Goal: Task Accomplishment & Management: Complete application form

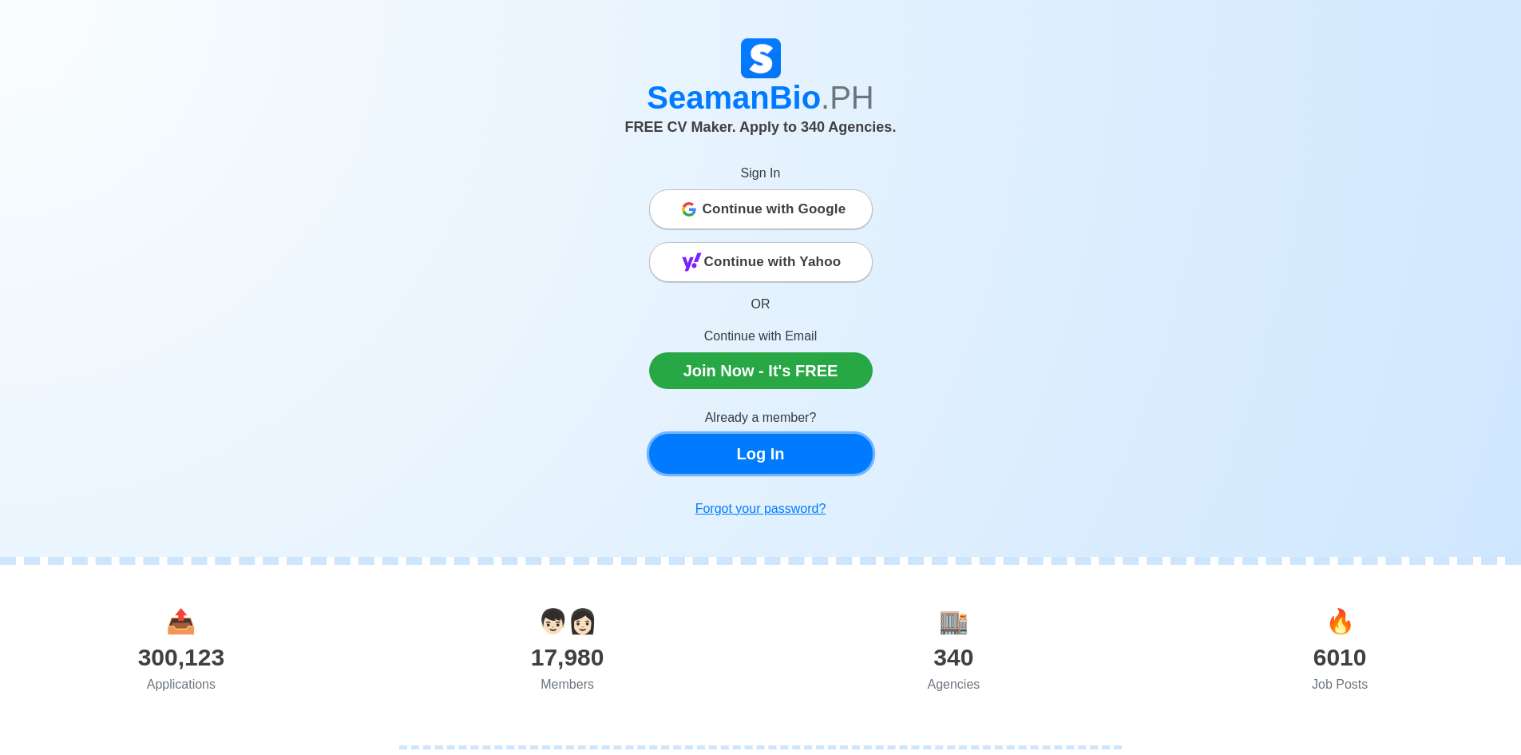
click at [800, 455] on link "Log In" at bounding box center [761, 454] width 224 height 40
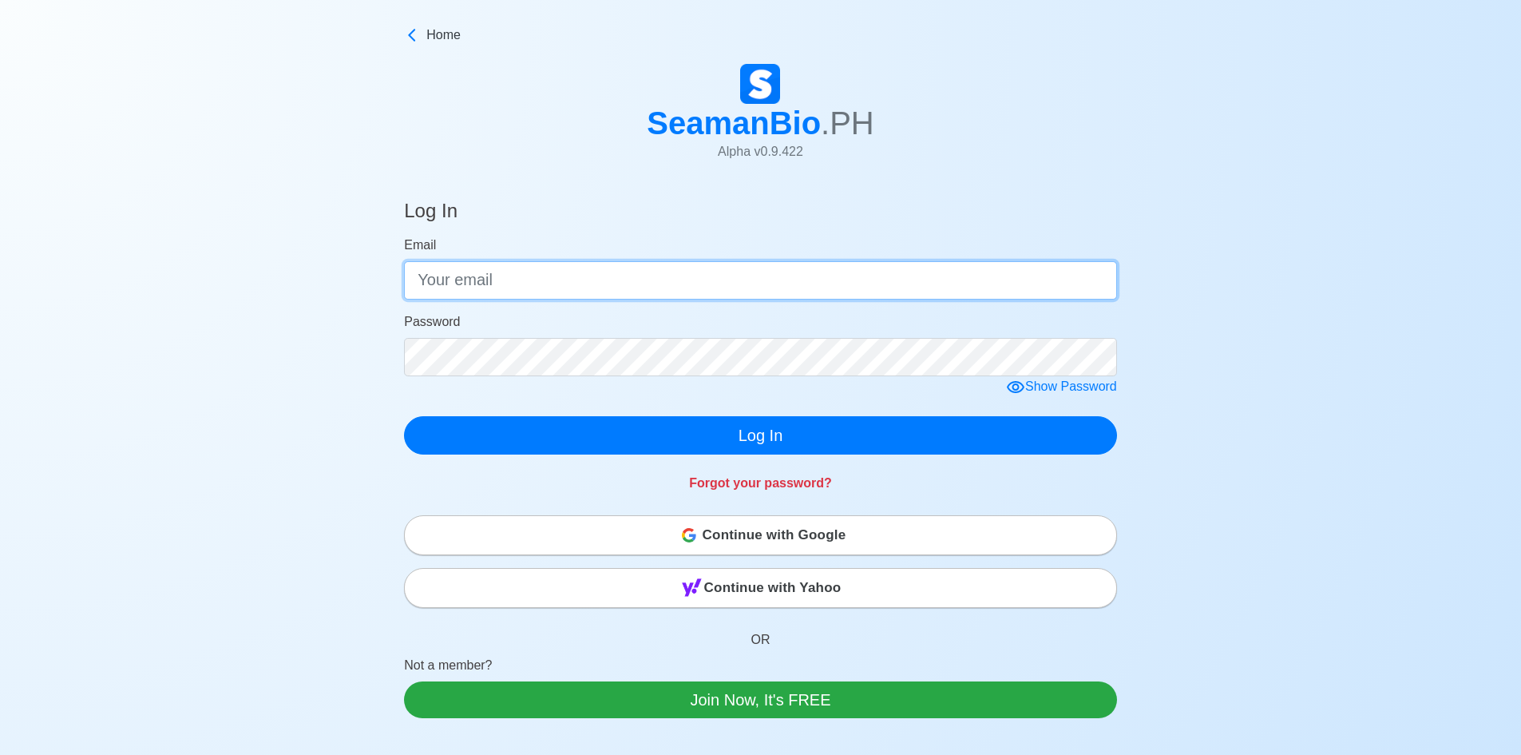
click at [760, 277] on input "Email" at bounding box center [760, 280] width 713 height 38
type input "[EMAIL_ADDRESS][DOMAIN_NAME]"
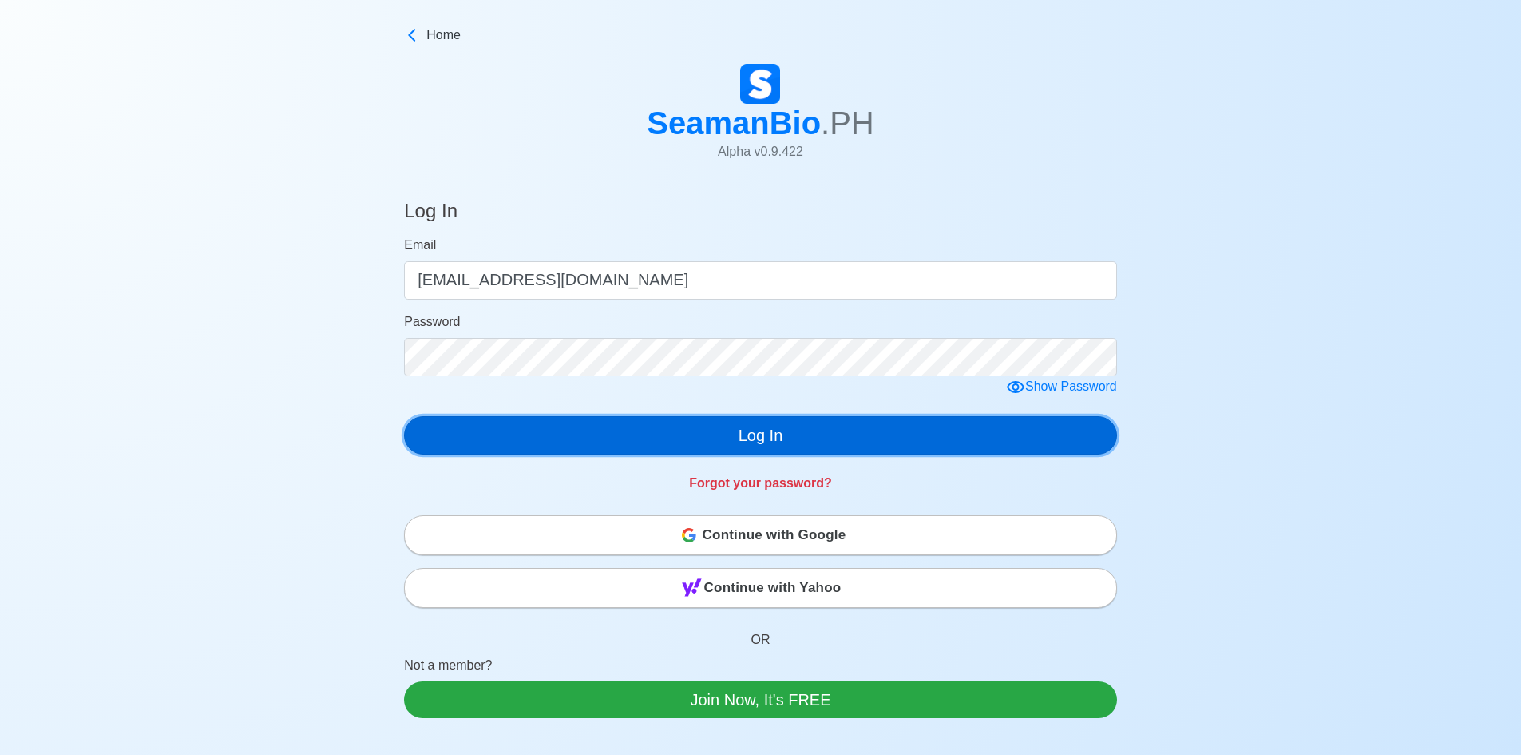
click at [720, 422] on button "Log In" at bounding box center [760, 435] width 713 height 38
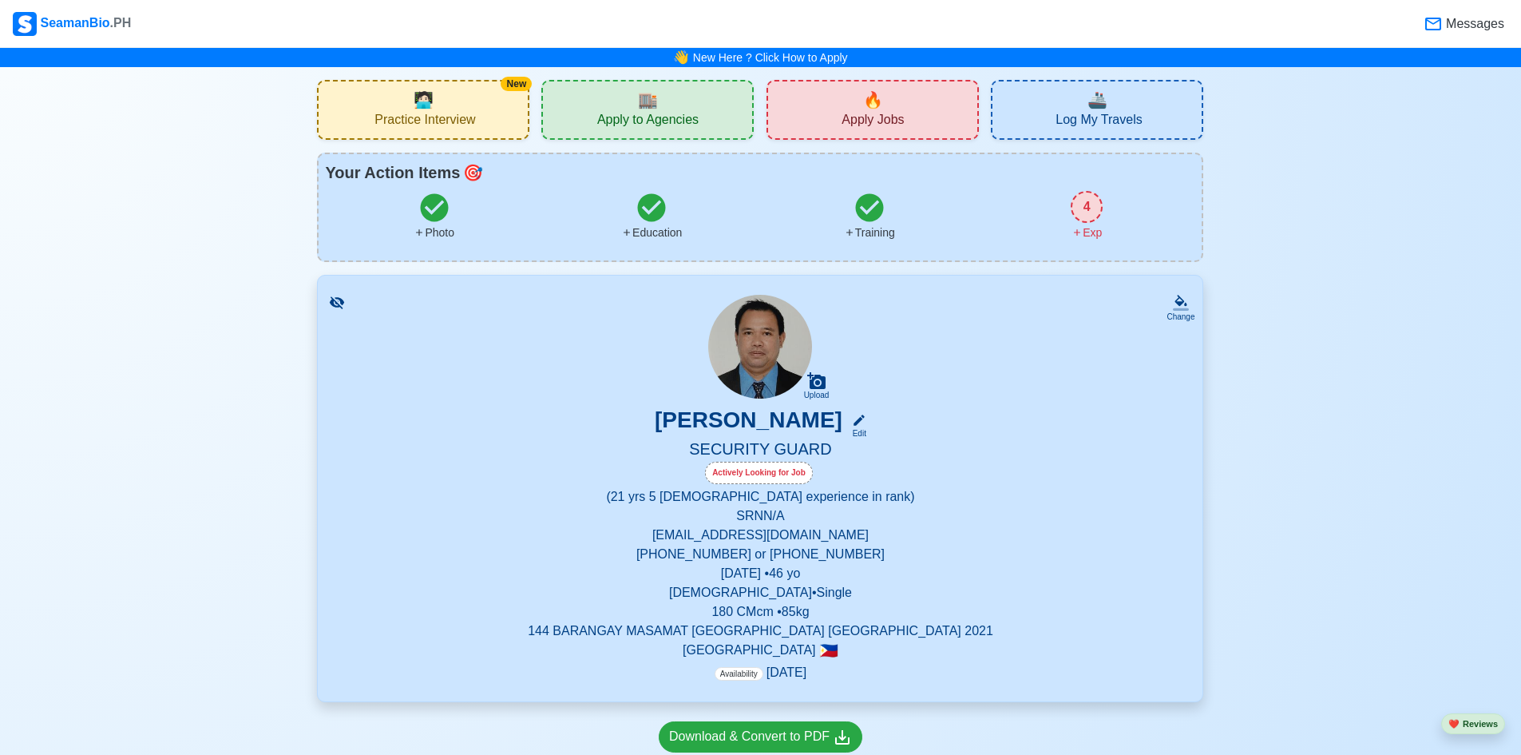
click at [1078, 231] on icon at bounding box center [1077, 232] width 6 height 6
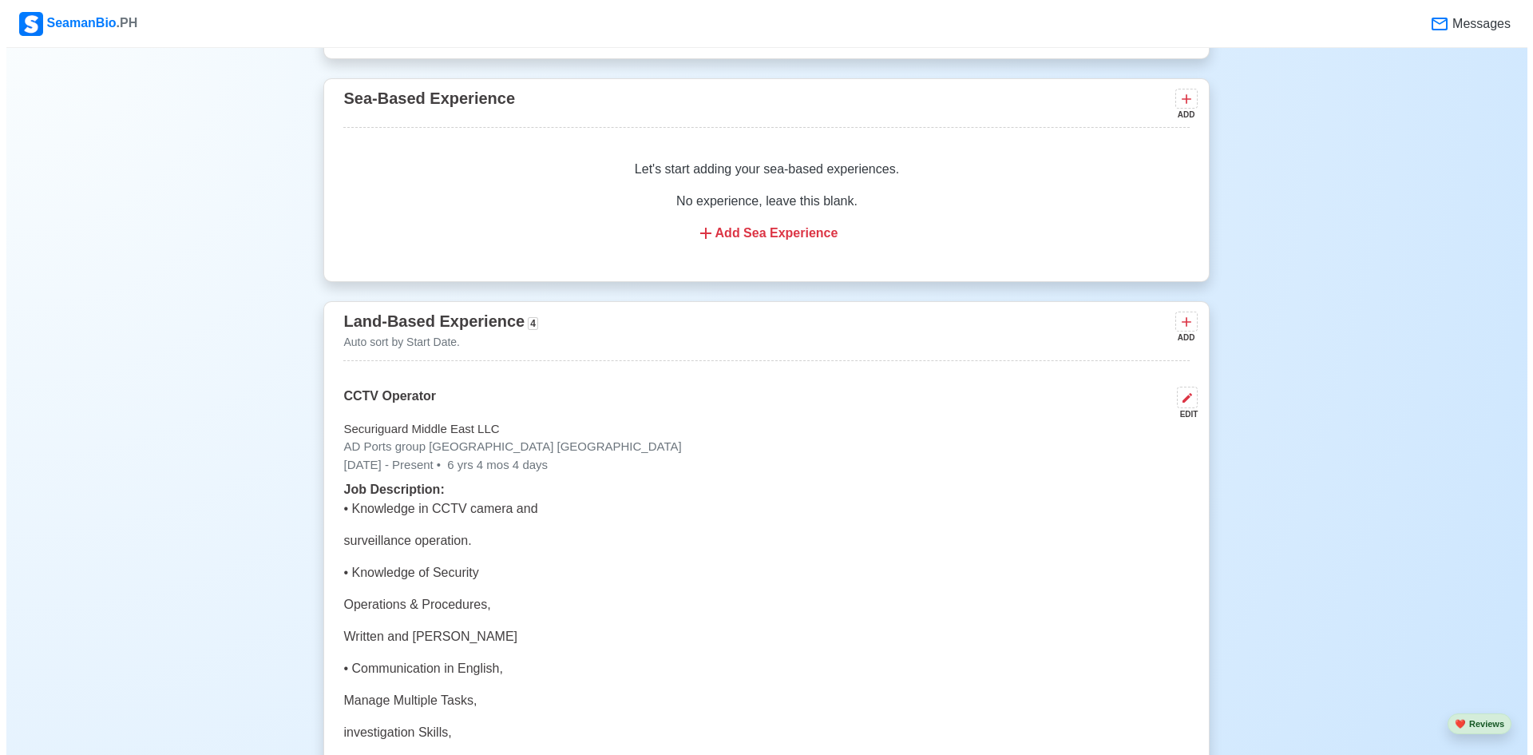
scroll to position [2394, 0]
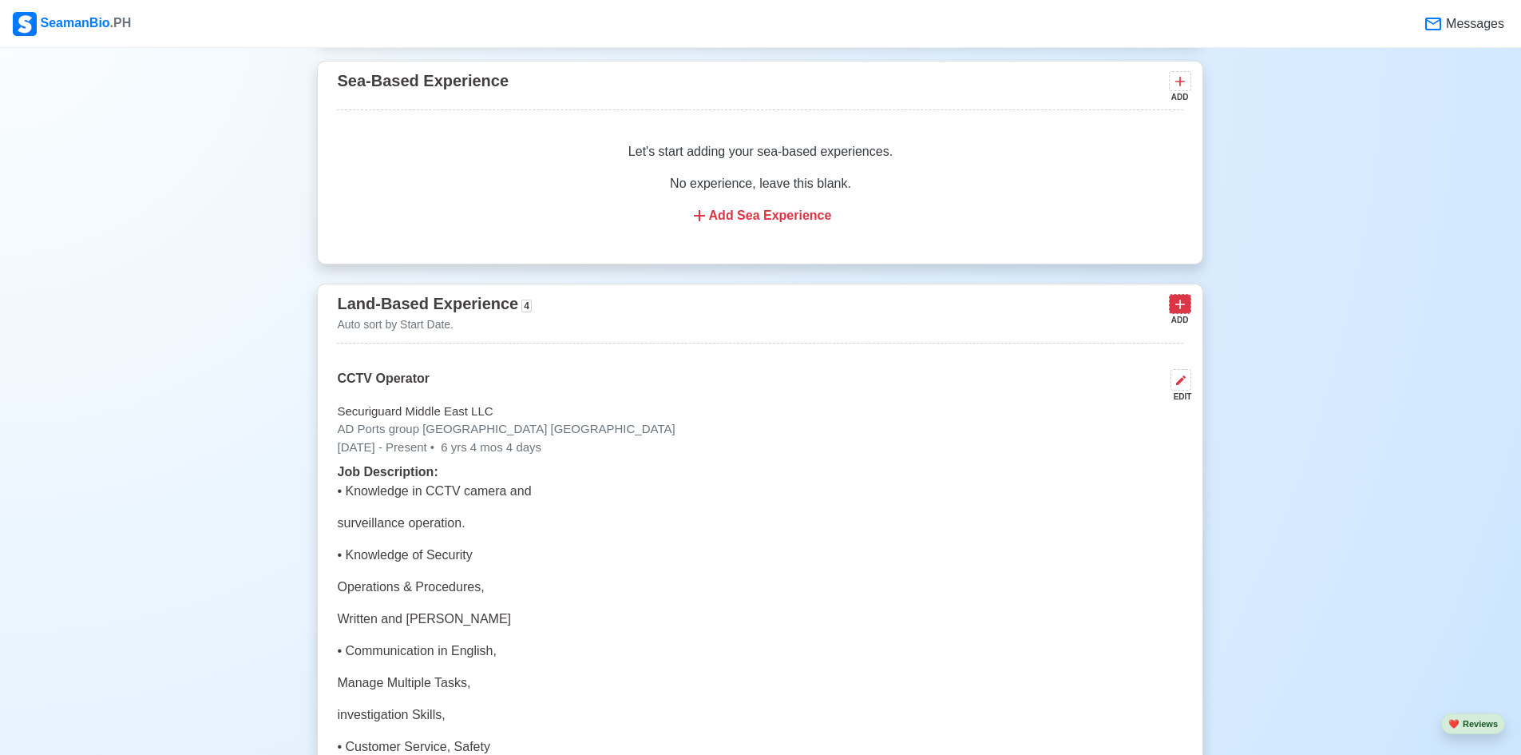
click at [1177, 310] on icon at bounding box center [1180, 304] width 16 height 16
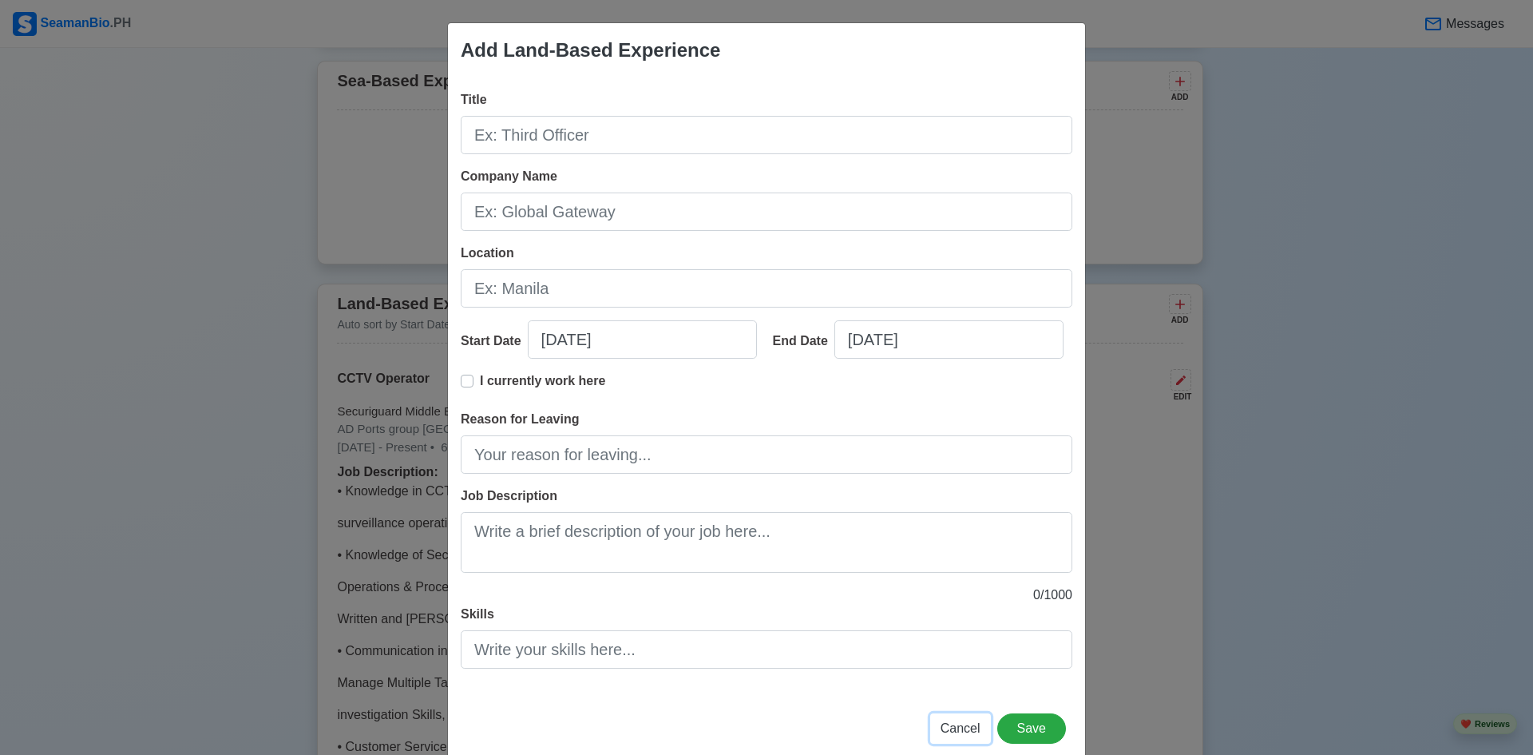
click at [966, 726] on span "Cancel" at bounding box center [961, 728] width 40 height 14
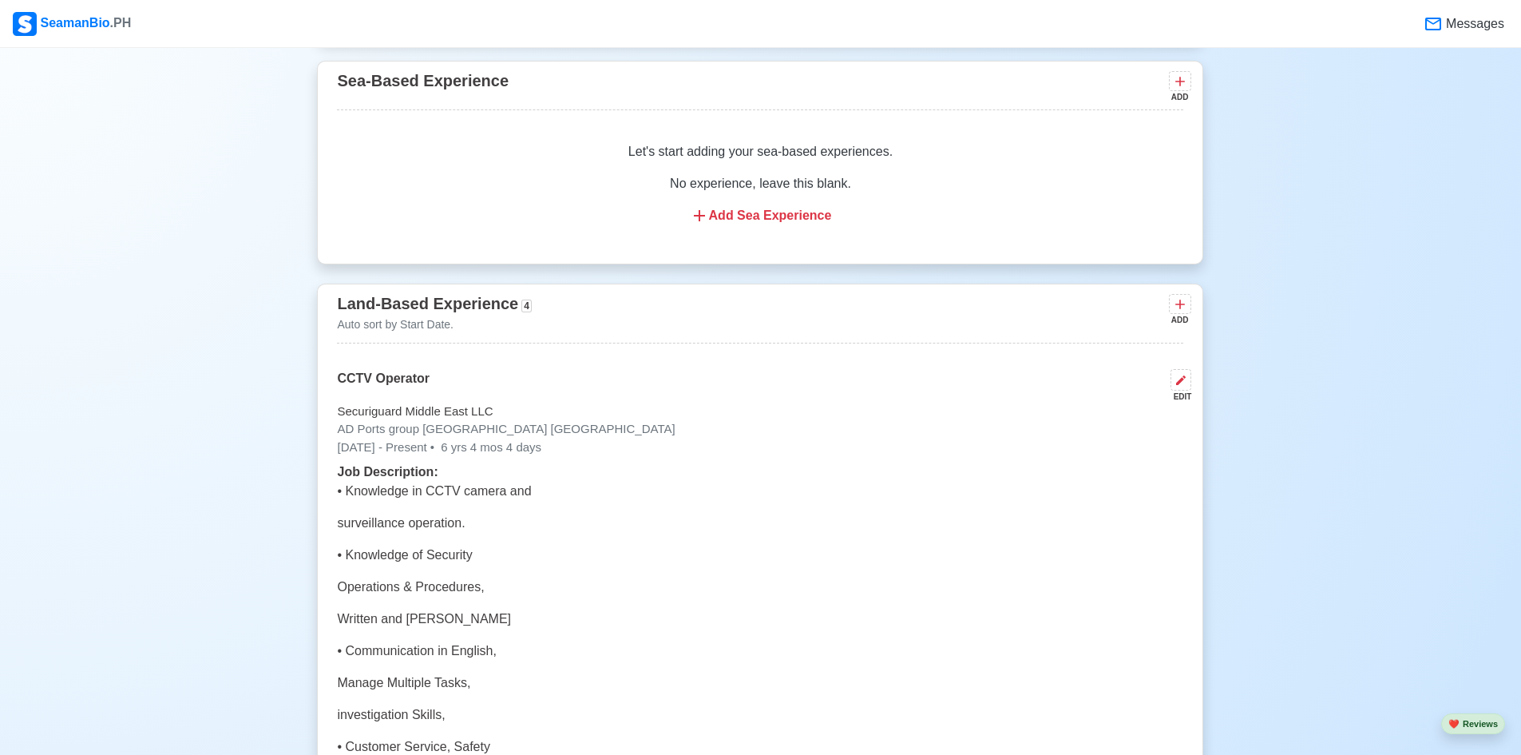
click at [788, 225] on div "Add Sea Experience" at bounding box center [760, 215] width 808 height 19
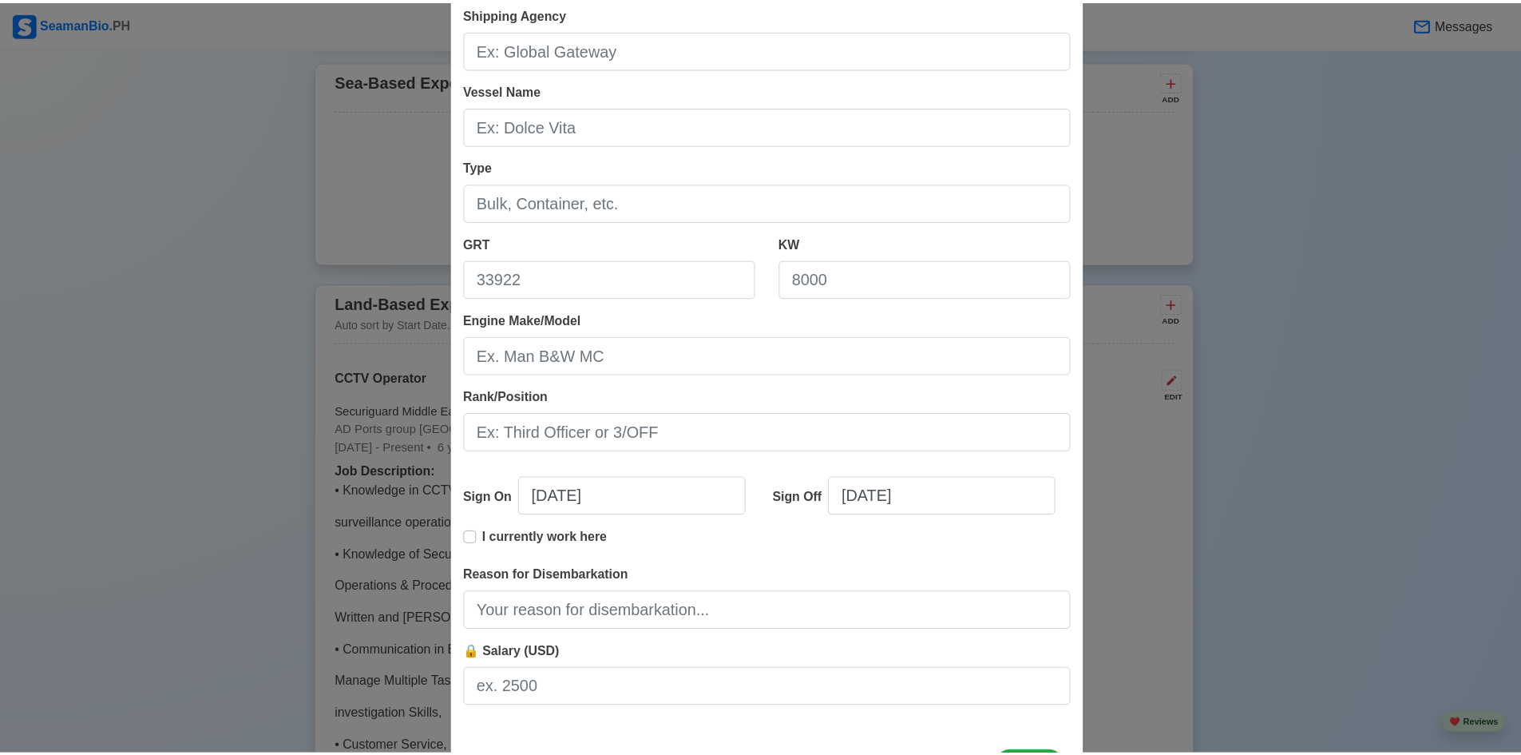
scroll to position [156, 0]
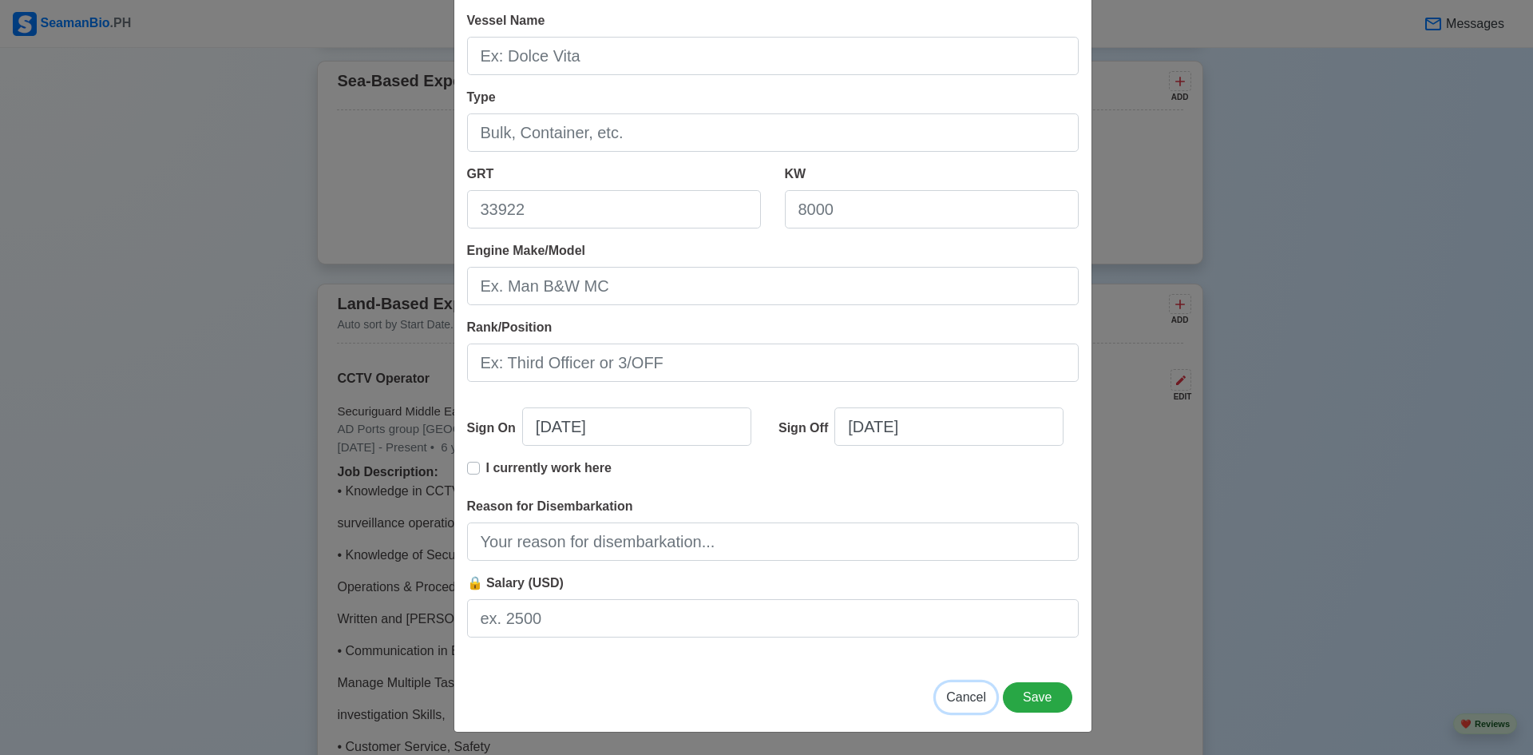
click at [964, 698] on span "Cancel" at bounding box center [966, 697] width 40 height 14
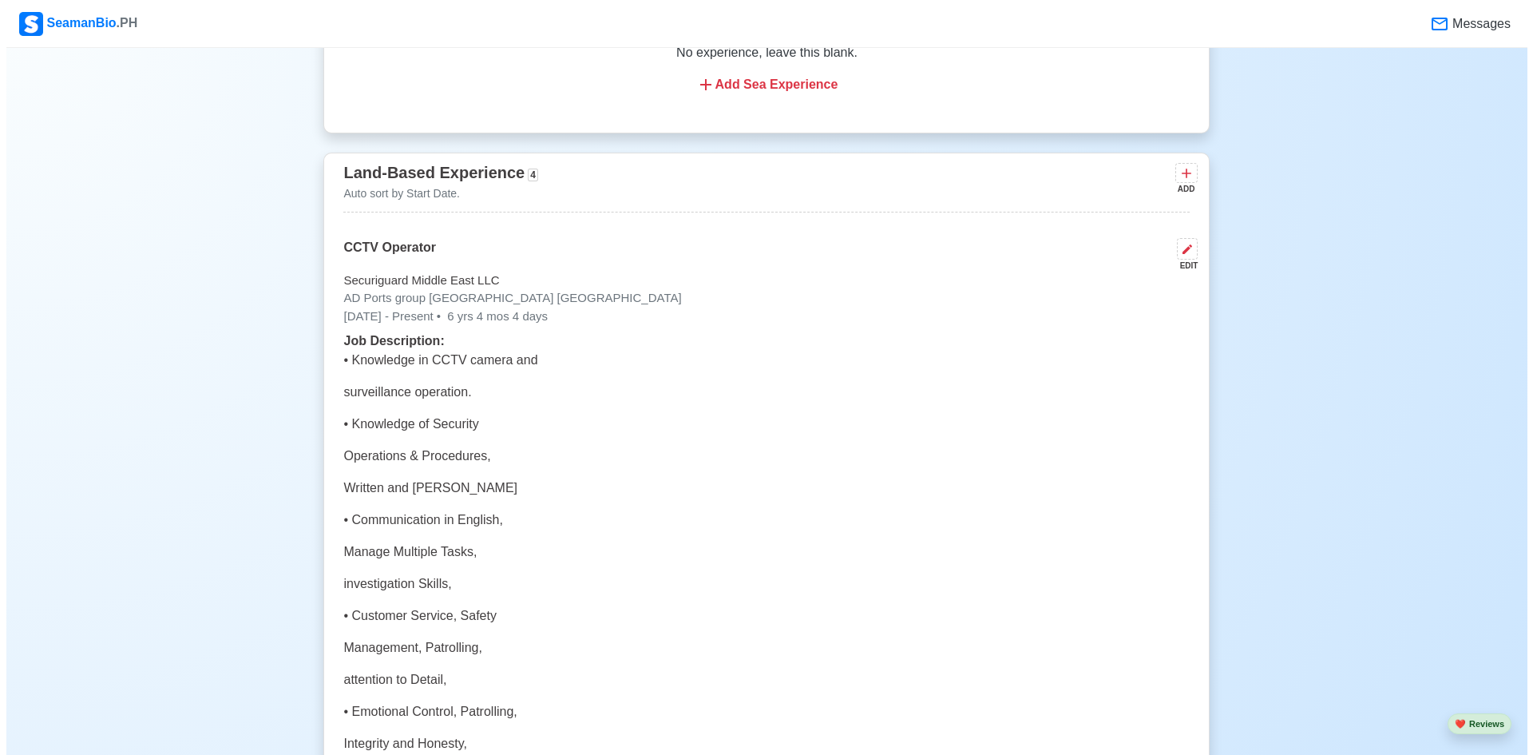
scroll to position [2554, 0]
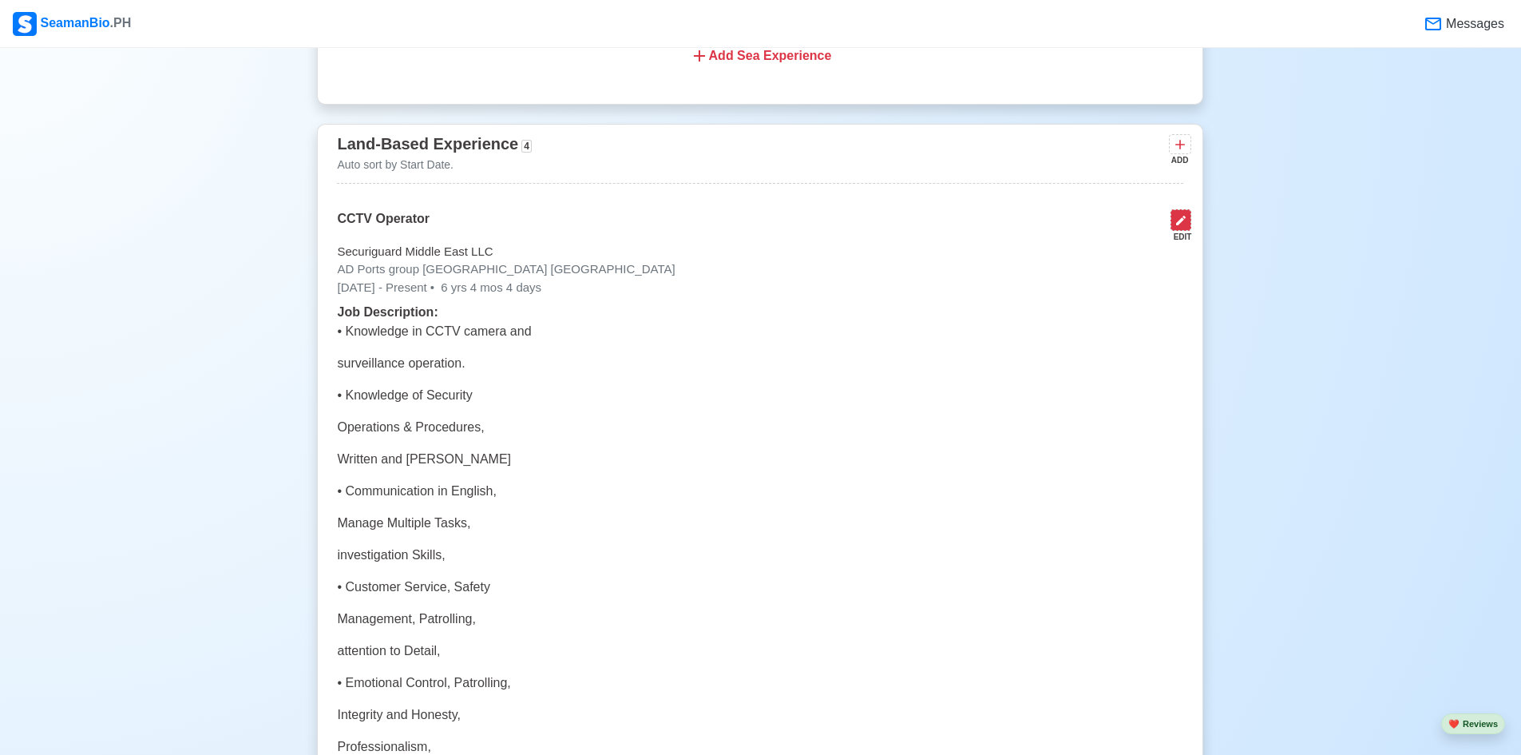
click at [1177, 227] on icon at bounding box center [1181, 220] width 13 height 13
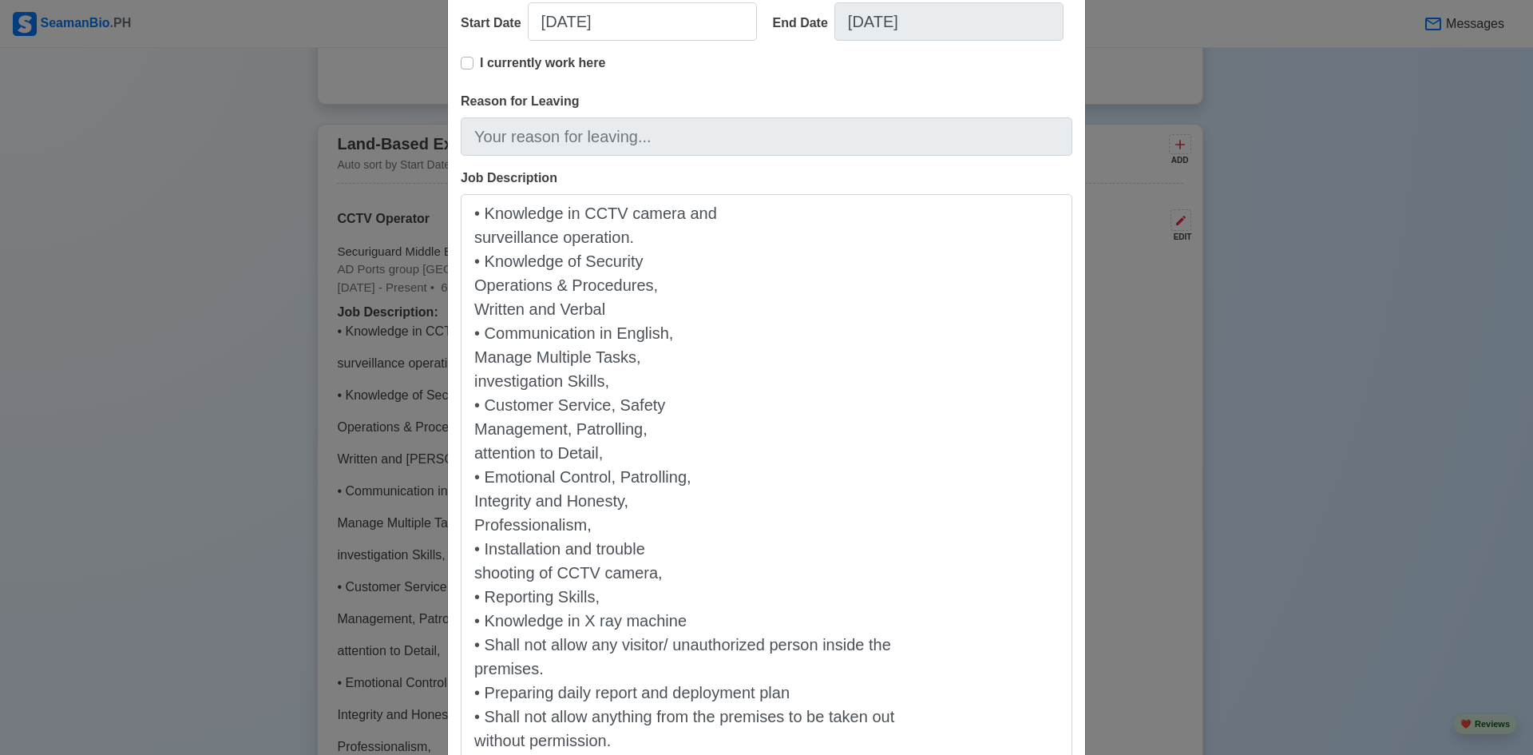
scroll to position [319, 0]
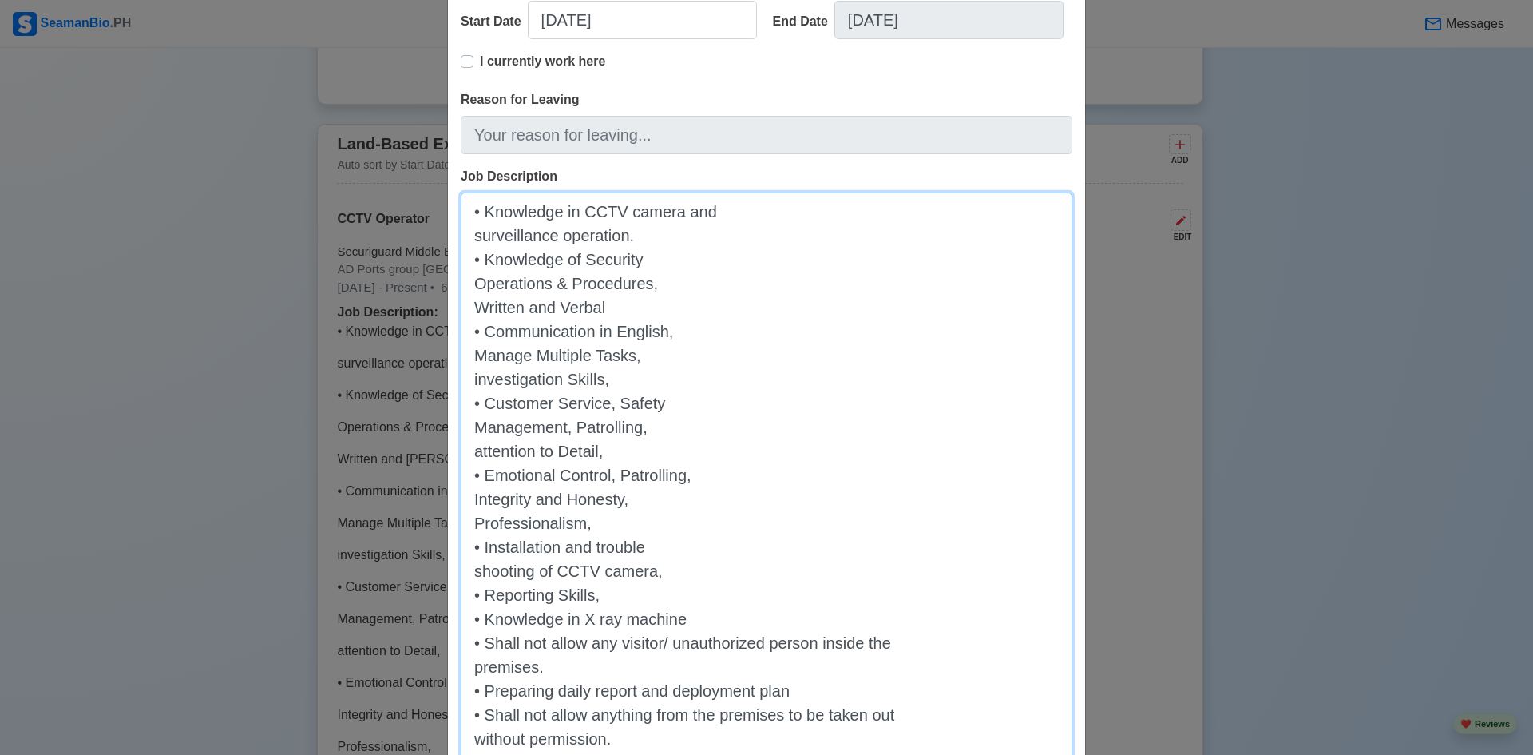
click at [469, 238] on textarea "• Knowledge in CCTV camera and surveillance operation. • Knowledge of Security …" at bounding box center [767, 534] width 612 height 684
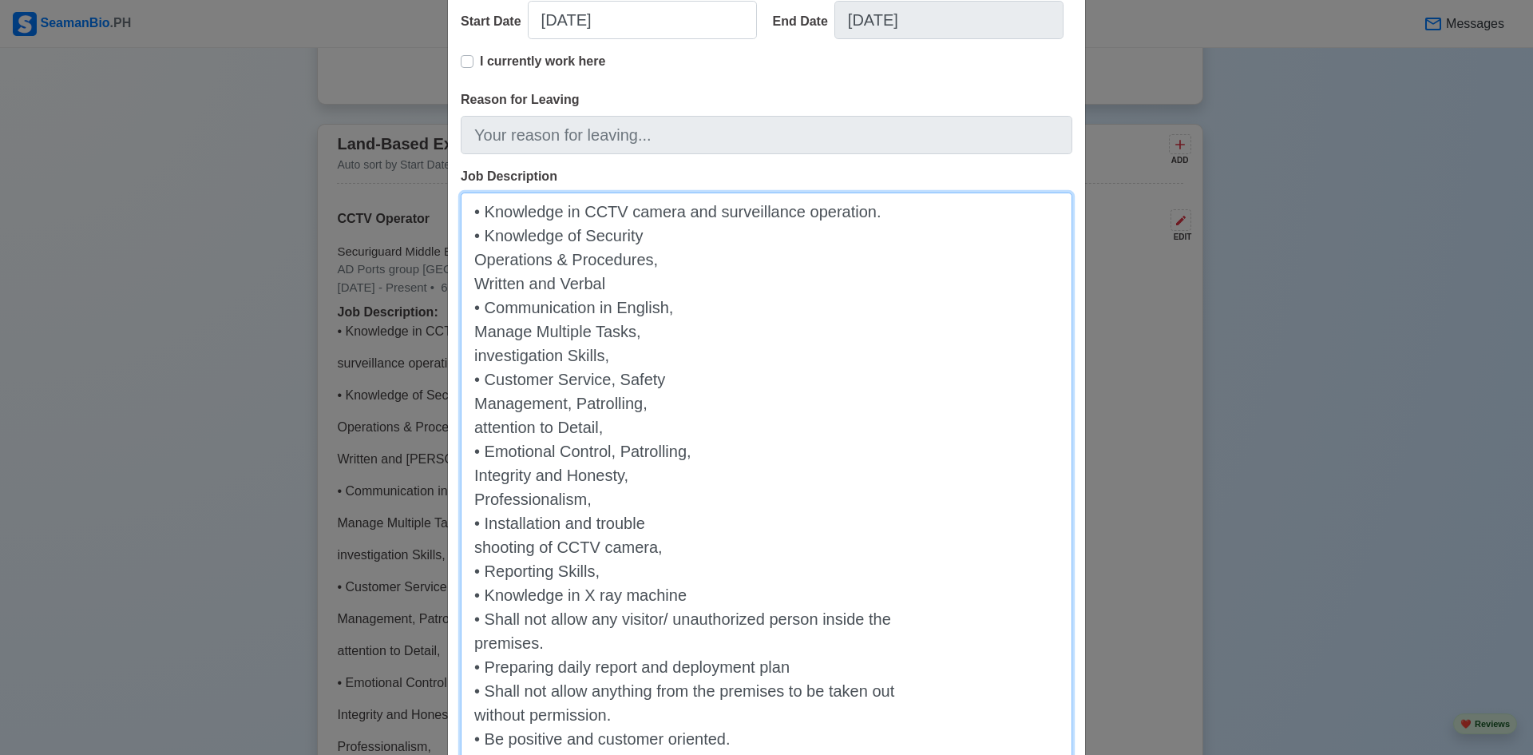
click at [466, 256] on textarea "• Knowledge in CCTV camera and surveillance operation. • Knowledge of Security …" at bounding box center [767, 522] width 612 height 660
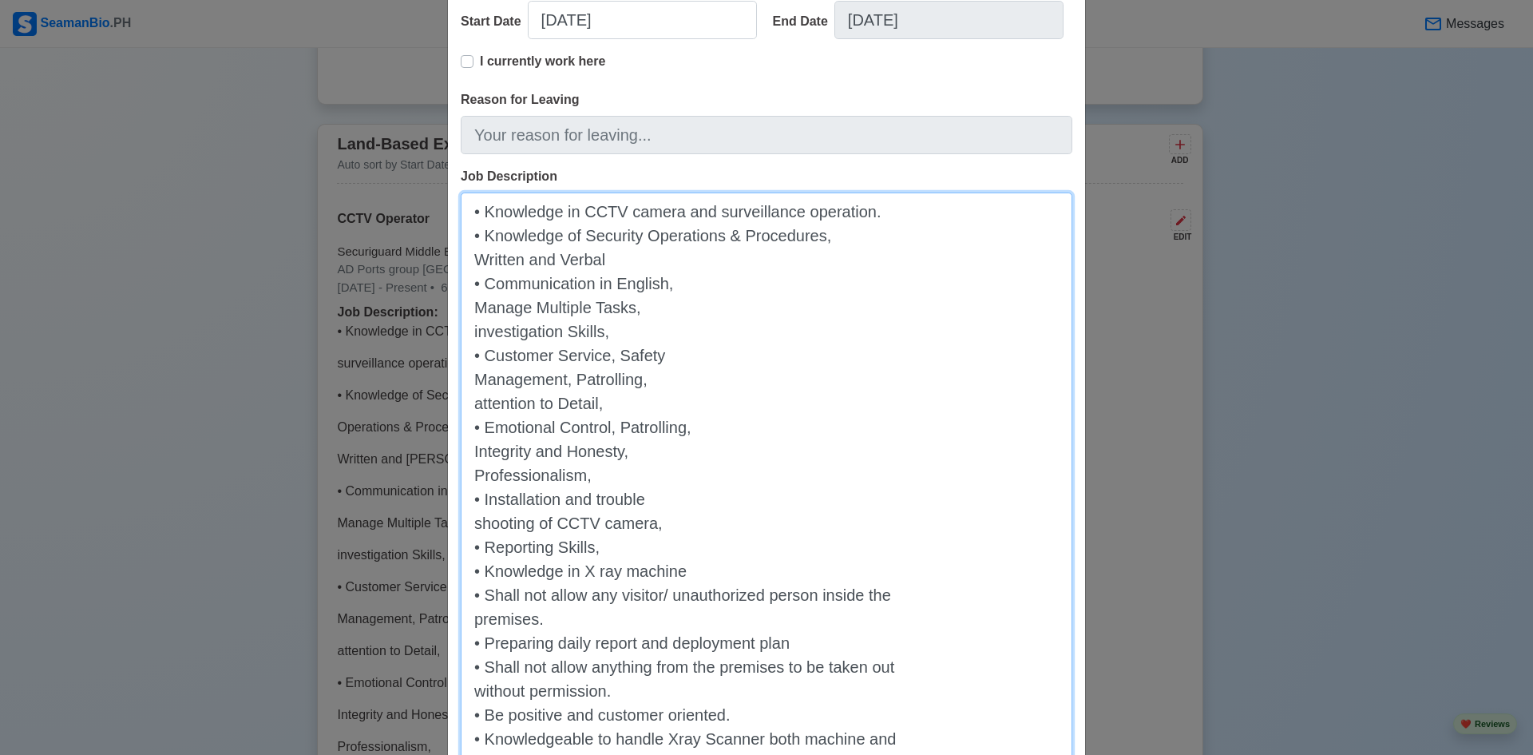
click at [466, 256] on textarea "• Knowledge in CCTV camera and surveillance operation. • Knowledge of Security …" at bounding box center [767, 510] width 612 height 636
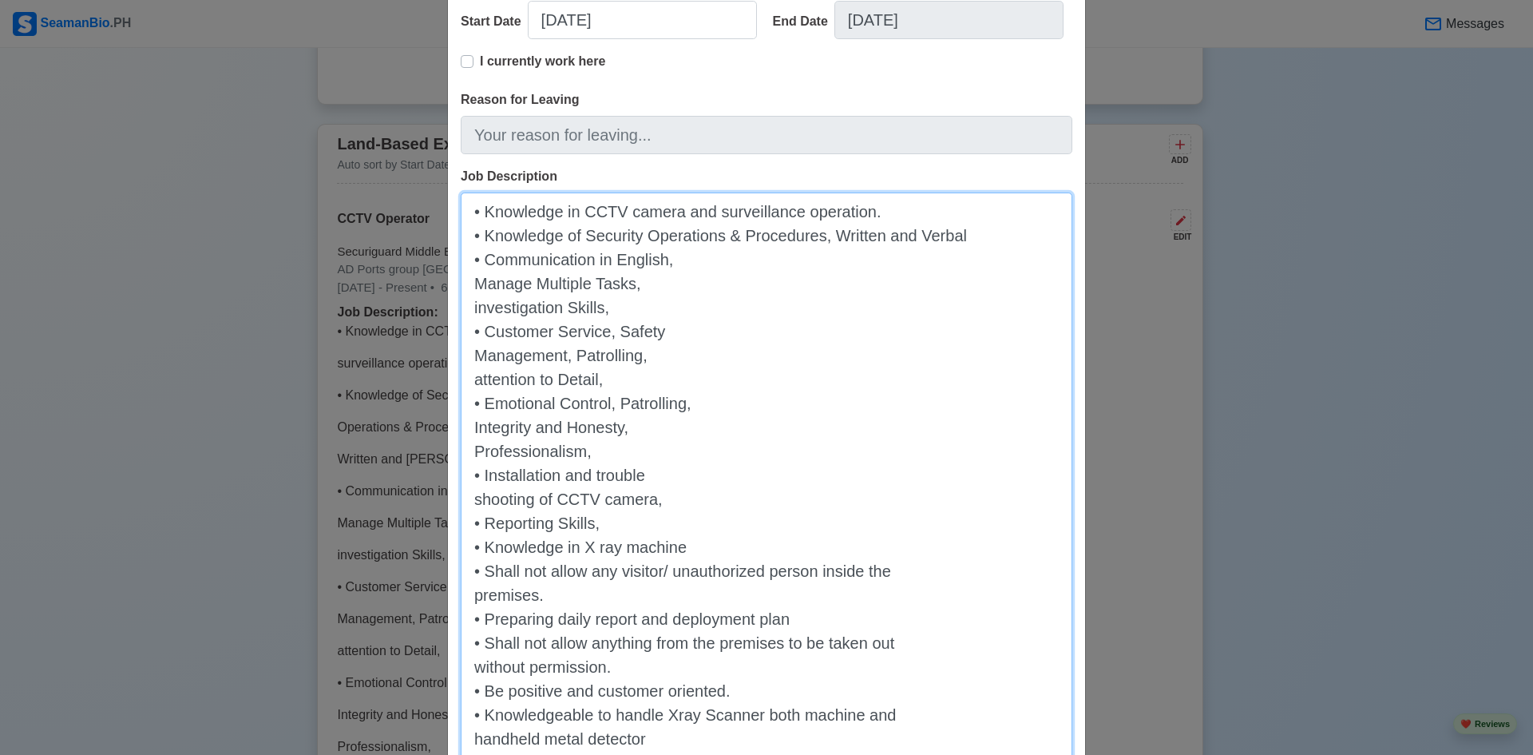
click at [469, 284] on textarea "• Knowledge in CCTV camera and surveillance operation. • Knowledge of Security …" at bounding box center [767, 498] width 612 height 612
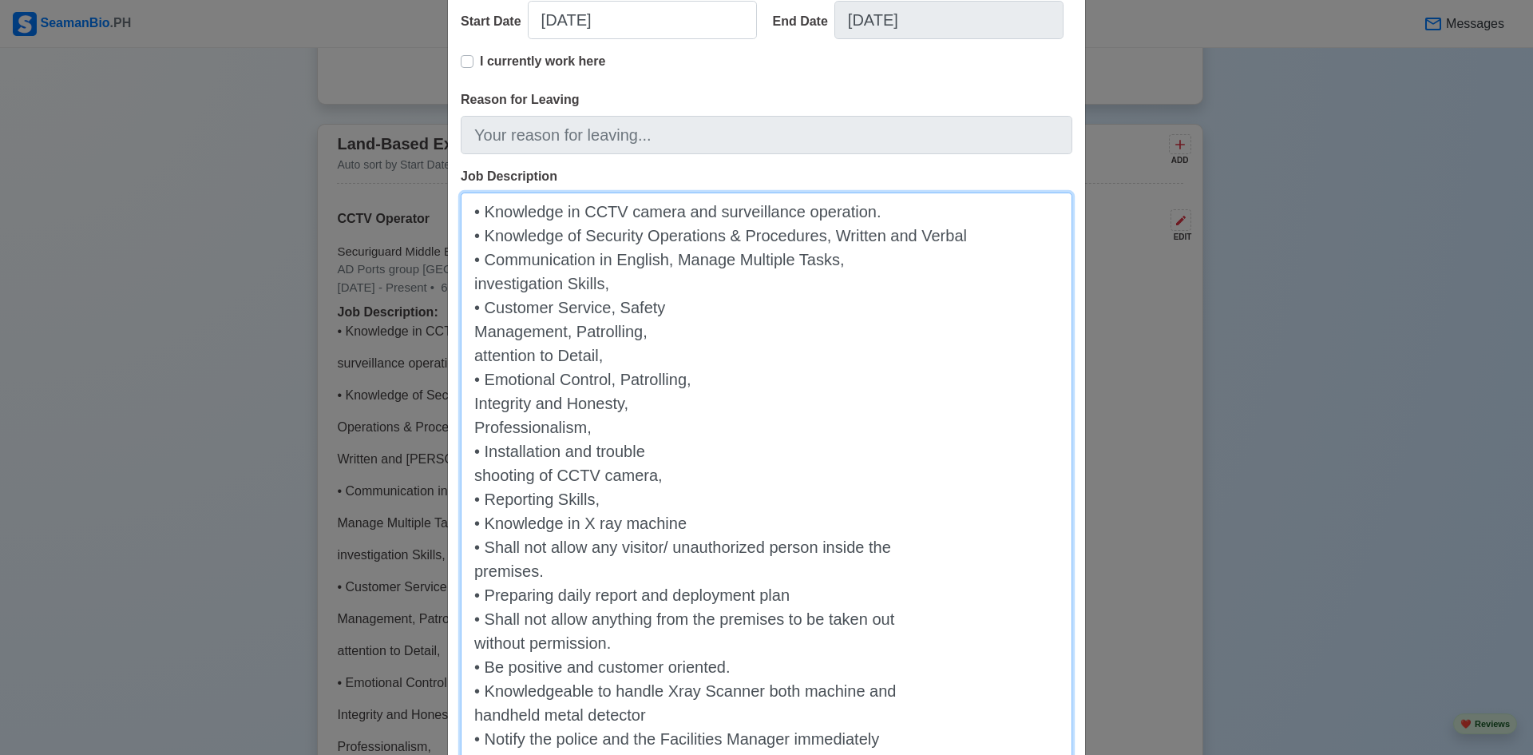
click at [469, 284] on textarea "• Knowledge in CCTV camera and surveillance operation. • Knowledge of Security …" at bounding box center [767, 486] width 612 height 588
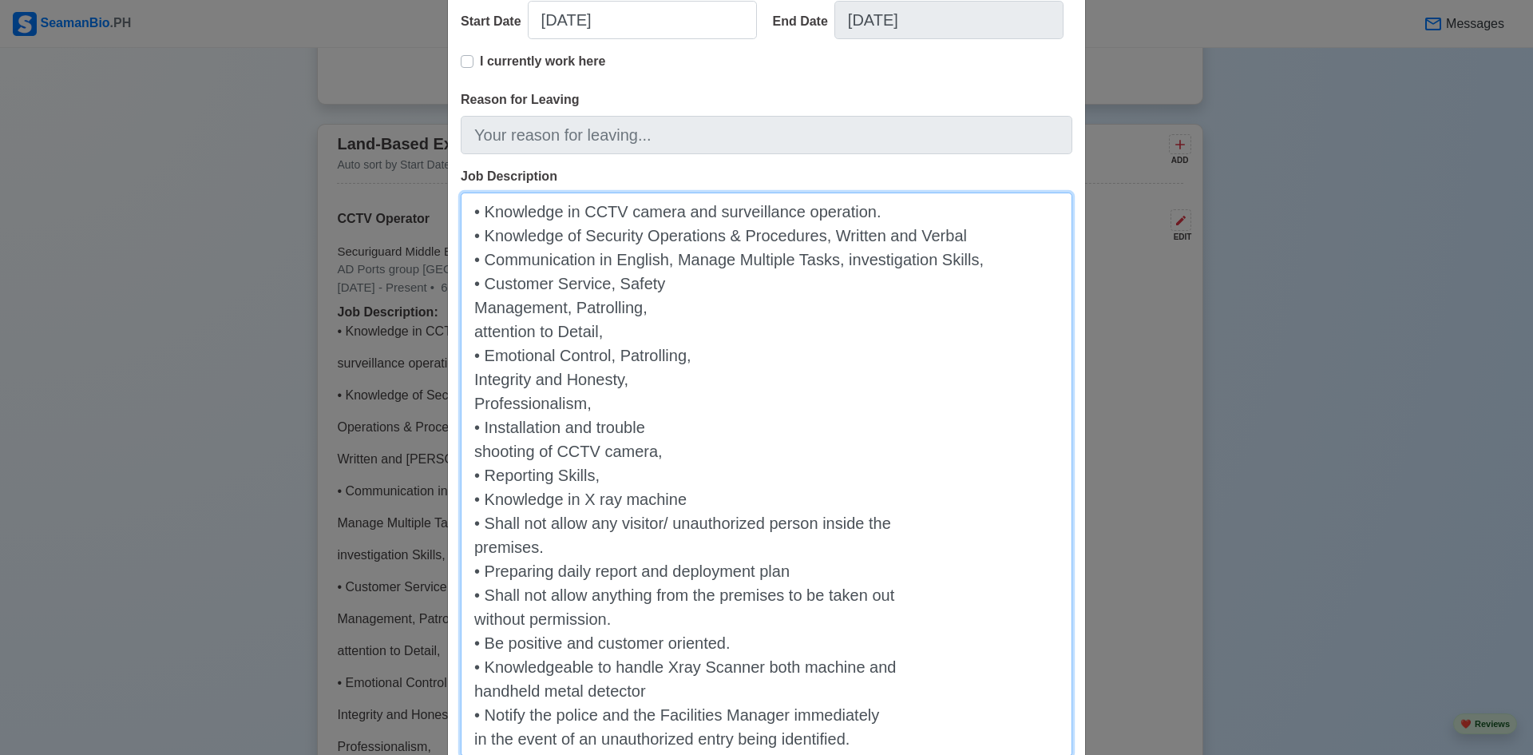
click at [472, 307] on textarea "• Knowledge in CCTV camera and surveillance operation. • Knowledge of Security …" at bounding box center [767, 474] width 612 height 564
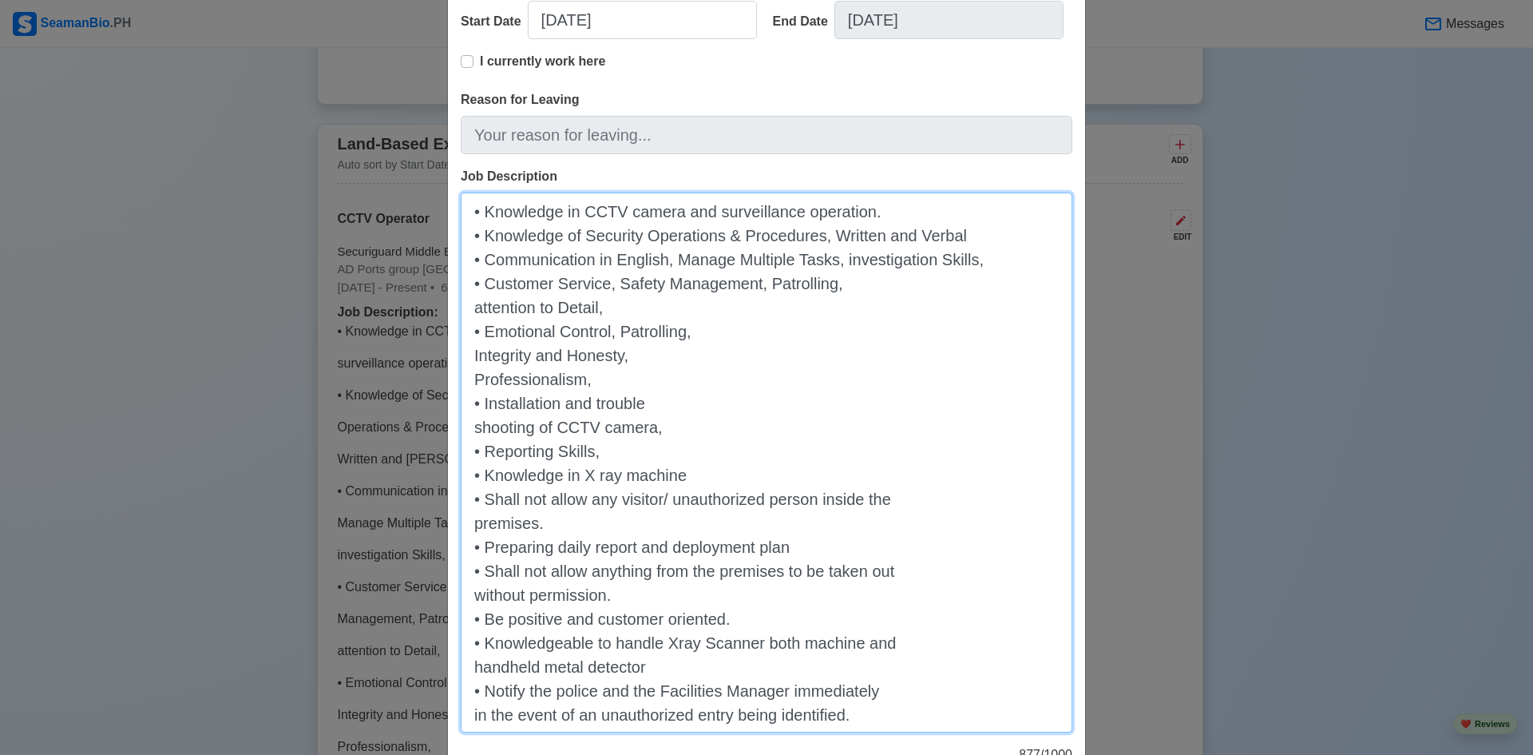
click at [468, 307] on textarea "• Knowledge in CCTV camera and surveillance operation. • Knowledge of Security …" at bounding box center [767, 462] width 612 height 540
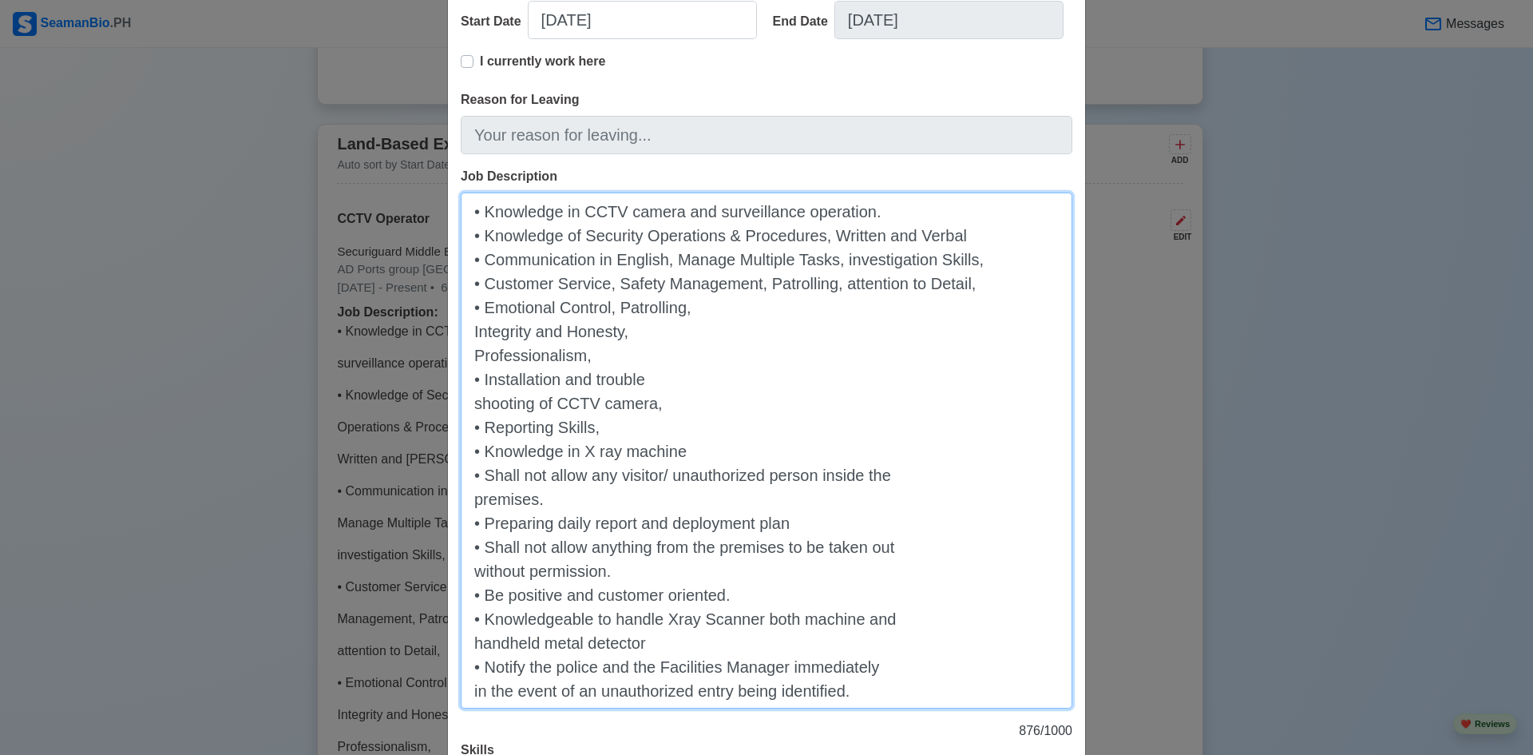
click at [478, 309] on textarea "• Knowledge in CCTV camera and surveillance operation. • Knowledge of Security …" at bounding box center [767, 450] width 612 height 516
click at [478, 288] on textarea "• Knowledge in CCTV camera and surveillance operation. • Knowledge of Security …" at bounding box center [767, 450] width 612 height 516
click at [481, 308] on textarea "• Knowledge in CCTV camera and surveillance operation. • Knowledge of Security …" at bounding box center [767, 450] width 612 height 516
click at [476, 258] on textarea "• Knowledge in CCTV camera and surveillance operation. • Knowledge of Security …" at bounding box center [767, 450] width 612 height 516
click at [464, 258] on textarea "• Knowledge in CCTV camera and surveillance operation. • Knowledge of Security …" at bounding box center [767, 450] width 612 height 516
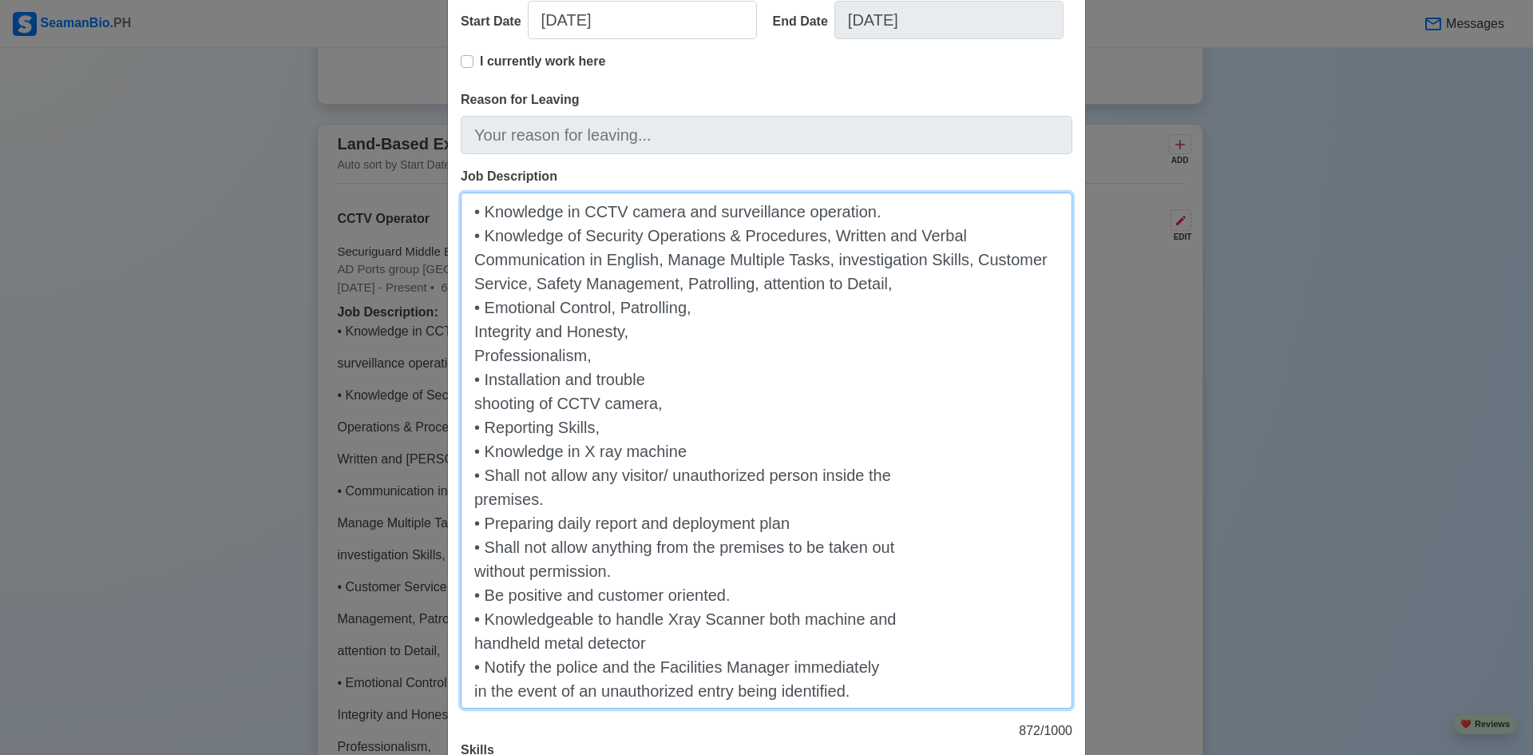
click at [483, 311] on textarea "• Knowledge in CCTV camera and surveillance operation. • Knowledge of Security …" at bounding box center [767, 450] width 612 height 516
click at [466, 309] on textarea "• Knowledge in CCTV camera and surveillance operation. • Knowledge of Security …" at bounding box center [767, 450] width 612 height 516
click at [1008, 284] on textarea "• Knowledge in CCTV camera and surveillance operation. • Knowledge of Security …" at bounding box center [767, 450] width 612 height 516
click at [618, 295] on textarea "• Knowledge in CCTV camera and surveillance operation. • Knowledge of Security …" at bounding box center [767, 450] width 612 height 516
click at [557, 312] on textarea "• Knowledge in CCTV camera and surveillance operation. • Knowledge of Security …" at bounding box center [767, 450] width 612 height 516
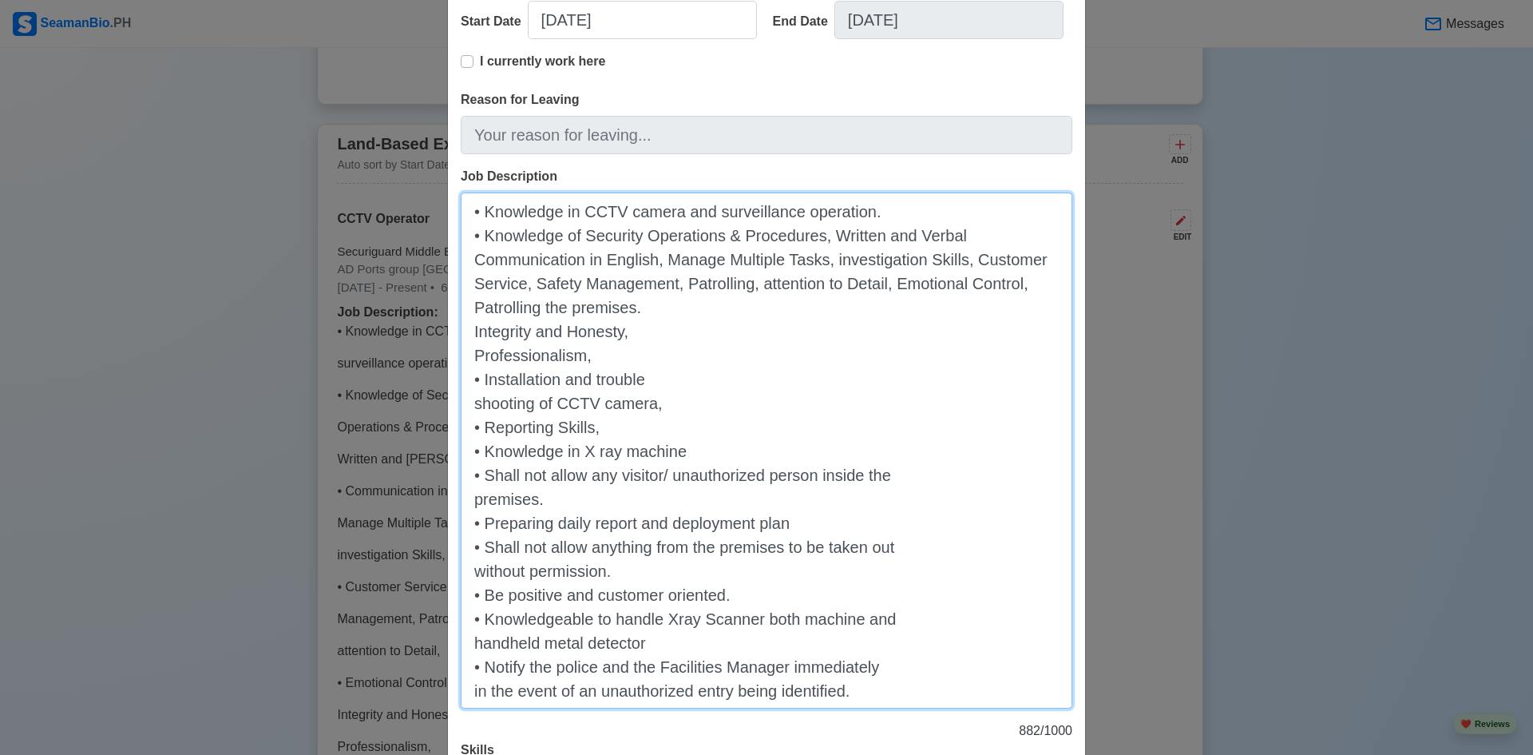
click at [469, 333] on textarea "• Knowledge in CCTV camera and surveillance operation. • Knowledge of Security …" at bounding box center [767, 450] width 612 height 516
drag, startPoint x: 470, startPoint y: 330, endPoint x: 780, endPoint y: 349, distance: 311.3
click at [780, 349] on textarea "• Knowledge in CCTV camera and surveillance operation. • Knowledge of Security …" at bounding box center [767, 450] width 612 height 516
click at [469, 335] on textarea "• Knowledge in CCTV camera and surveillance operation. • Knowledge of Security …" at bounding box center [767, 450] width 612 height 516
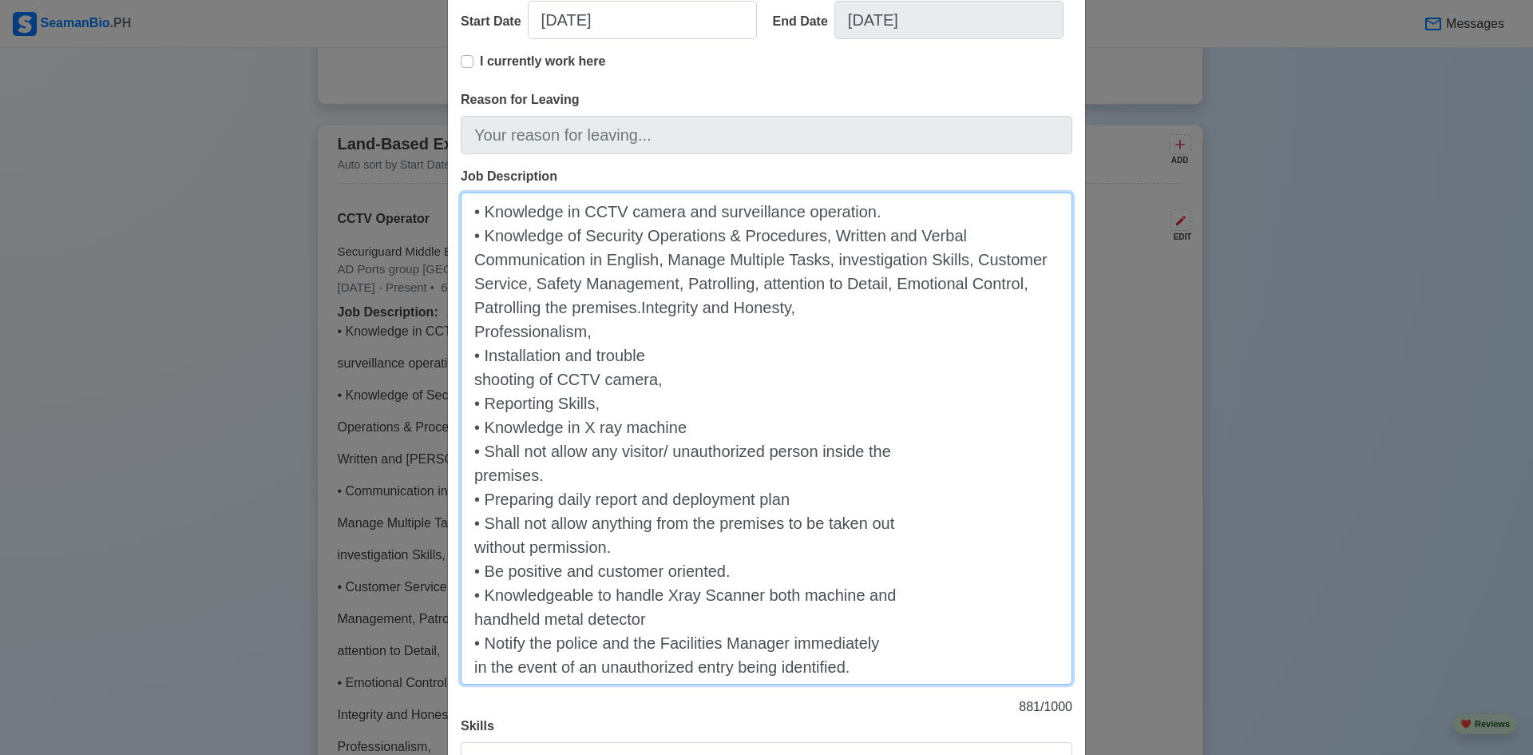
click at [469, 335] on textarea "• Knowledge in CCTV camera and surveillance operation. • Knowledge of Security …" at bounding box center [767, 438] width 612 height 492
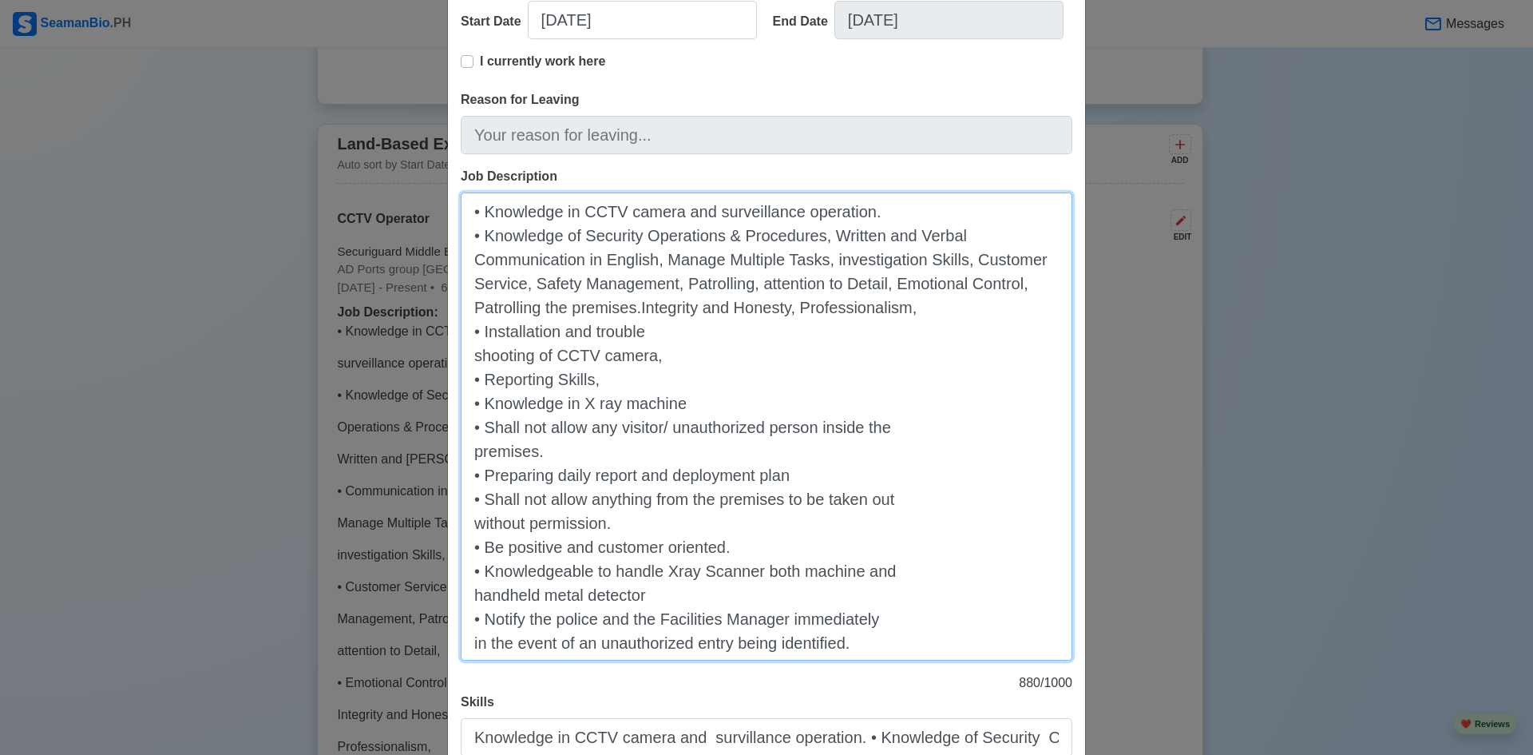
click at [632, 311] on textarea "• Knowledge in CCTV camera and surveillance operation. • Knowledge of Security …" at bounding box center [767, 426] width 612 height 468
click at [947, 309] on textarea "• Knowledge in CCTV camera and surveillance operation. • Knowledge of Security …" at bounding box center [767, 426] width 612 height 468
click at [470, 357] on textarea "• Knowledge in CCTV camera and surveillance operation. • Knowledge of Security …" at bounding box center [767, 426] width 612 height 468
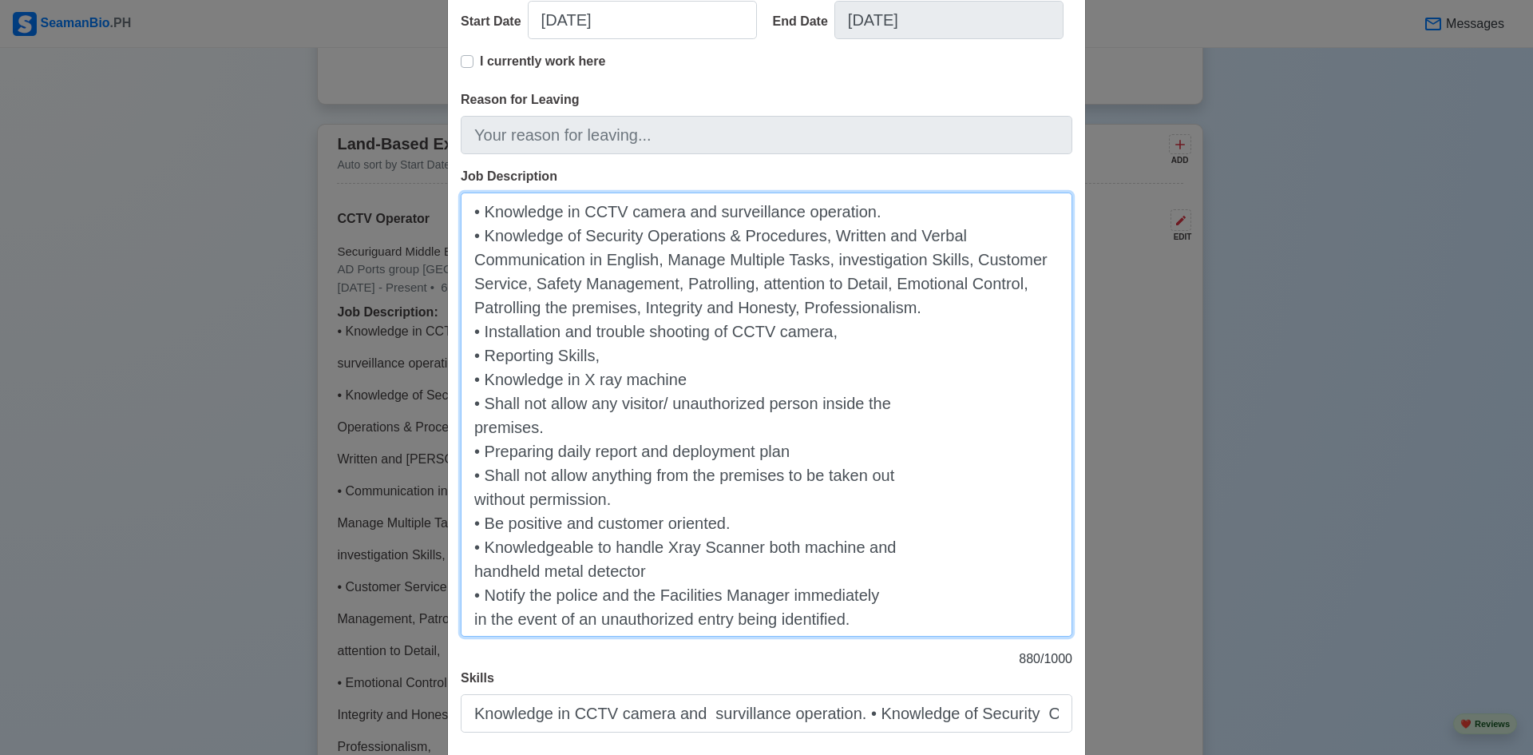
click at [481, 381] on textarea "• Knowledge in CCTV camera and surveillance operation. • Knowledge of Security …" at bounding box center [767, 414] width 612 height 444
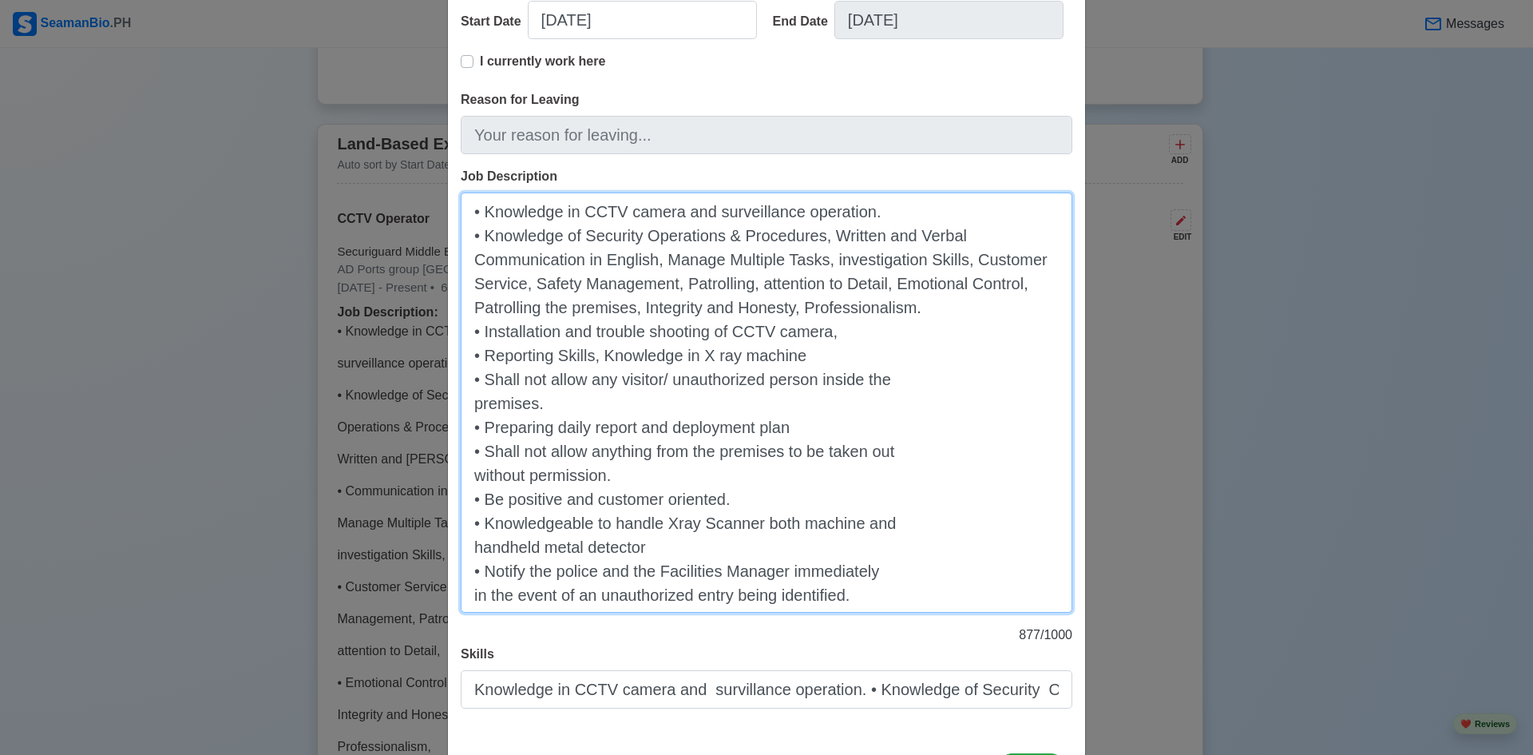
click at [480, 383] on textarea "• Knowledge in CCTV camera and surveillance operation. • Knowledge of Security …" at bounding box center [767, 402] width 612 height 420
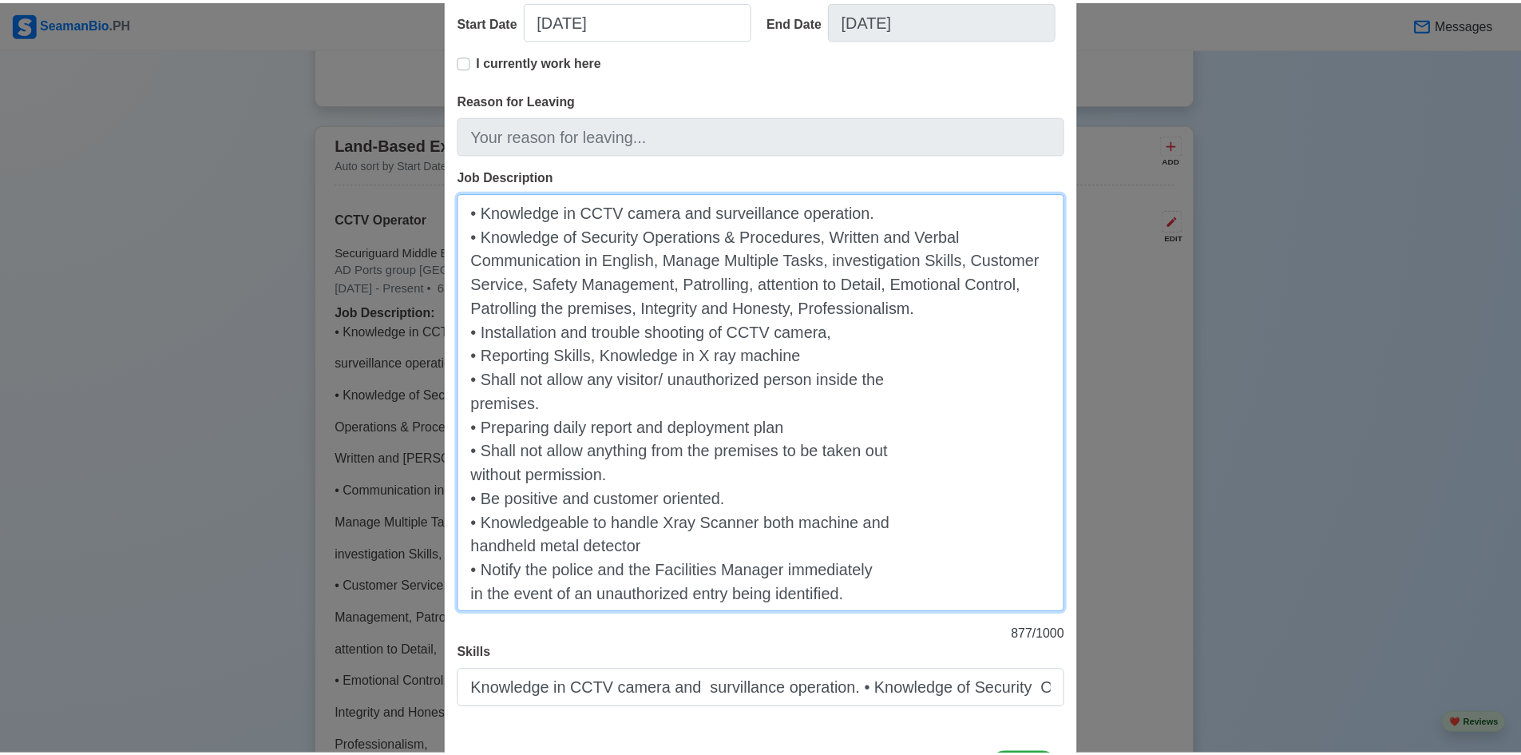
scroll to position [391, 0]
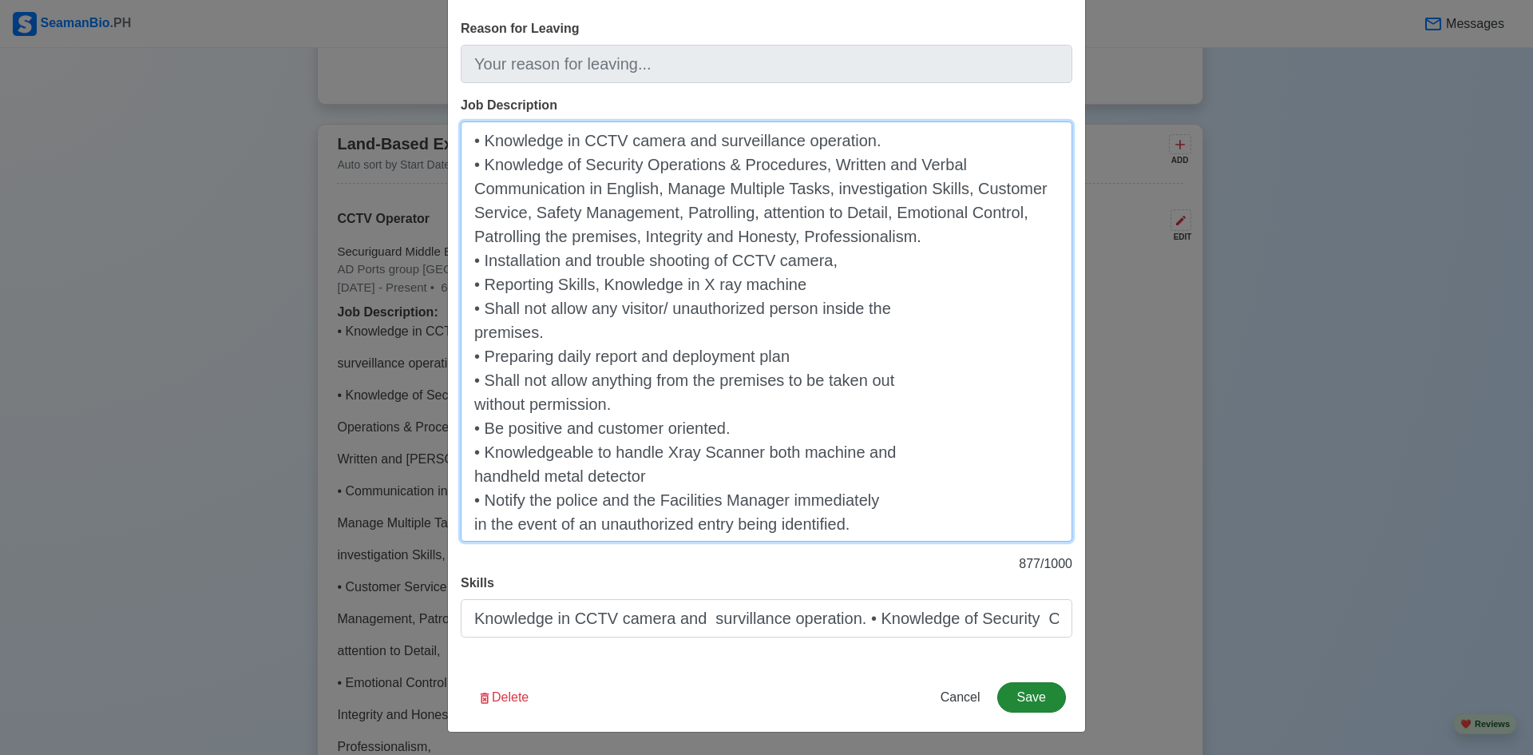
type textarea "• Knowledge in CCTV camera and surveillance operation. • Knowledge of Security …"
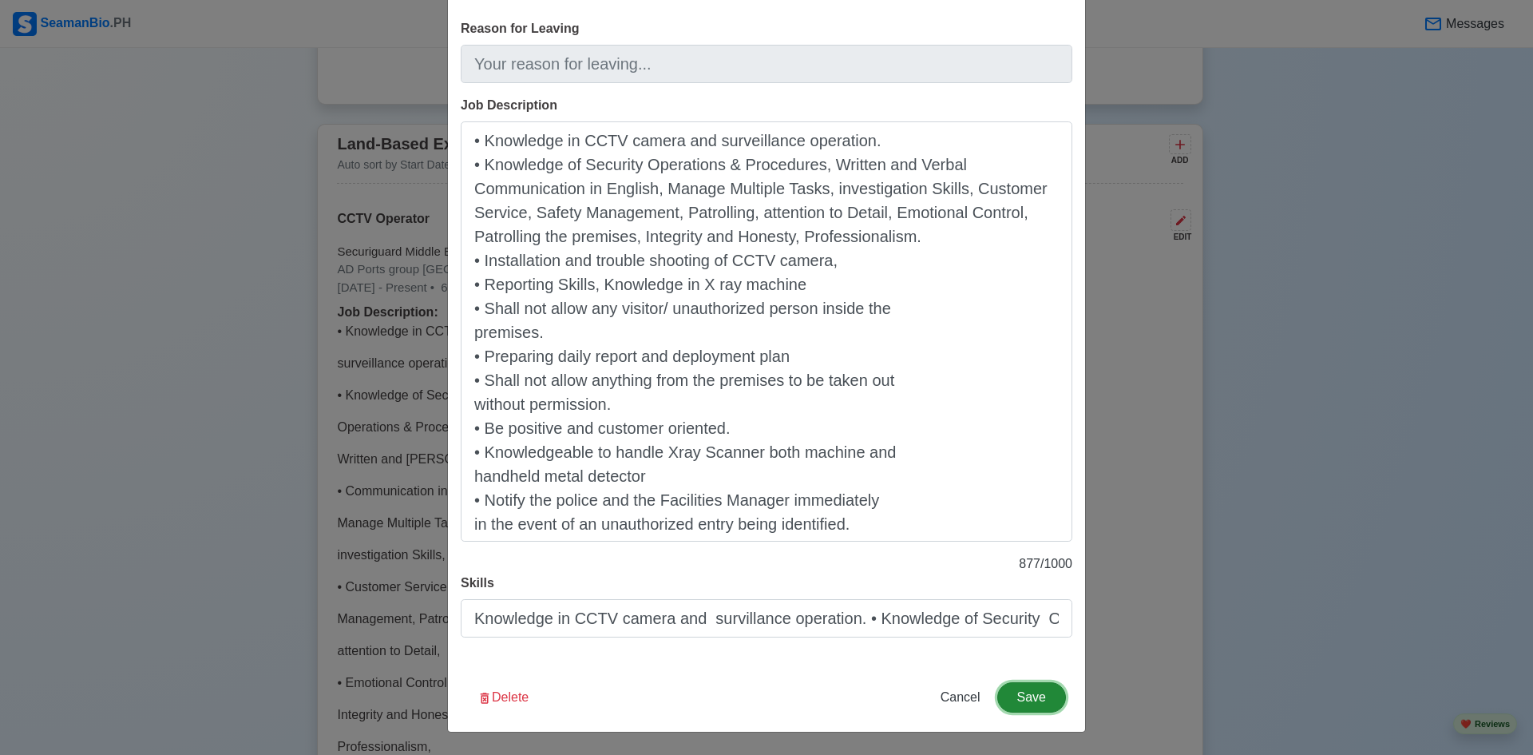
click at [1023, 696] on button "Save" at bounding box center [1031, 697] width 69 height 30
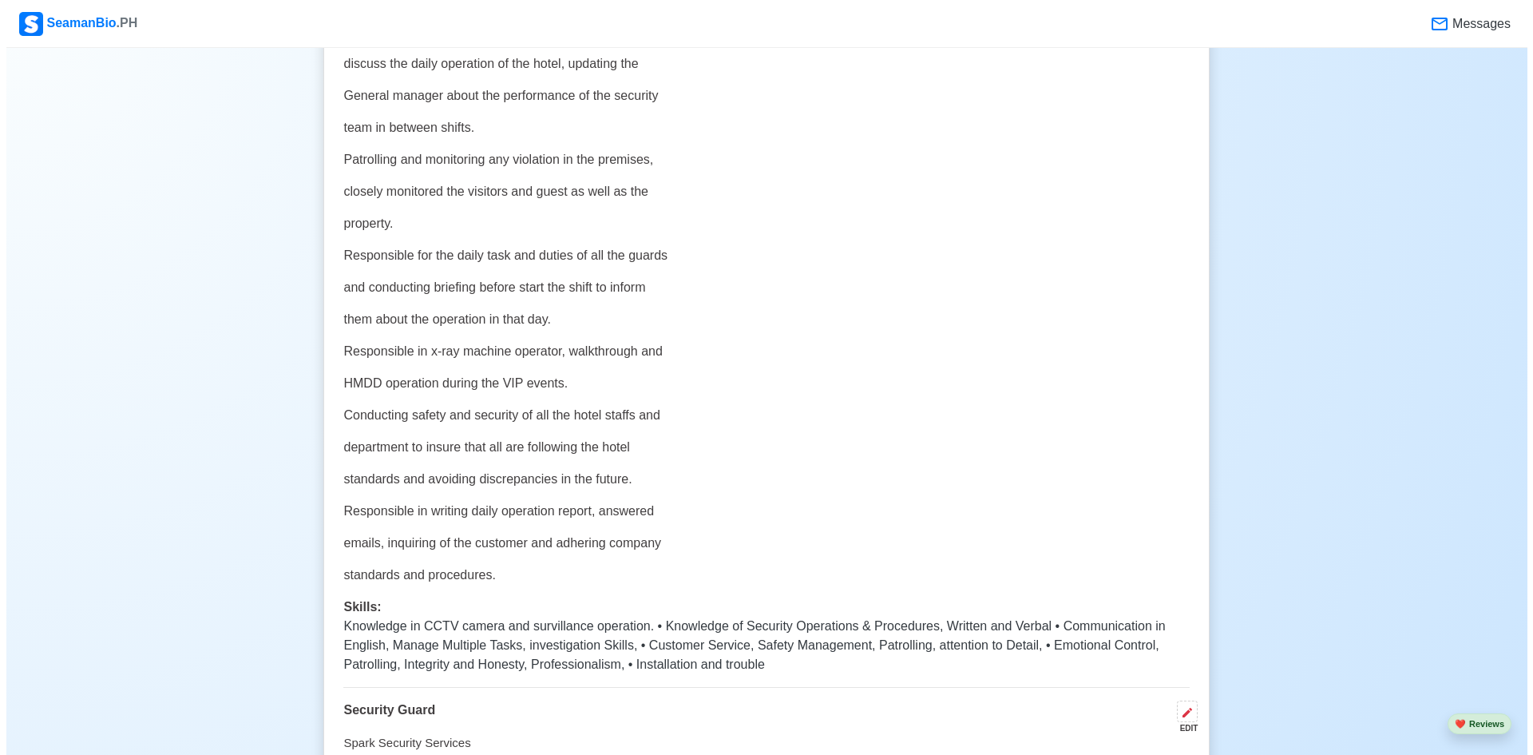
scroll to position [3353, 0]
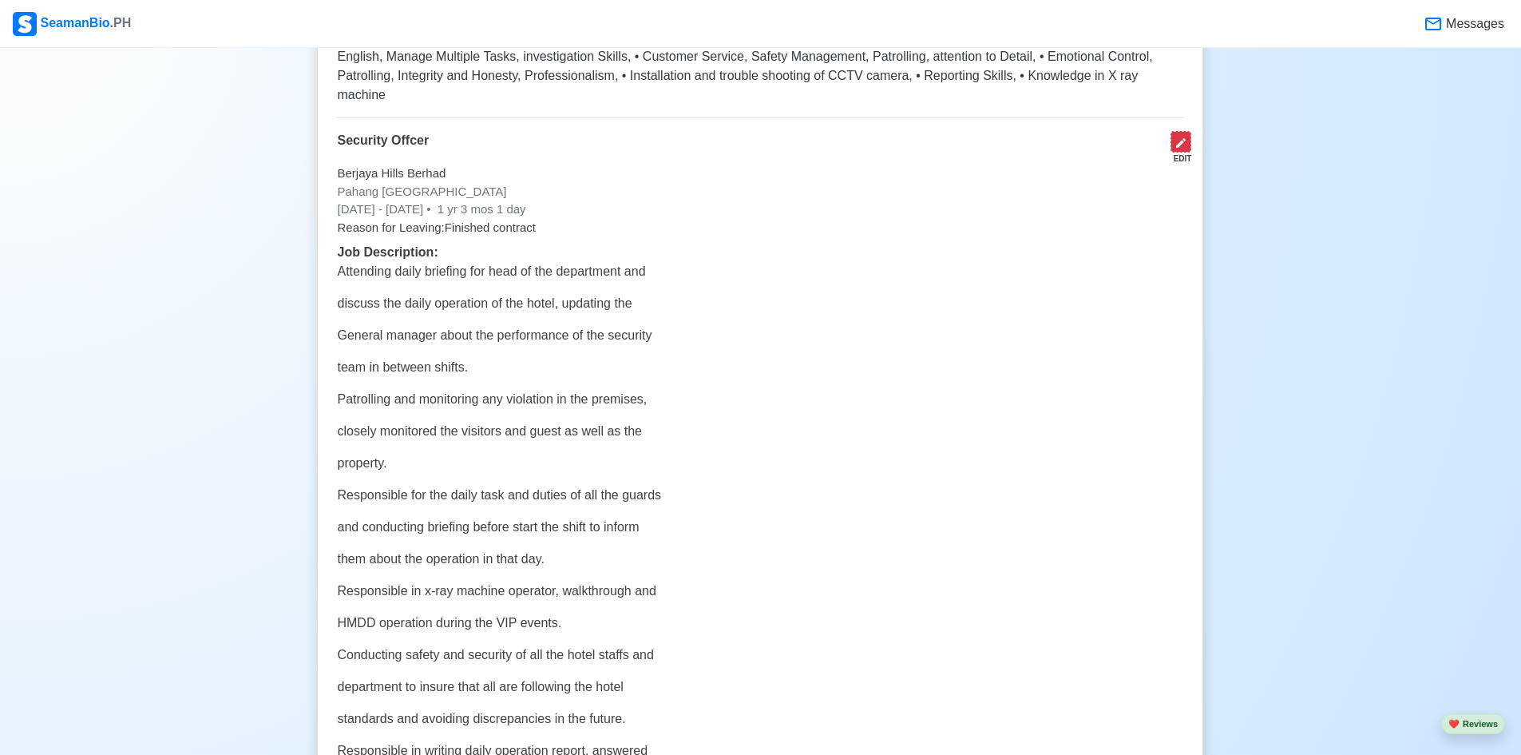
click at [1183, 137] on icon at bounding box center [1181, 143] width 13 height 13
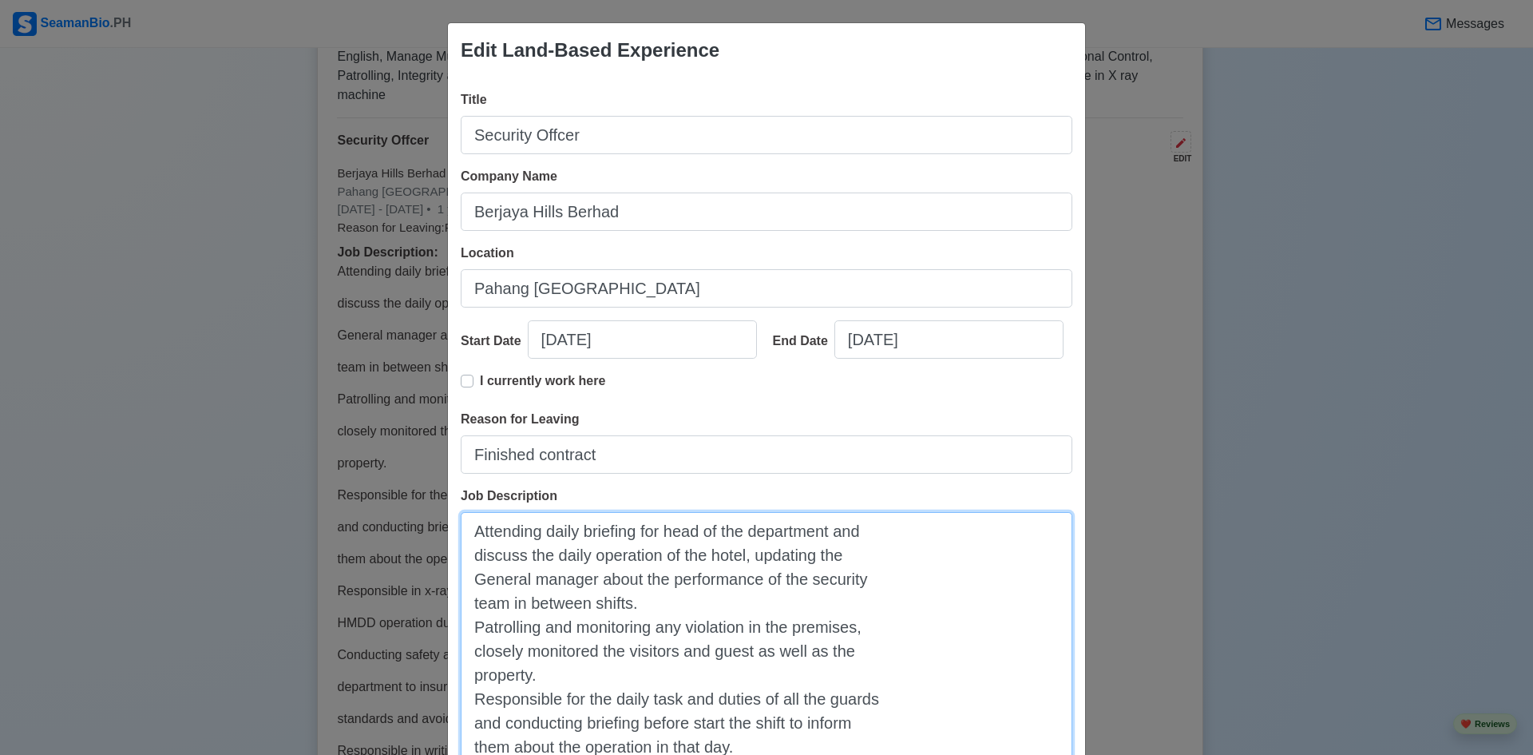
click at [466, 533] on textarea "Attending daily briefing for head of the department and discuss the daily opera…" at bounding box center [767, 734] width 612 height 444
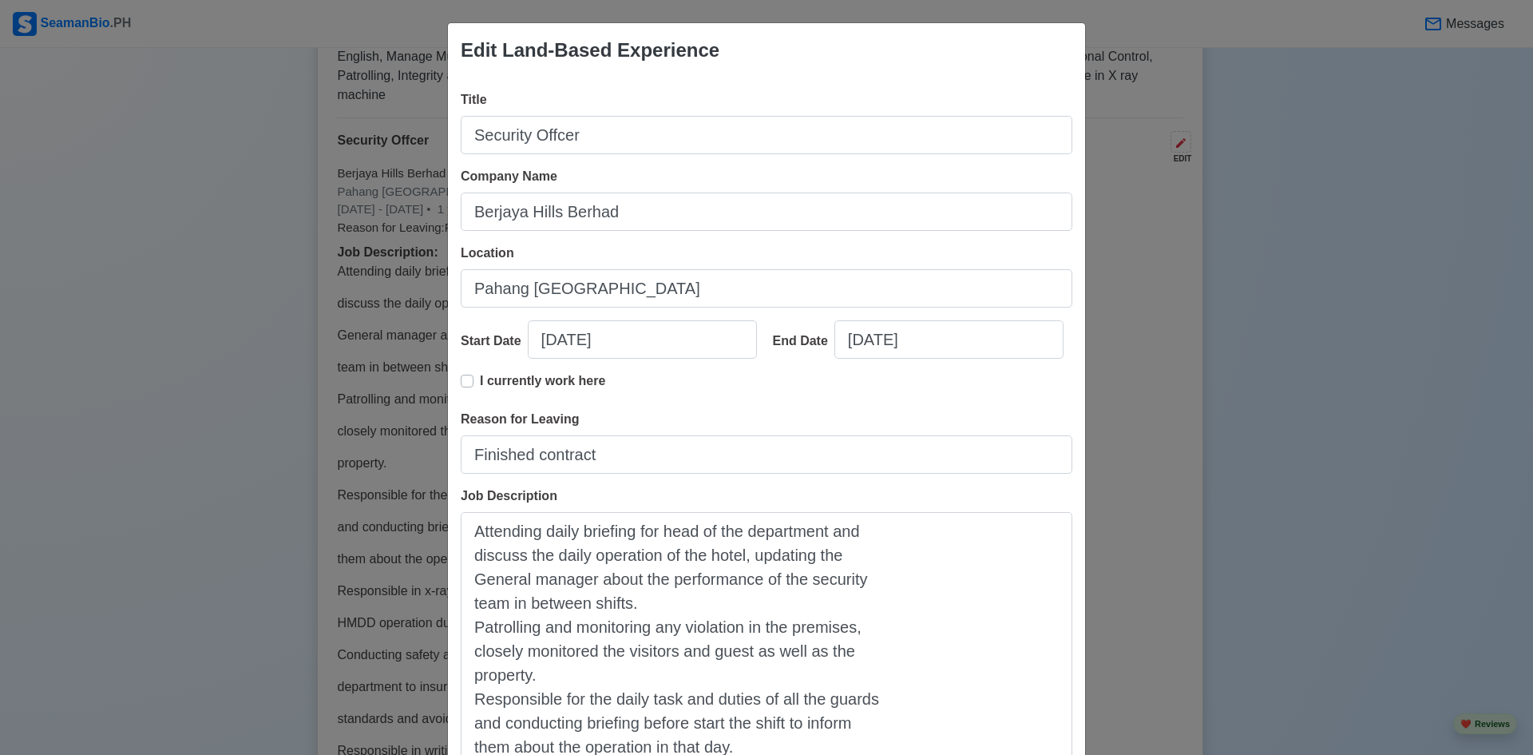
drag, startPoint x: 467, startPoint y: 527, endPoint x: 795, endPoint y: 398, distance: 352.8
click at [795, 398] on div "I currently work here" at bounding box center [767, 390] width 612 height 38
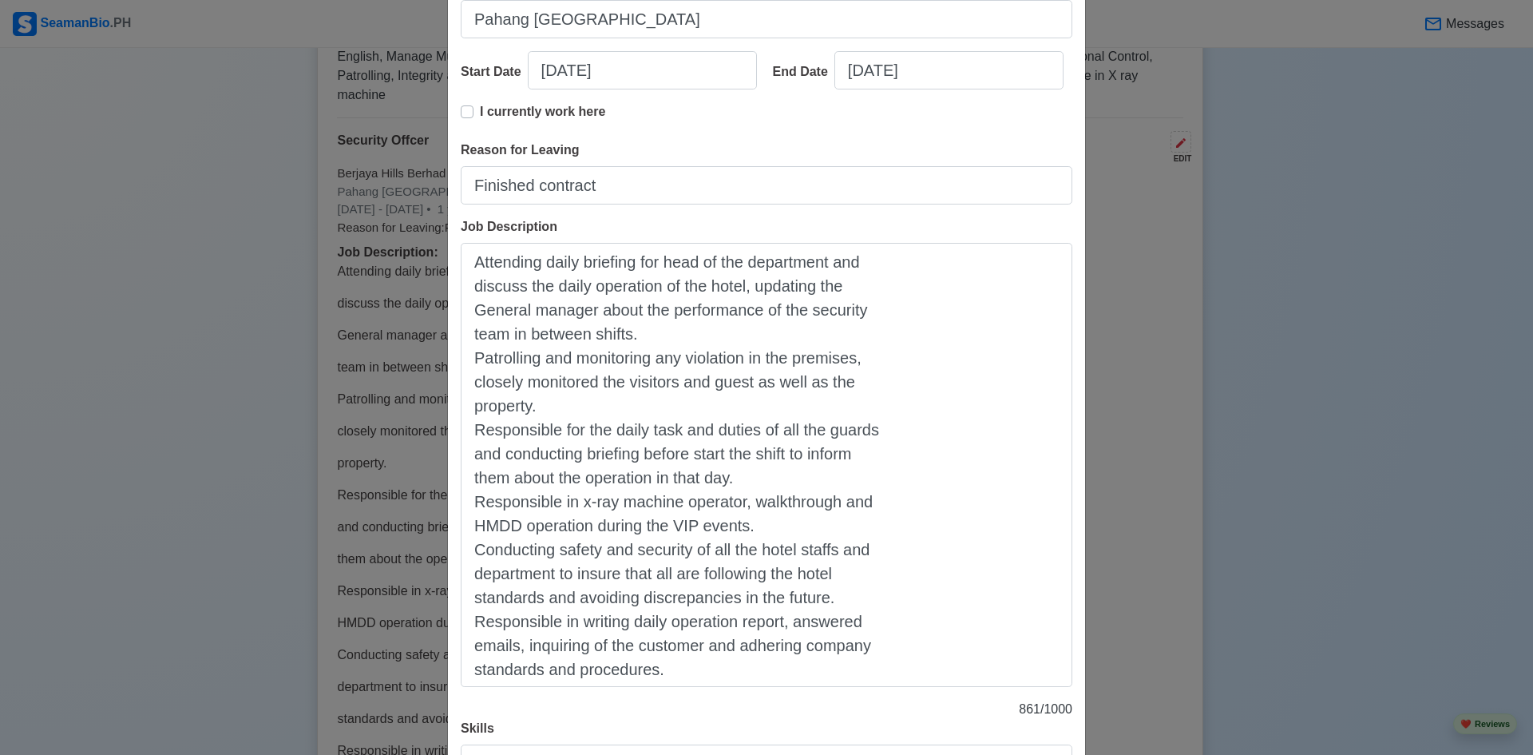
scroll to position [399, 0]
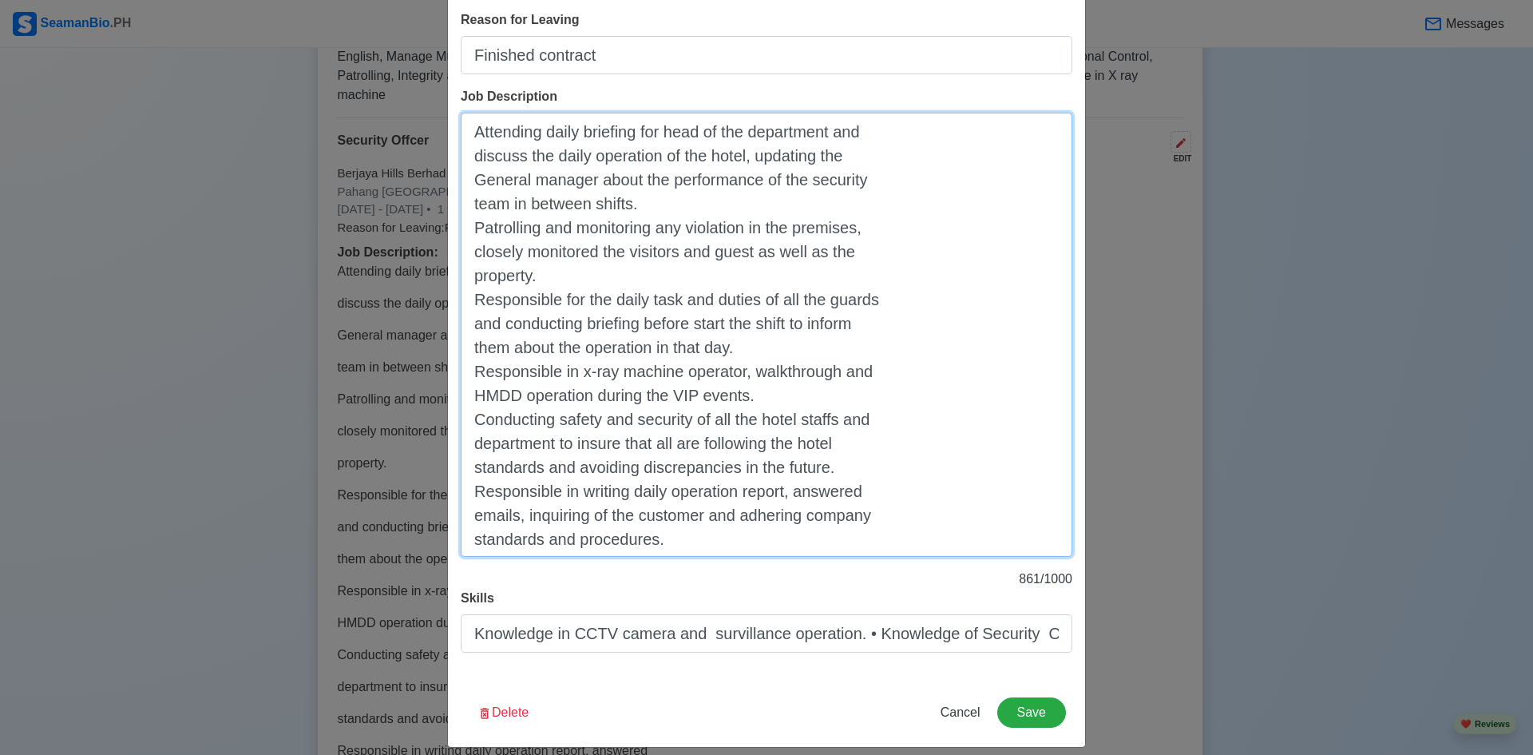
click at [469, 155] on textarea "Attending daily briefing for head of the department and discuss the daily opera…" at bounding box center [767, 335] width 612 height 444
click at [468, 179] on textarea "Attending daily briefing for head of the department and discuss the daily opera…" at bounding box center [767, 335] width 612 height 444
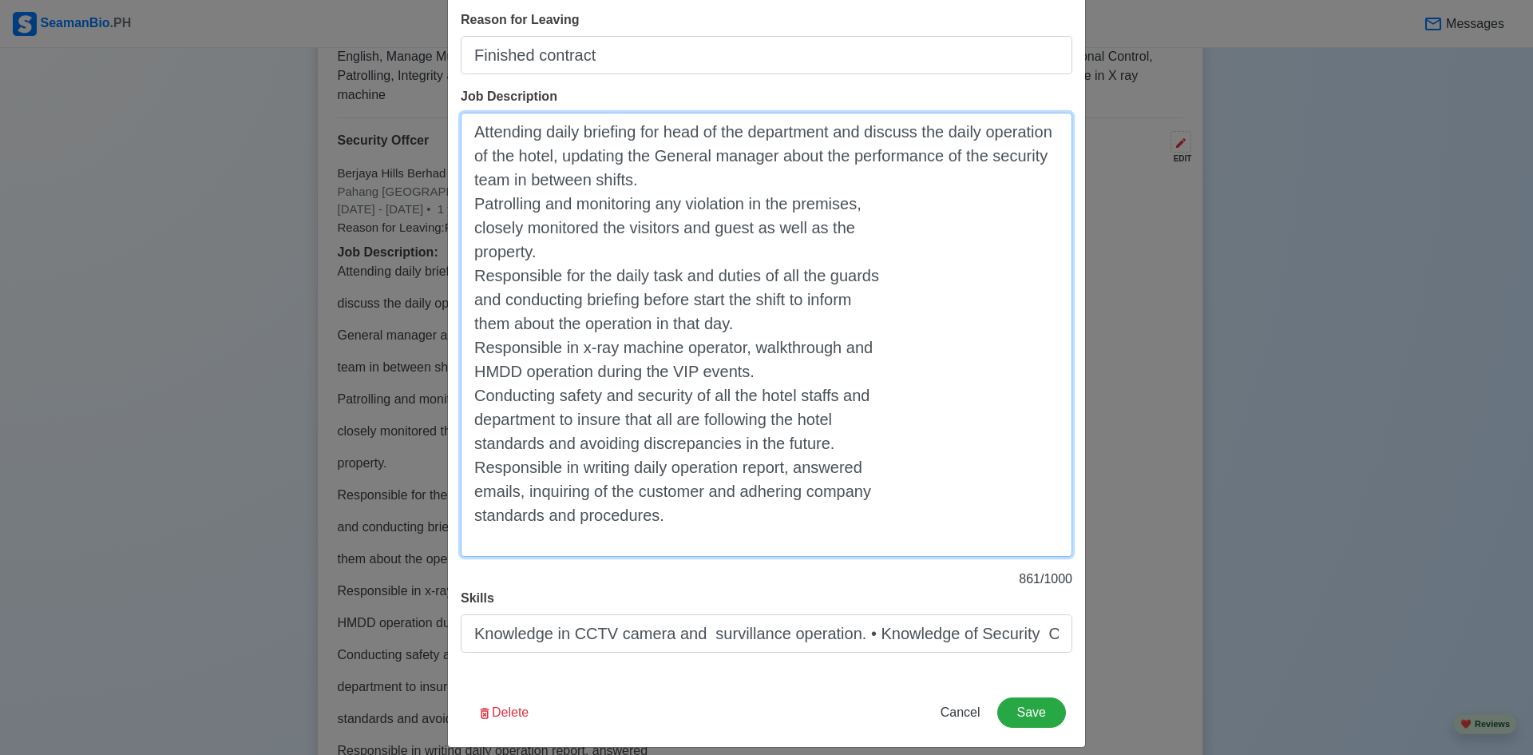
click at [470, 203] on textarea "Attending daily briefing for head of the department and discuss the daily opera…" at bounding box center [767, 335] width 612 height 444
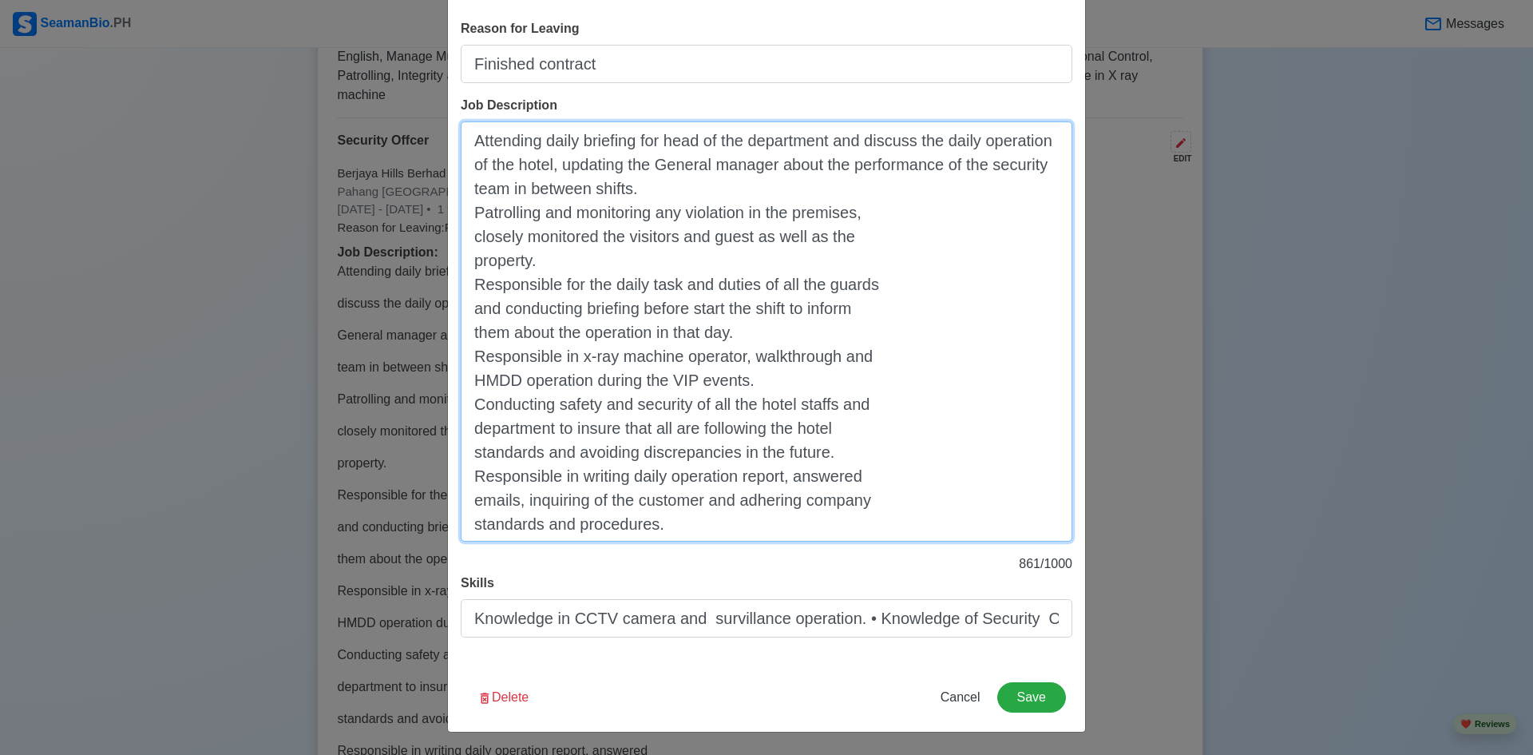
click at [468, 236] on textarea "Attending daily briefing for head of the department and discuss the daily opera…" at bounding box center [767, 331] width 612 height 420
click at [466, 260] on textarea "Attending daily briefing for head of the department and discuss the daily opera…" at bounding box center [767, 331] width 612 height 420
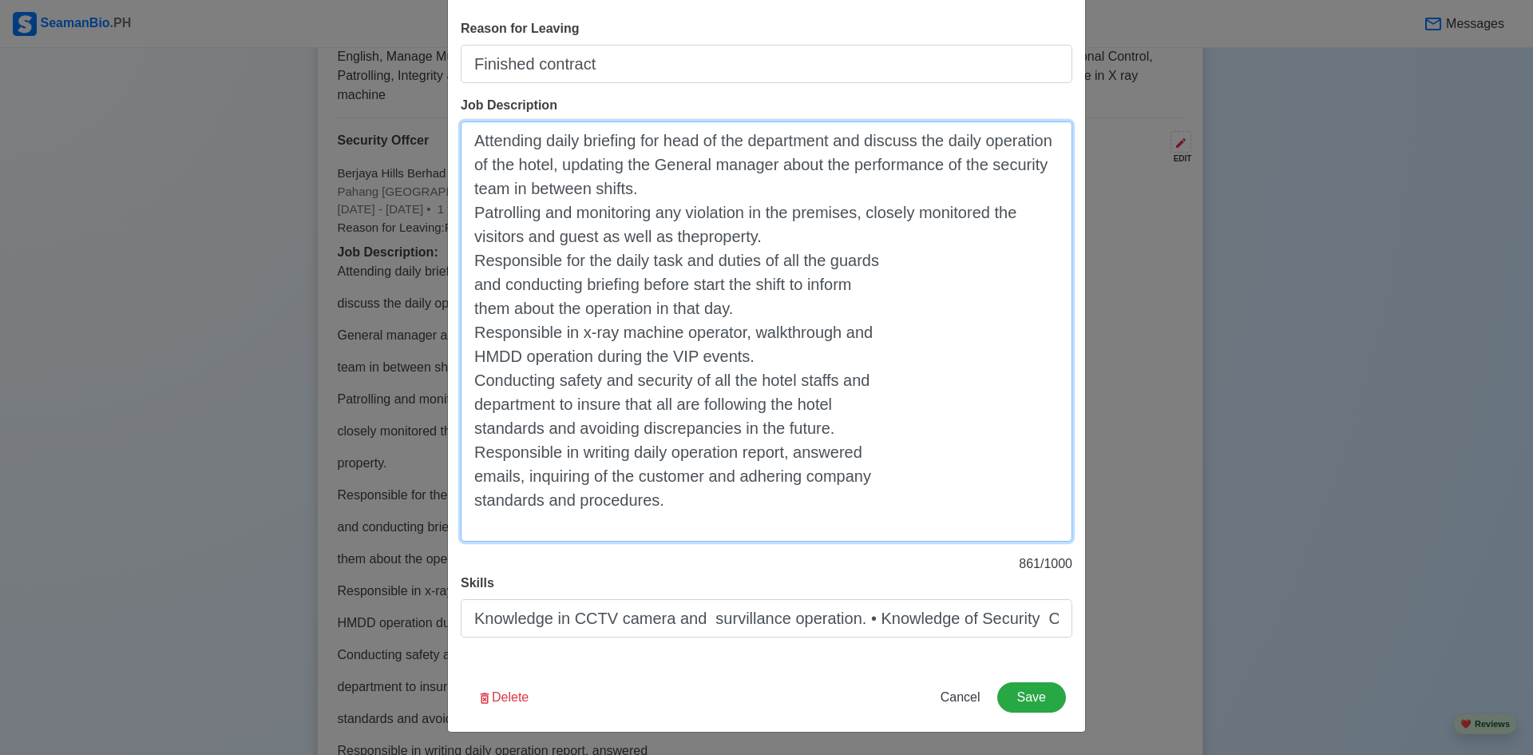
scroll to position [367, 0]
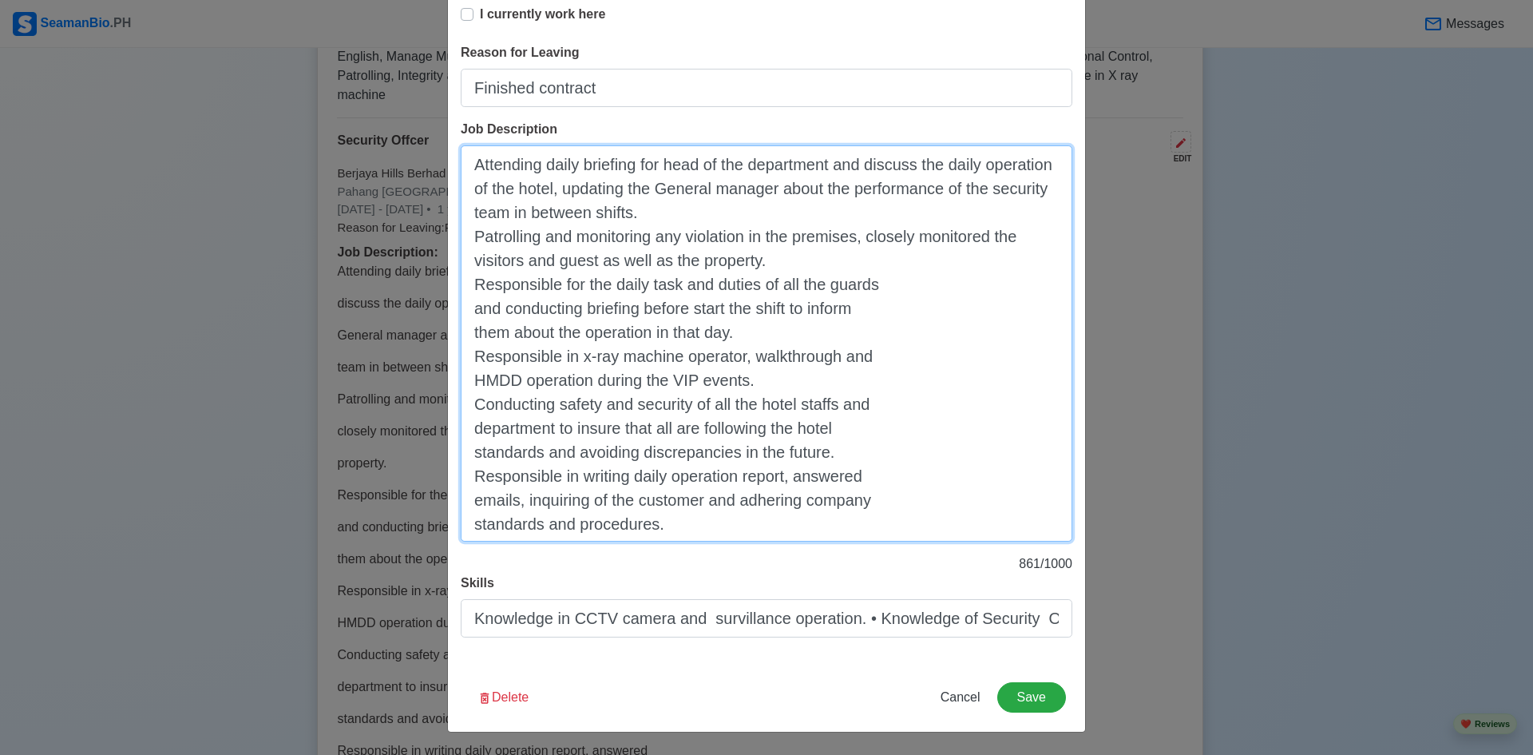
click at [470, 306] on textarea "Attending daily briefing for head of the department and discuss the daily opera…" at bounding box center [767, 343] width 612 height 396
click at [470, 330] on textarea "Attending daily briefing for head of the department and discuss the daily opera…" at bounding box center [767, 343] width 612 height 396
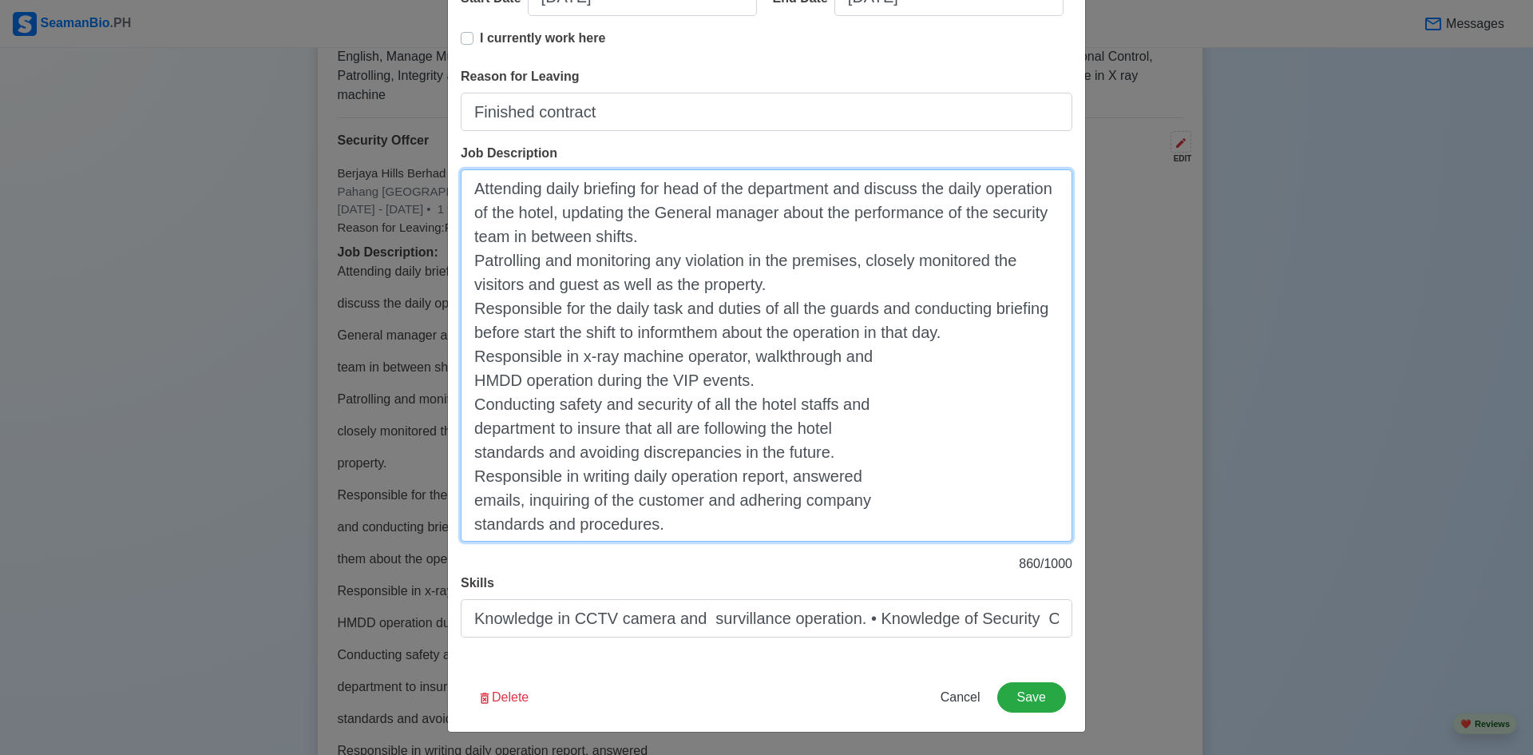
scroll to position [343, 0]
click at [466, 380] on textarea "Attending daily briefing for head of the department and discuss the daily opera…" at bounding box center [767, 355] width 612 height 372
click at [467, 403] on textarea "Attending daily briefing for head of the department and discuss the daily opera…" at bounding box center [767, 355] width 612 height 372
click at [469, 426] on textarea "Attending daily briefing for head of the department and discuss the daily opera…" at bounding box center [767, 355] width 612 height 372
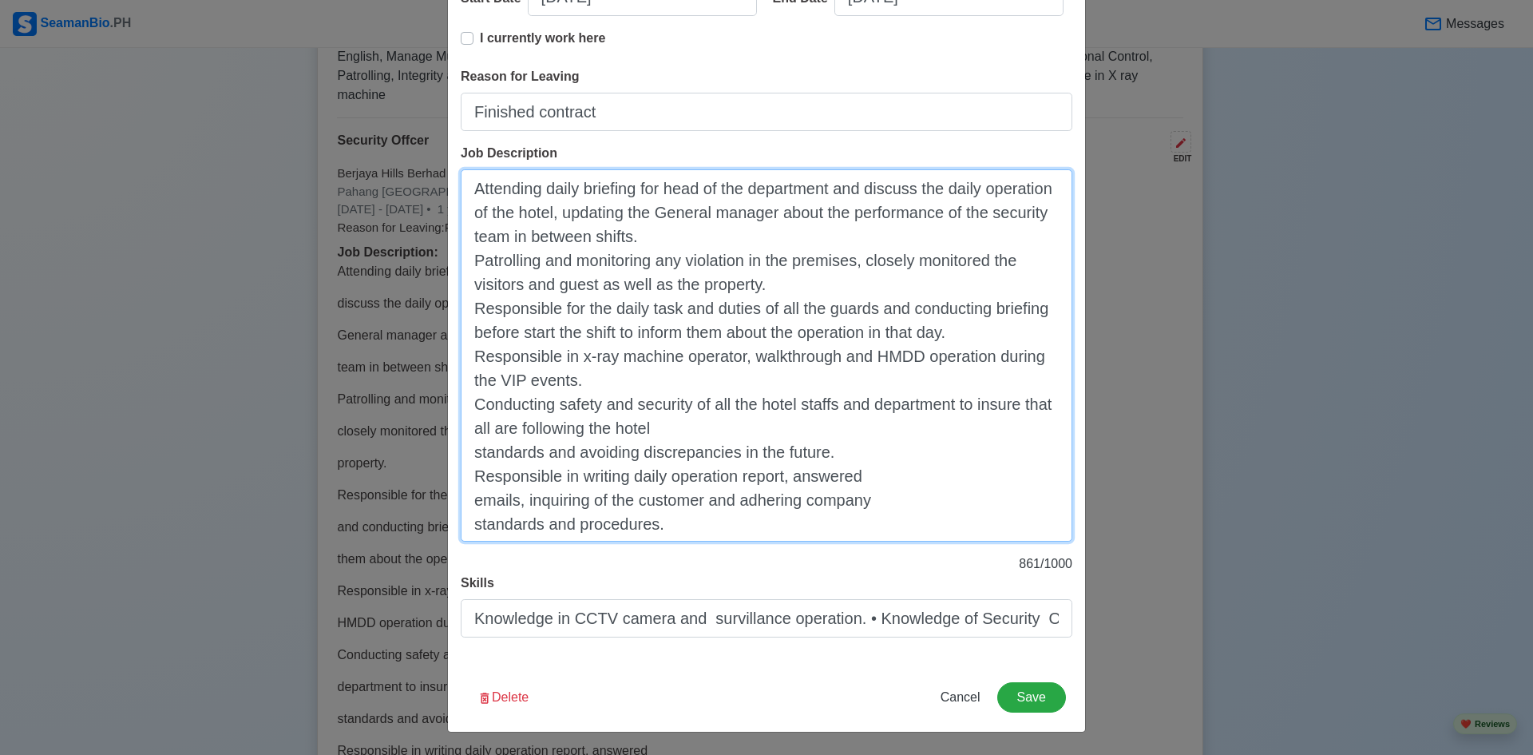
click at [469, 426] on textarea "Attending daily briefing for head of the department and discuss the daily opera…" at bounding box center [767, 355] width 612 height 372
click at [470, 449] on textarea "Attending daily briefing for head of the department and discuss the daily opera…" at bounding box center [767, 355] width 612 height 372
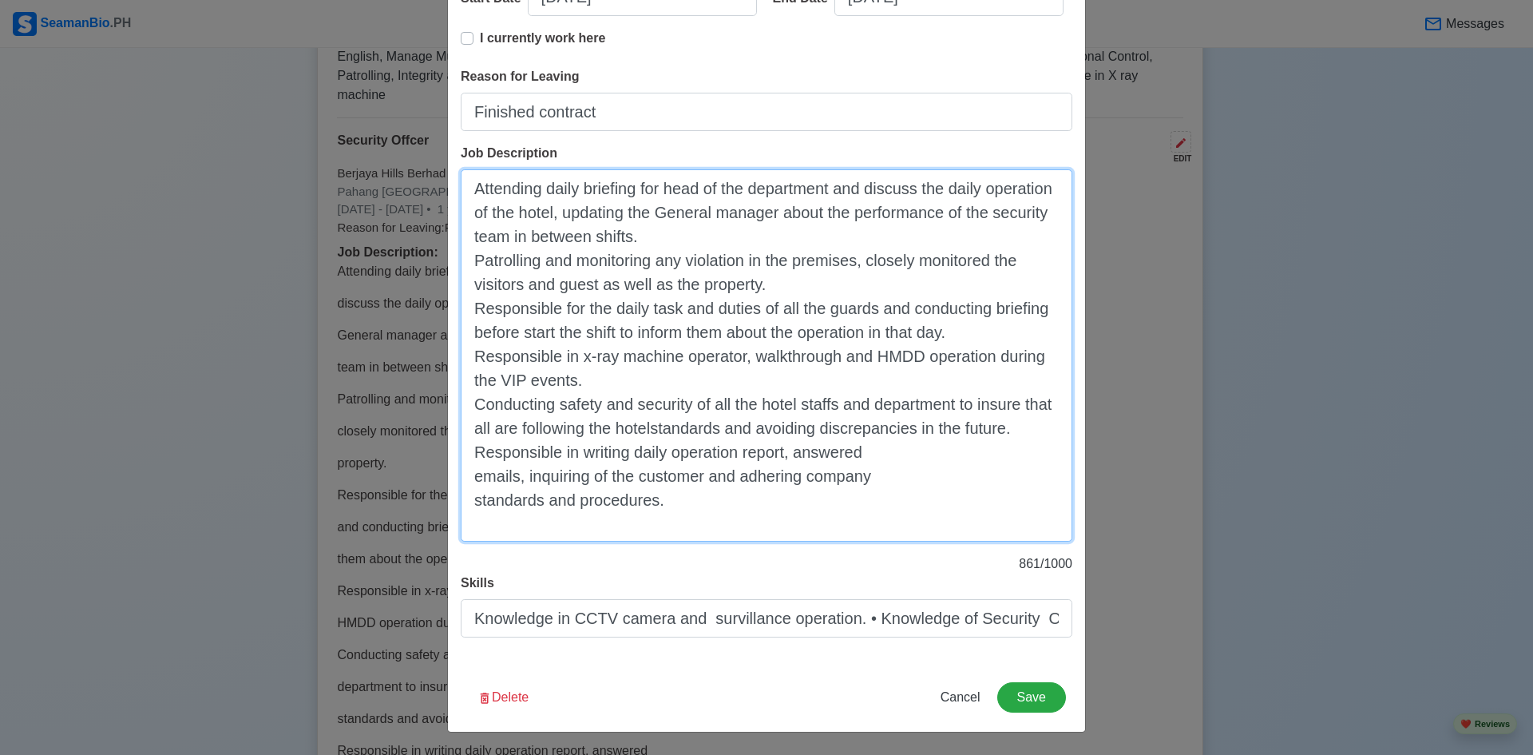
scroll to position [319, 0]
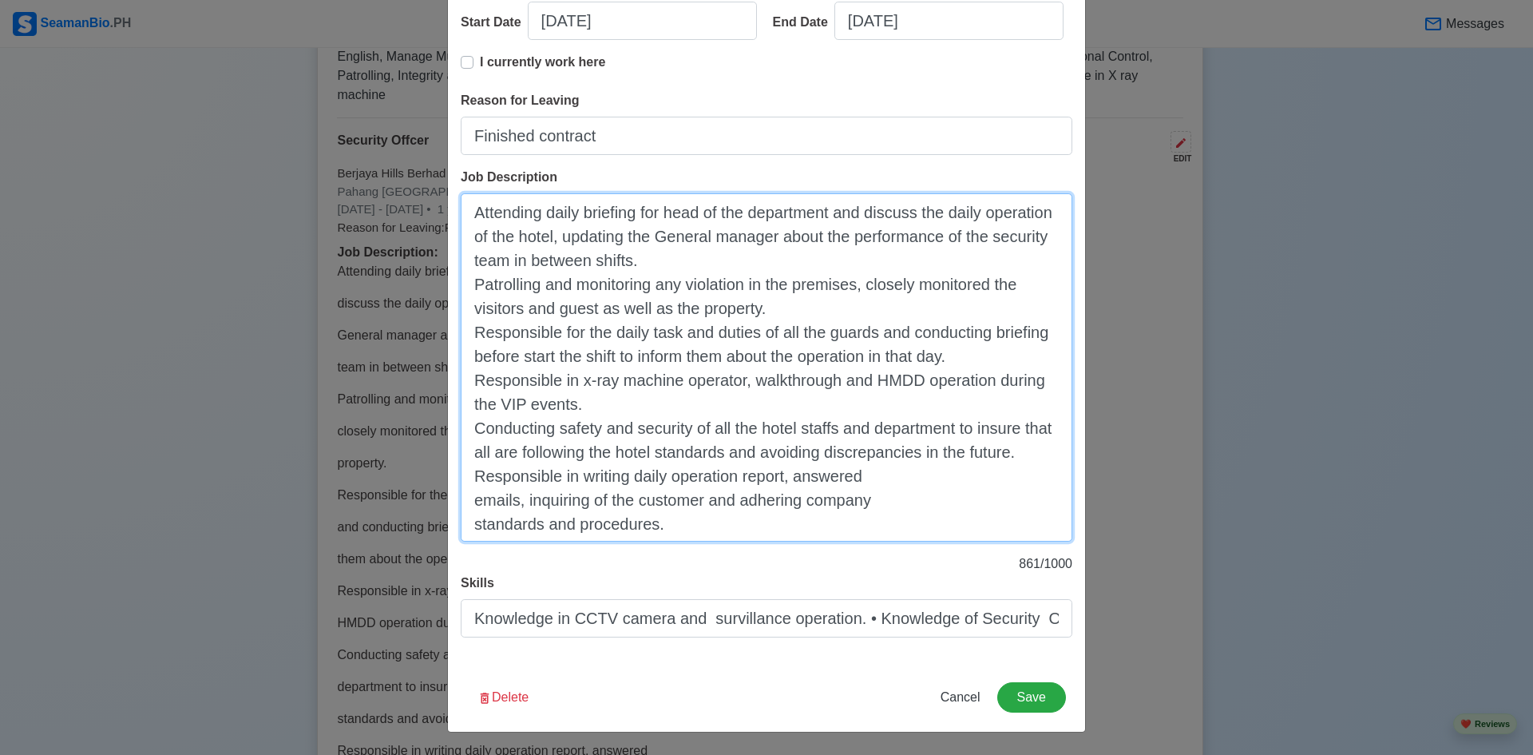
click at [466, 502] on textarea "Attending daily briefing for head of the department and discuss the daily opera…" at bounding box center [767, 367] width 612 height 348
click at [471, 520] on textarea "Attending daily briefing for head of the department and discuss the daily opera…" at bounding box center [767, 367] width 612 height 348
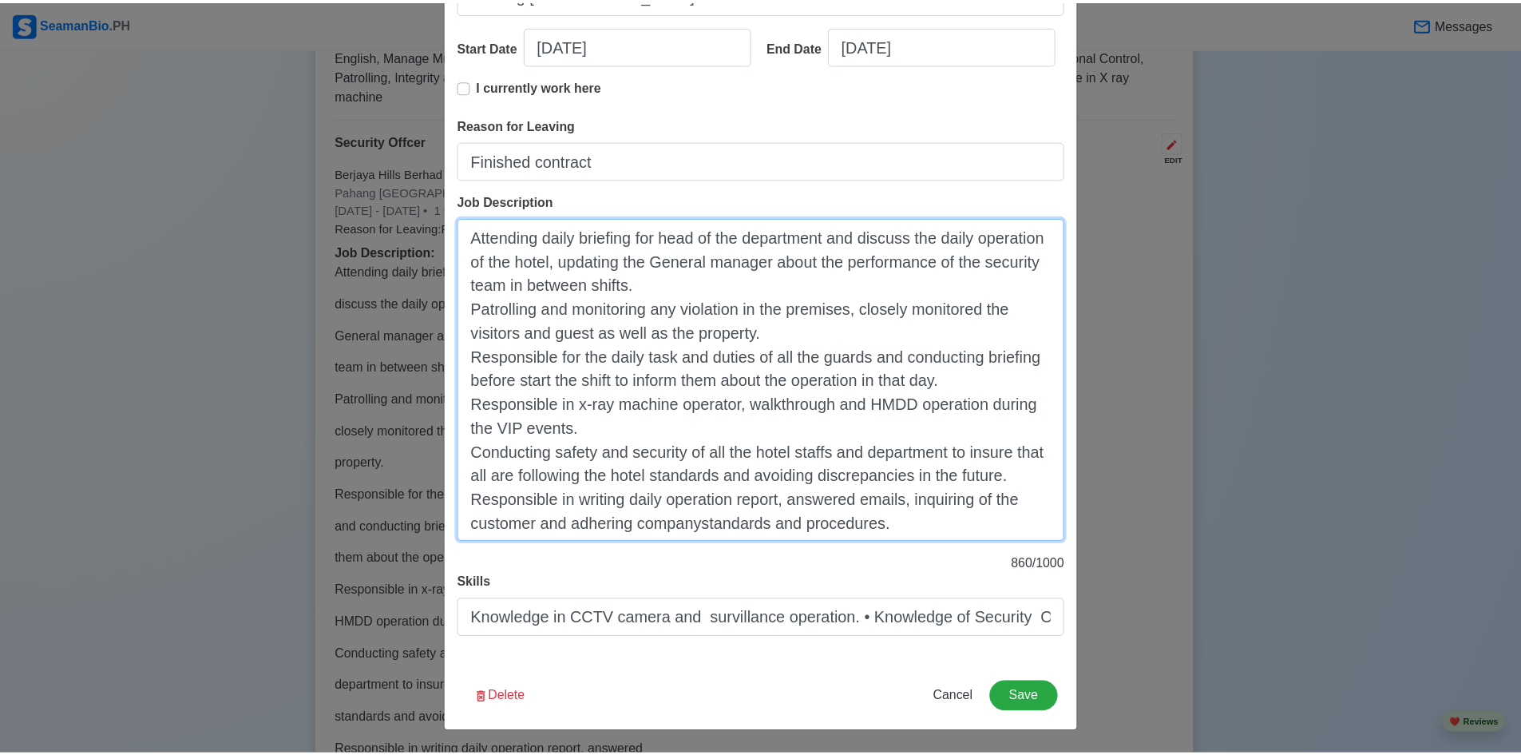
scroll to position [295, 0]
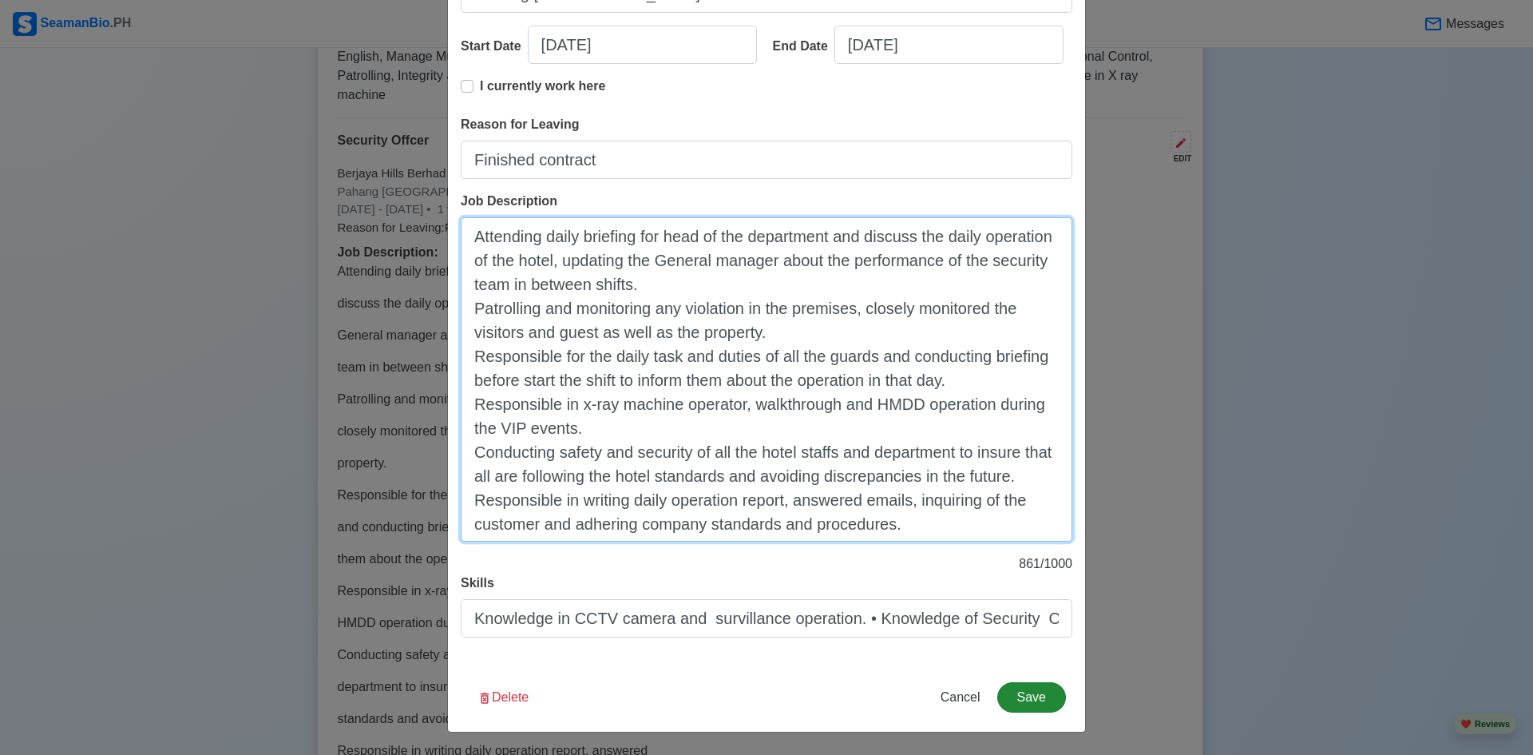
type textarea "Attending daily briefing for head of the department and discuss the daily opera…"
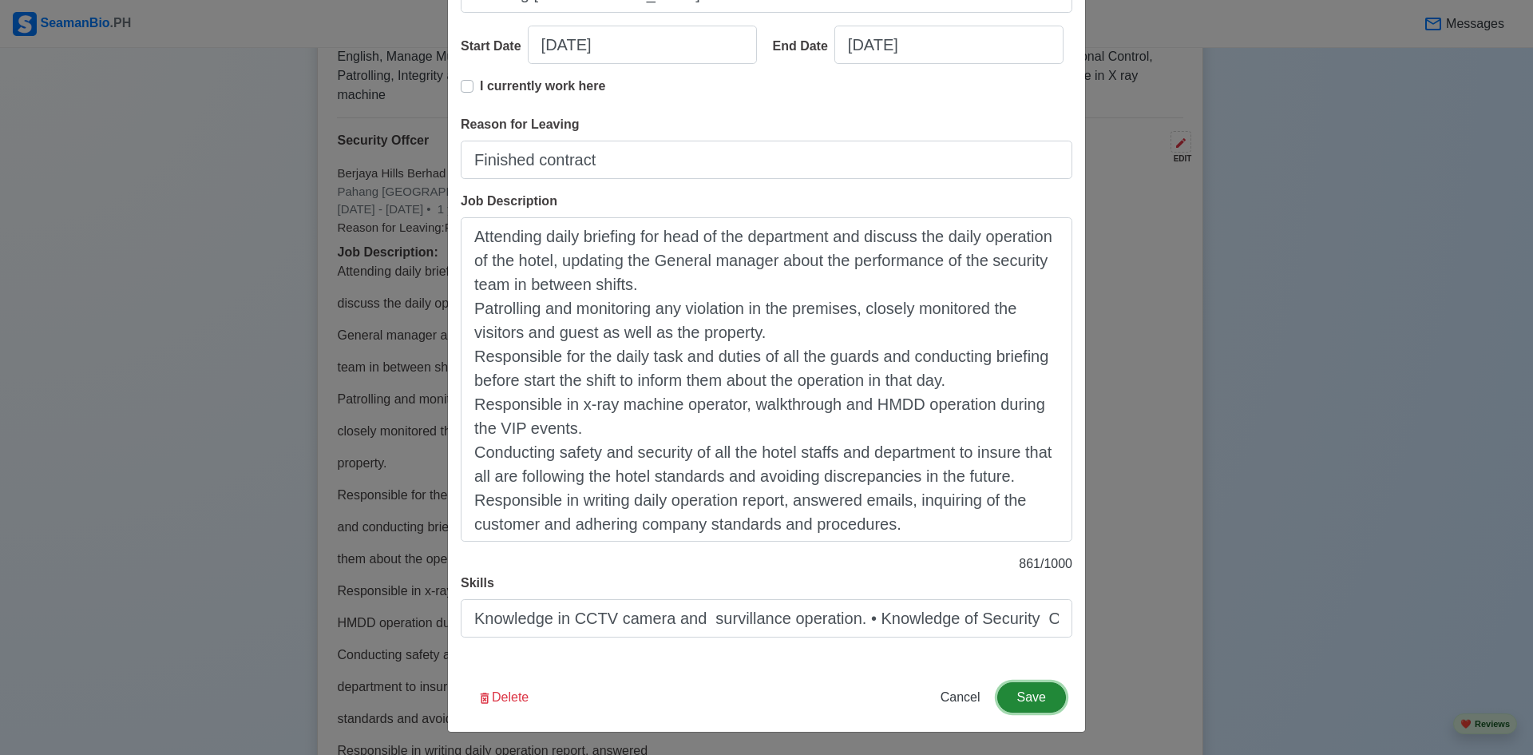
click at [1043, 690] on button "Save" at bounding box center [1031, 697] width 69 height 30
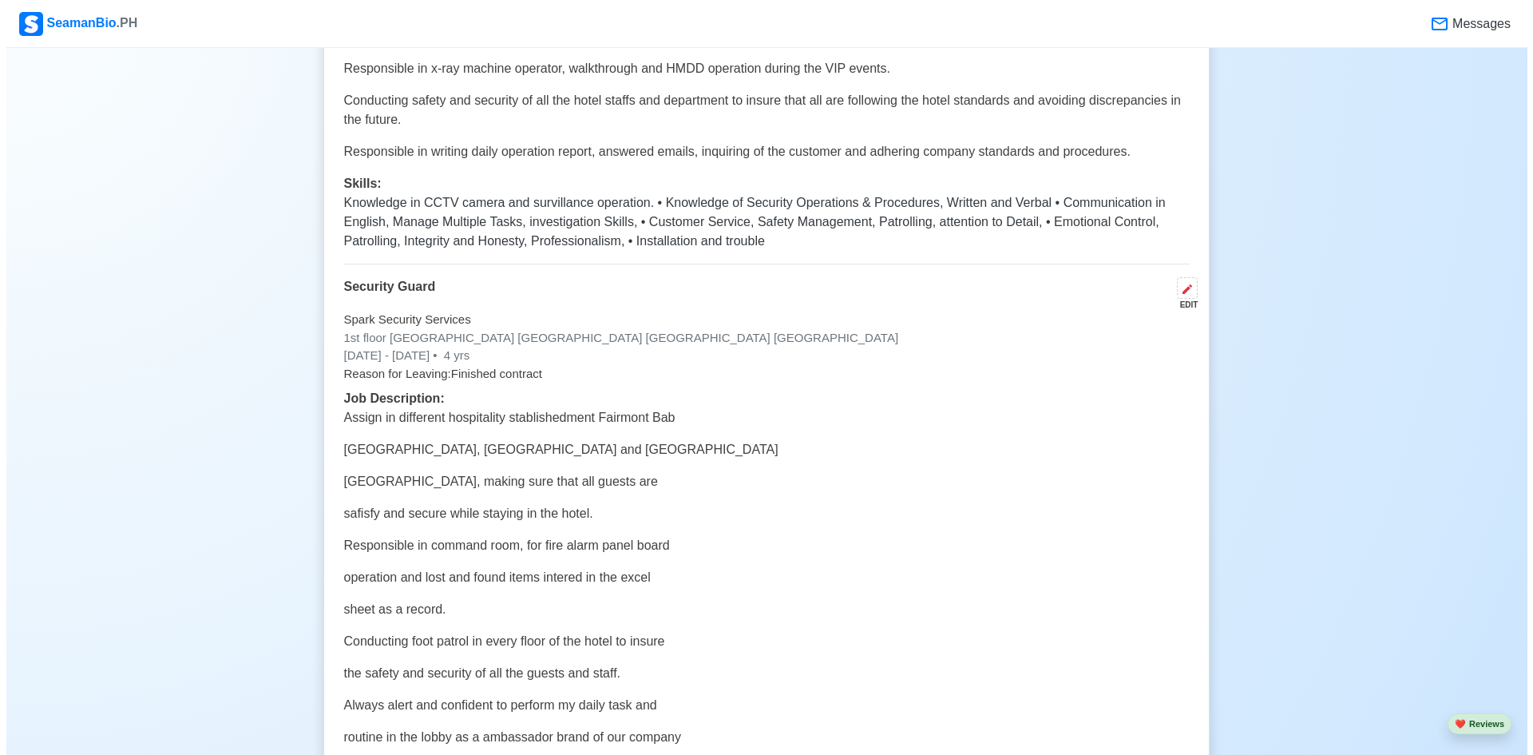
scroll to position [3672, 0]
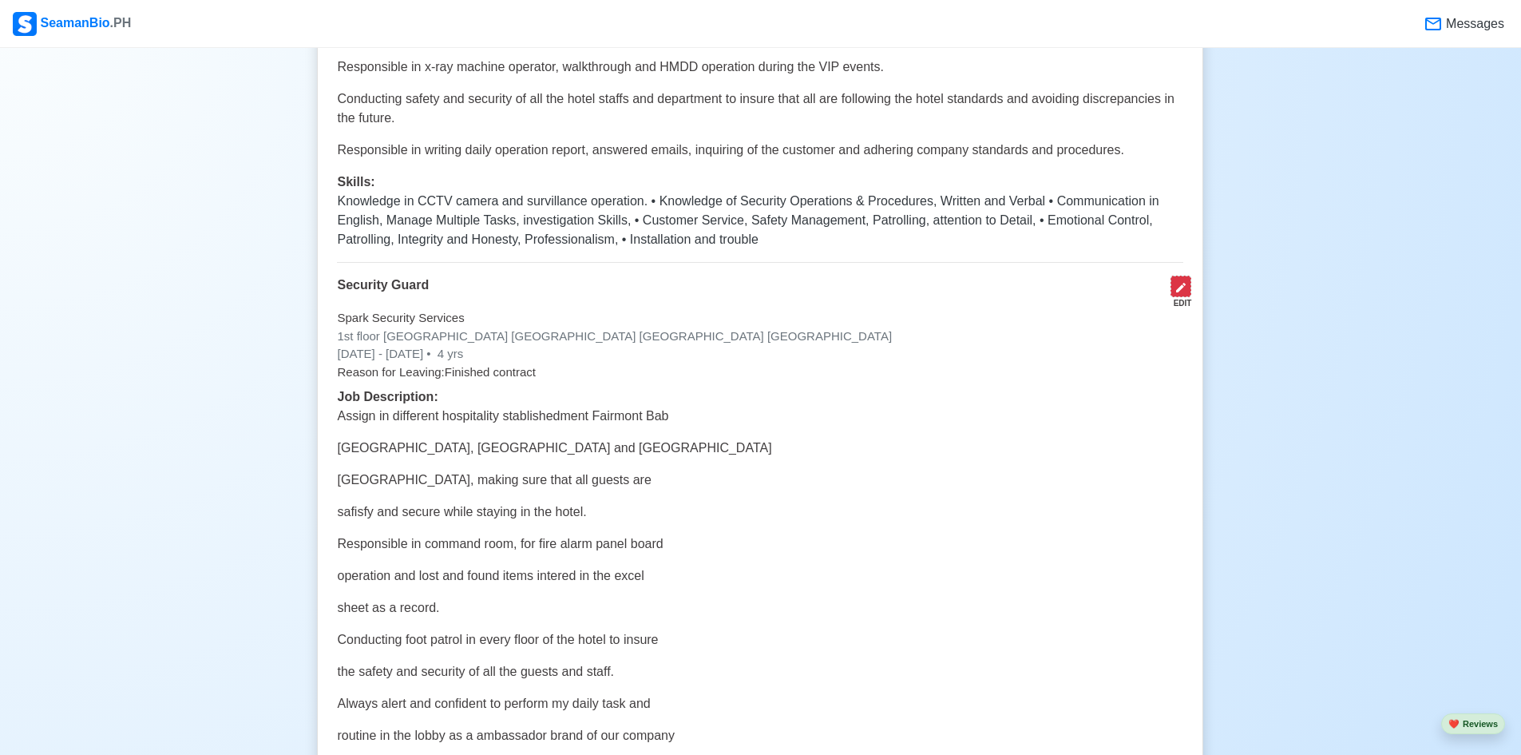
click at [1181, 294] on icon at bounding box center [1181, 287] width 13 height 13
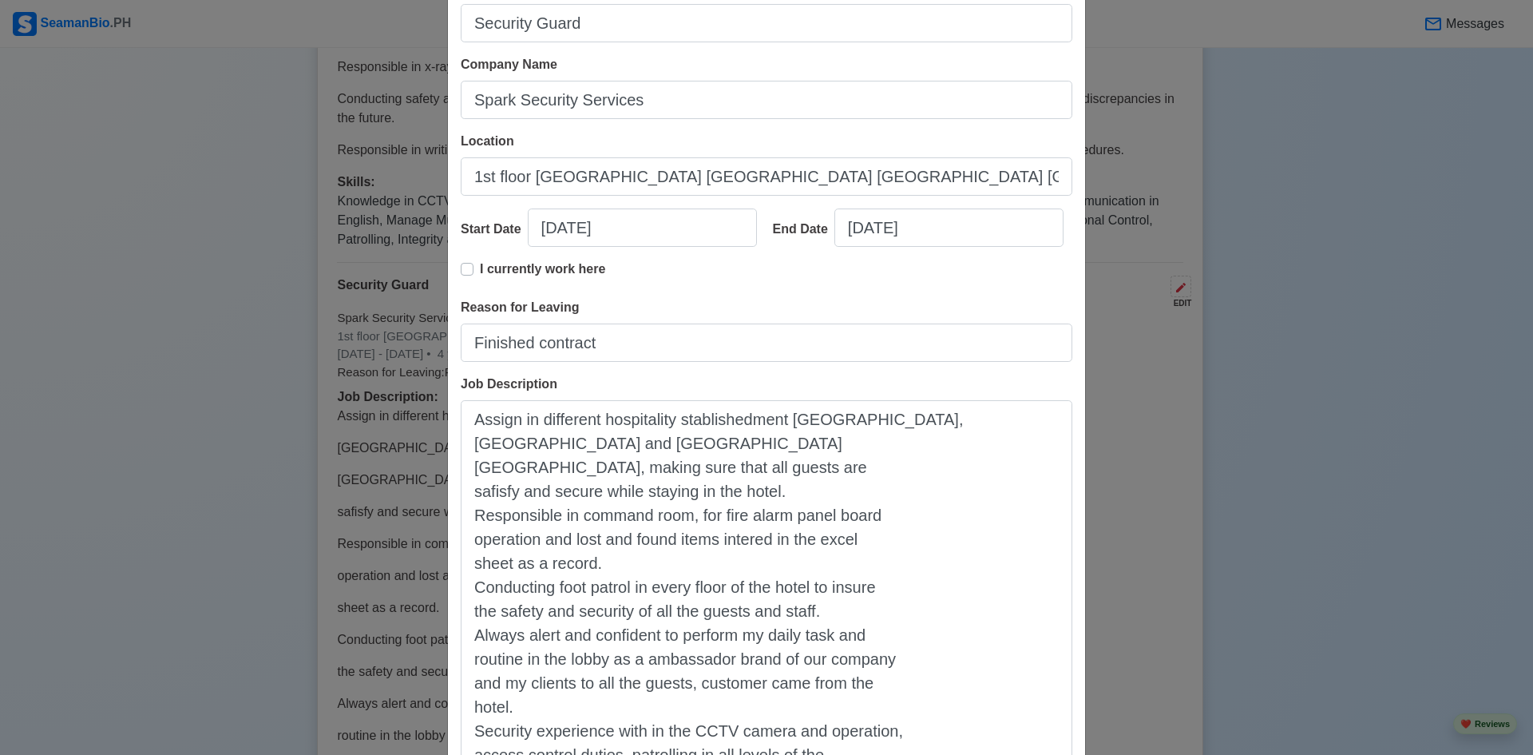
scroll to position [240, 0]
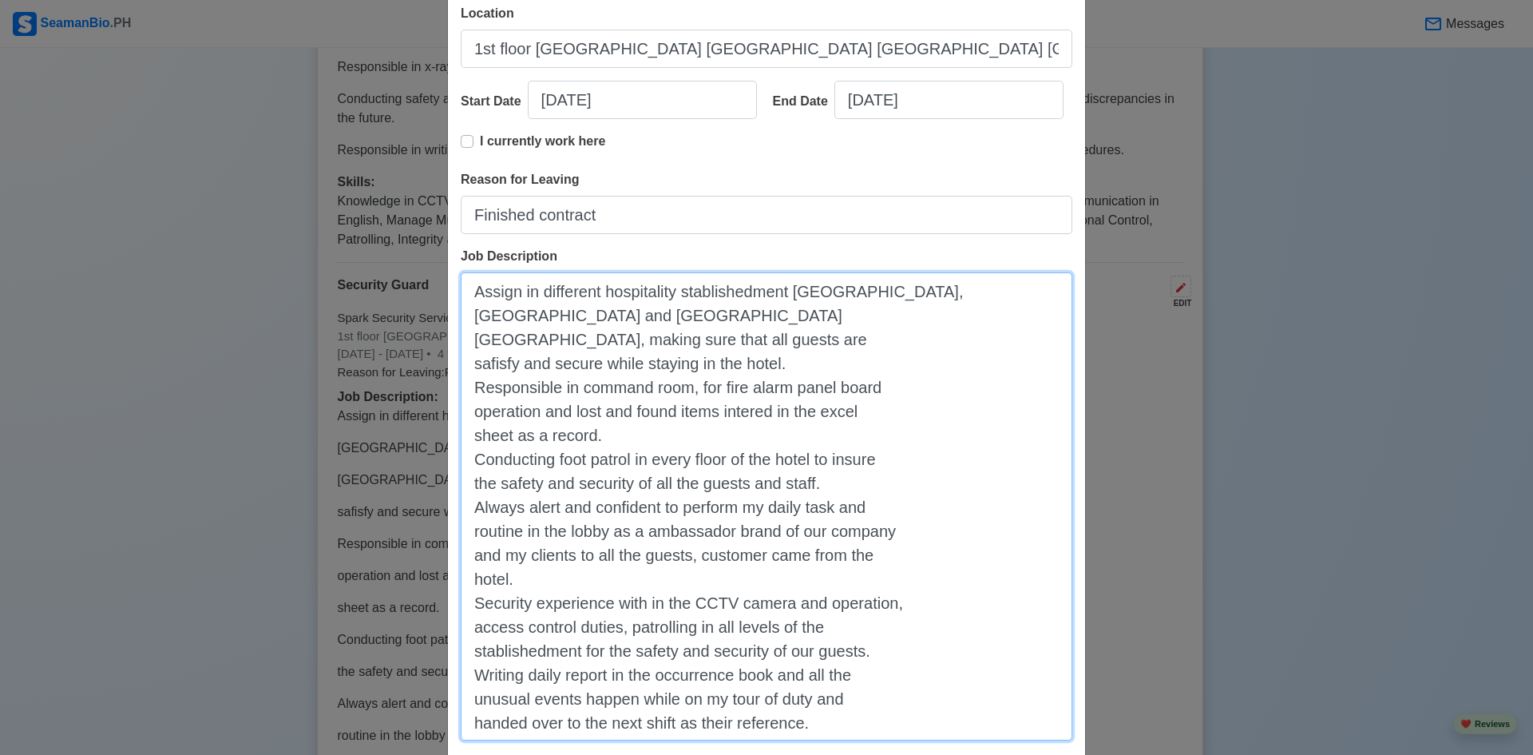
click at [470, 317] on textarea "Assign in different hospitality stablishedment [GEOGRAPHIC_DATA], [GEOGRAPHIC_D…" at bounding box center [767, 506] width 612 height 468
click at [738, 289] on textarea "Assign in different hospitality stablishedment [GEOGRAPHIC_DATA], [GEOGRAPHIC_D…" at bounding box center [767, 506] width 612 height 468
drag, startPoint x: 678, startPoint y: 292, endPoint x: 784, endPoint y: 295, distance: 106.2
click at [784, 295] on textarea "Assign in different hospitality stablishedment [GEOGRAPHIC_DATA], [GEOGRAPHIC_D…" at bounding box center [767, 506] width 612 height 468
click at [470, 366] on textarea "Assign in different hospitality establishment [GEOGRAPHIC_DATA], [GEOGRAPHIC_DA…" at bounding box center [767, 506] width 612 height 468
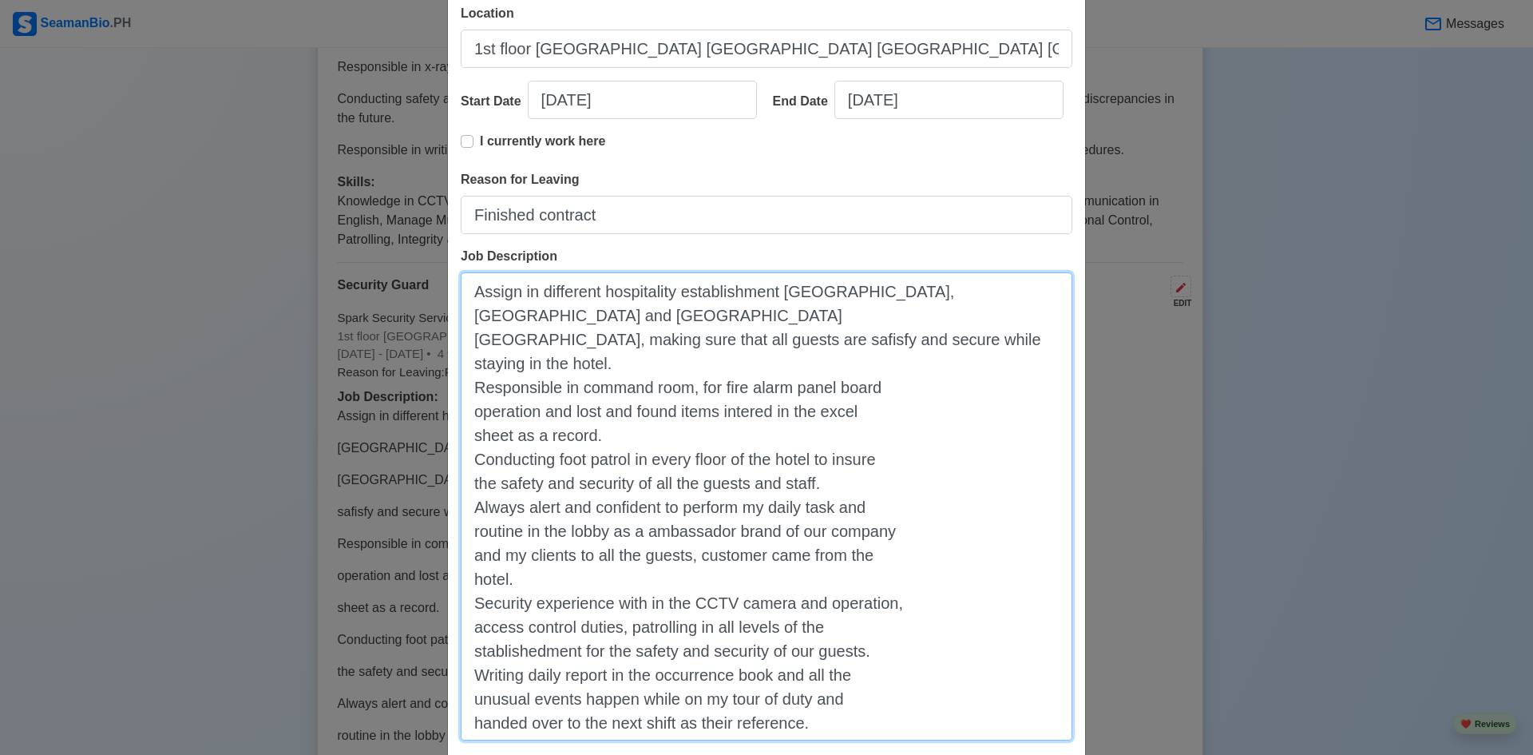
click at [898, 343] on textarea "Assign in different hospitality establishment [GEOGRAPHIC_DATA], [GEOGRAPHIC_DA…" at bounding box center [767, 506] width 612 height 468
drag, startPoint x: 870, startPoint y: 341, endPoint x: 913, endPoint y: 343, distance: 43.2
click at [913, 343] on textarea "Assign in different hospitality establishment [GEOGRAPHIC_DATA], [GEOGRAPHIC_DA…" at bounding box center [767, 506] width 612 height 468
click at [909, 293] on textarea "Assign in different hospitality establishment [GEOGRAPHIC_DATA], [GEOGRAPHIC_DA…" at bounding box center [767, 506] width 612 height 468
drag, startPoint x: 894, startPoint y: 292, endPoint x: 920, endPoint y: 292, distance: 25.6
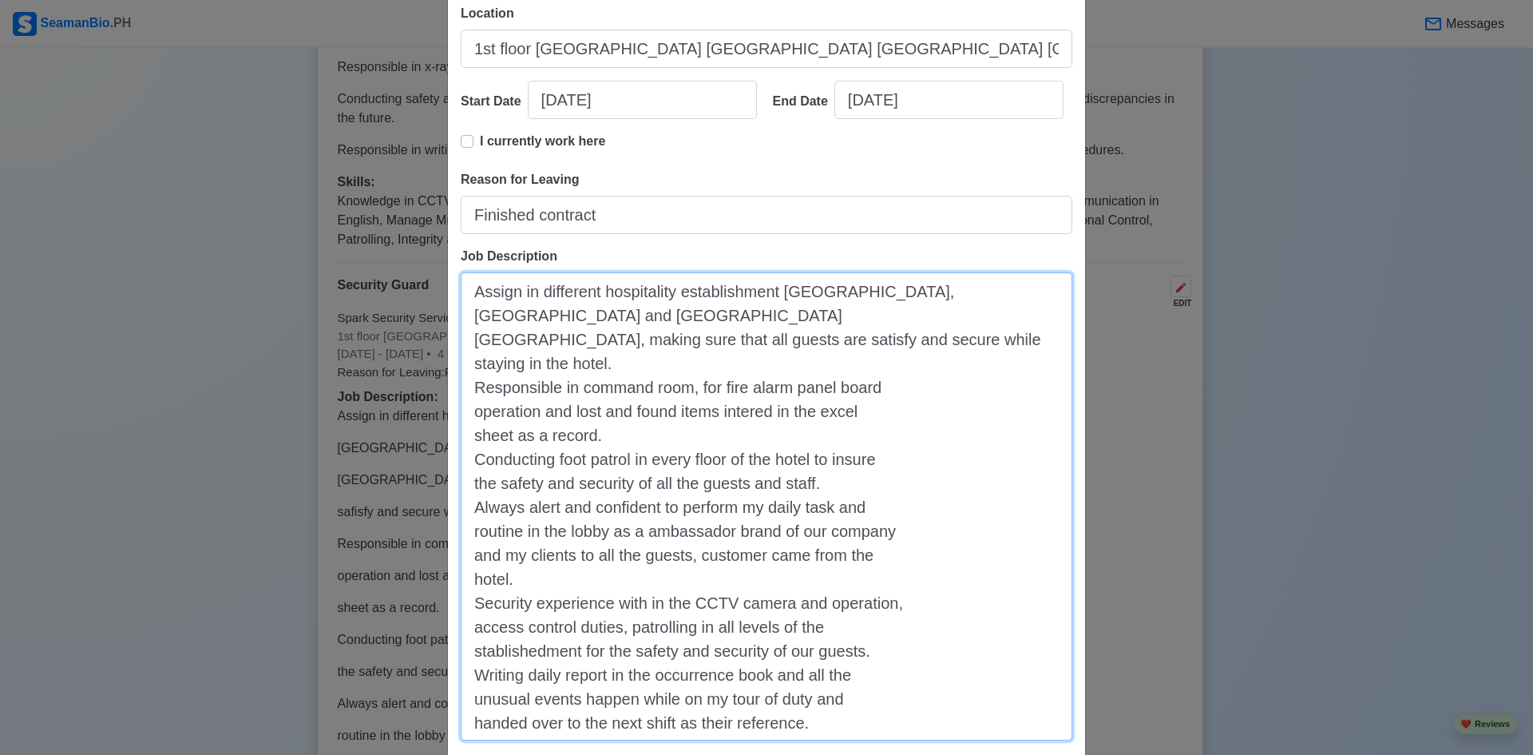
click at [920, 292] on textarea "Assign in different hospitality establishment [GEOGRAPHIC_DATA], [GEOGRAPHIC_DA…" at bounding box center [767, 506] width 612 height 468
click at [467, 410] on textarea "Assign in different hospitality establishment [GEOGRAPHIC_DATA][PERSON_NAME], […" at bounding box center [767, 506] width 612 height 468
drag, startPoint x: 558, startPoint y: 414, endPoint x: 609, endPoint y: 412, distance: 50.3
click at [609, 412] on textarea "Assign in different hospitality establishment [GEOGRAPHIC_DATA][PERSON_NAME], […" at bounding box center [767, 506] width 612 height 468
click at [466, 435] on textarea "Assign in different hospitality establishment [GEOGRAPHIC_DATA][PERSON_NAME], […" at bounding box center [767, 506] width 612 height 468
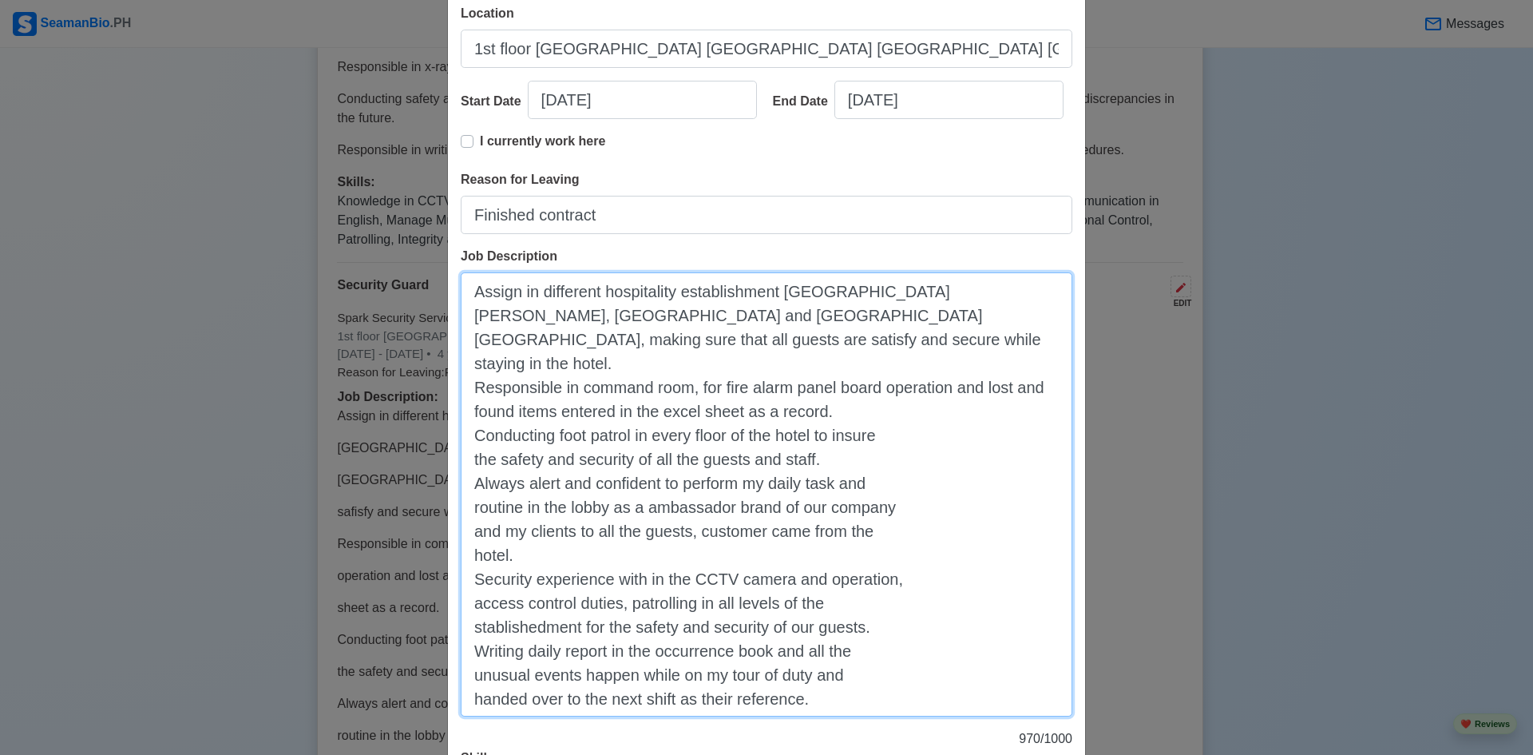
click at [467, 460] on textarea "Assign in different hospitality establishment [GEOGRAPHIC_DATA][PERSON_NAME], […" at bounding box center [767, 494] width 612 height 444
click at [467, 513] on textarea "Assign in different hospitality establishment [GEOGRAPHIC_DATA][PERSON_NAME], […" at bounding box center [767, 494] width 612 height 444
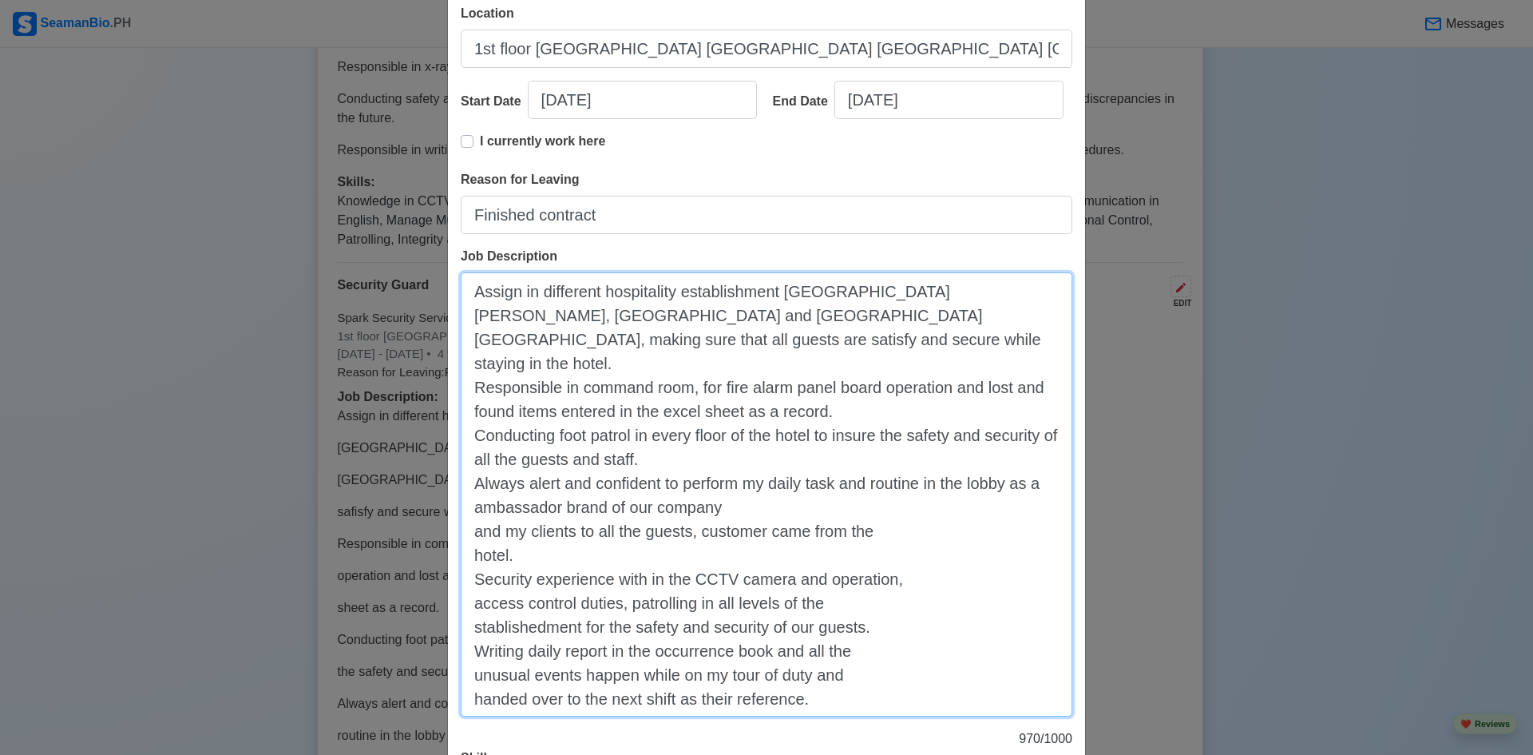
click at [469, 533] on textarea "Assign in different hospitality establishment [GEOGRAPHIC_DATA][PERSON_NAME], […" at bounding box center [767, 494] width 612 height 444
click at [470, 554] on textarea "Assign in different hospitality establishment [GEOGRAPHIC_DATA][PERSON_NAME], […" at bounding box center [767, 494] width 612 height 444
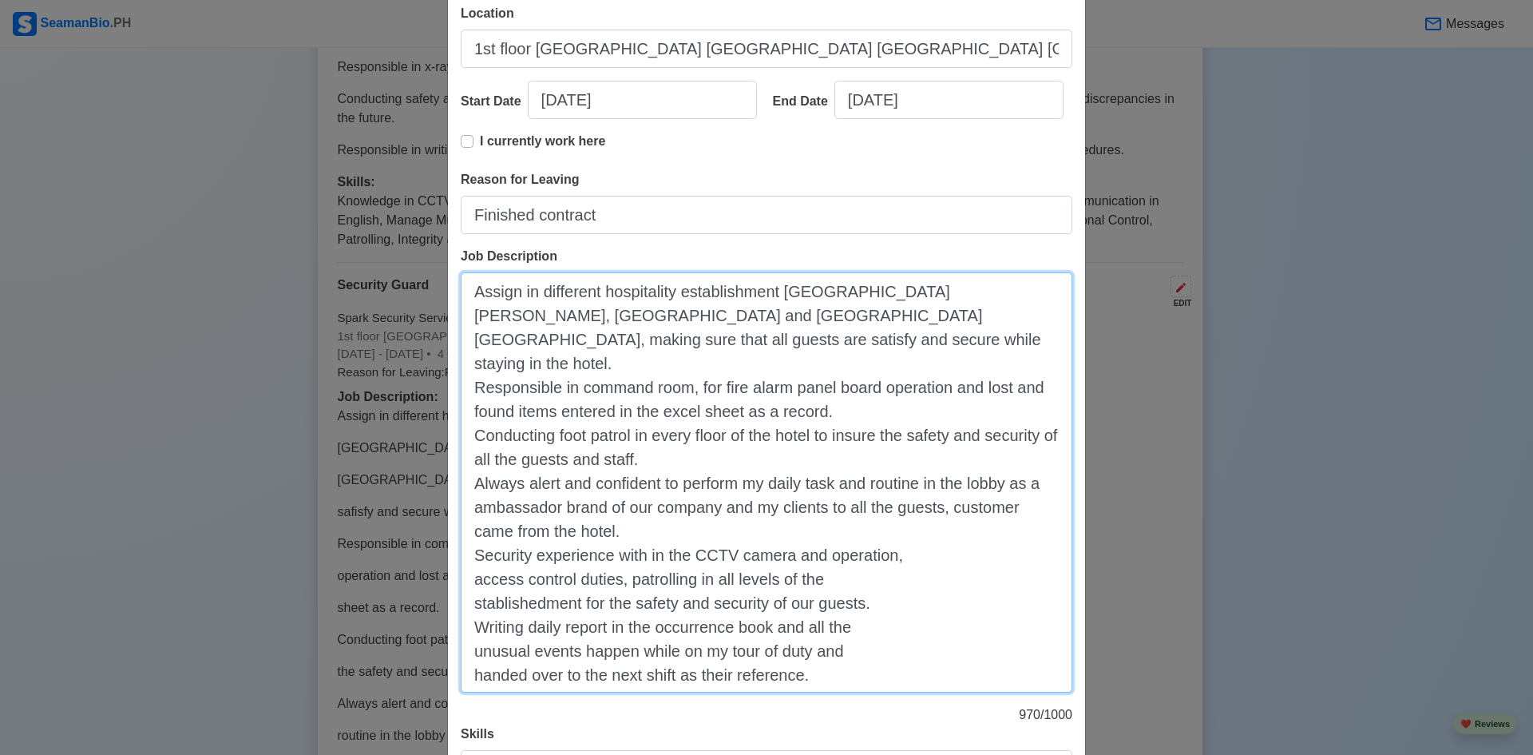
click at [471, 577] on textarea "Assign in different hospitality establishment [GEOGRAPHIC_DATA][PERSON_NAME], […" at bounding box center [767, 482] width 612 height 420
click at [466, 601] on textarea "Assign in different hospitality establishment [GEOGRAPHIC_DATA][PERSON_NAME], […" at bounding box center [767, 482] width 612 height 420
click at [673, 583] on textarea "Assign in different hospitality establishment [GEOGRAPHIC_DATA][PERSON_NAME], […" at bounding box center [767, 482] width 612 height 420
drag, startPoint x: 668, startPoint y: 580, endPoint x: 775, endPoint y: 580, distance: 106.2
click at [775, 580] on textarea "Assign in different hospitality establishment [GEOGRAPHIC_DATA][PERSON_NAME], […" at bounding box center [767, 482] width 612 height 420
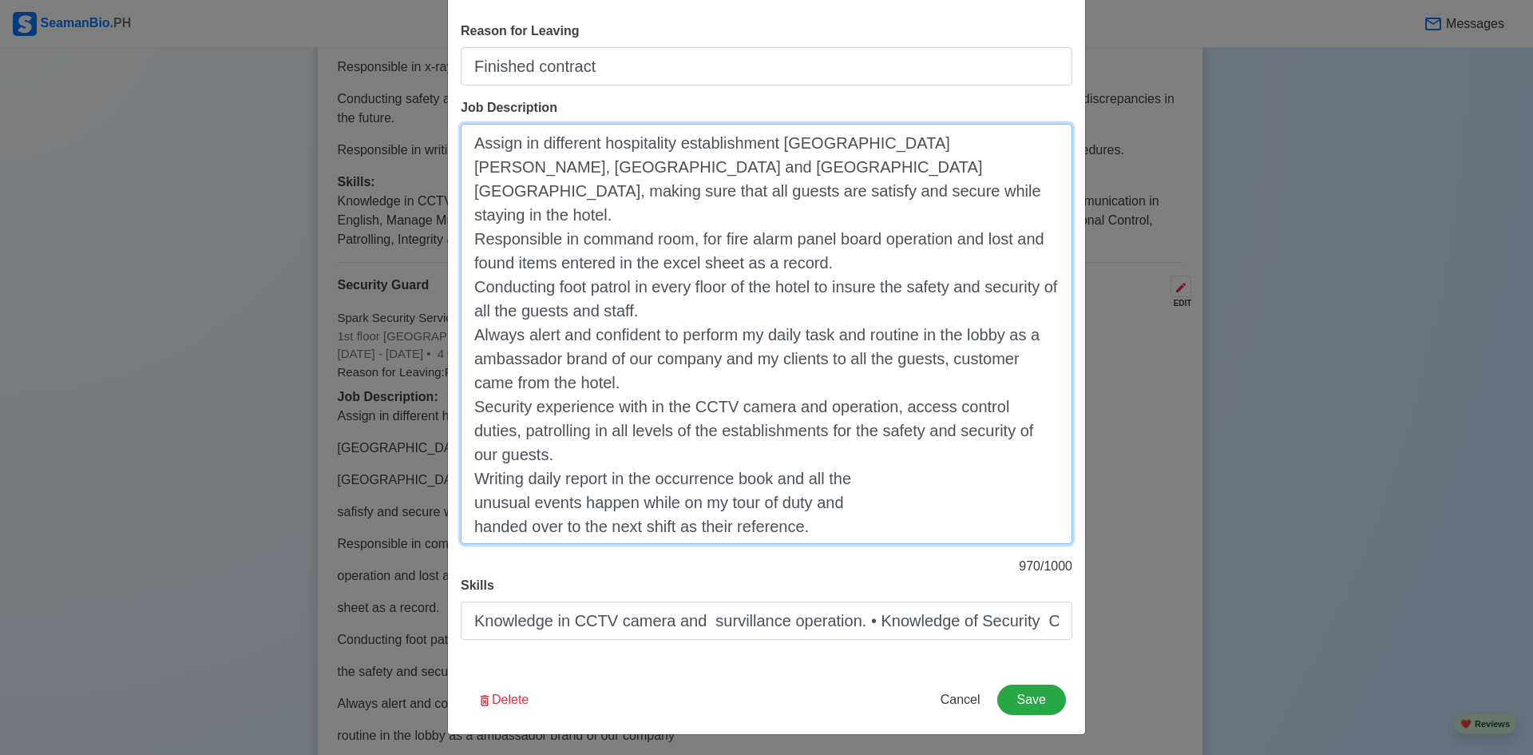
scroll to position [391, 0]
click at [470, 498] on textarea "Assign in different hospitality establishment [GEOGRAPHIC_DATA][PERSON_NAME], […" at bounding box center [767, 331] width 612 height 420
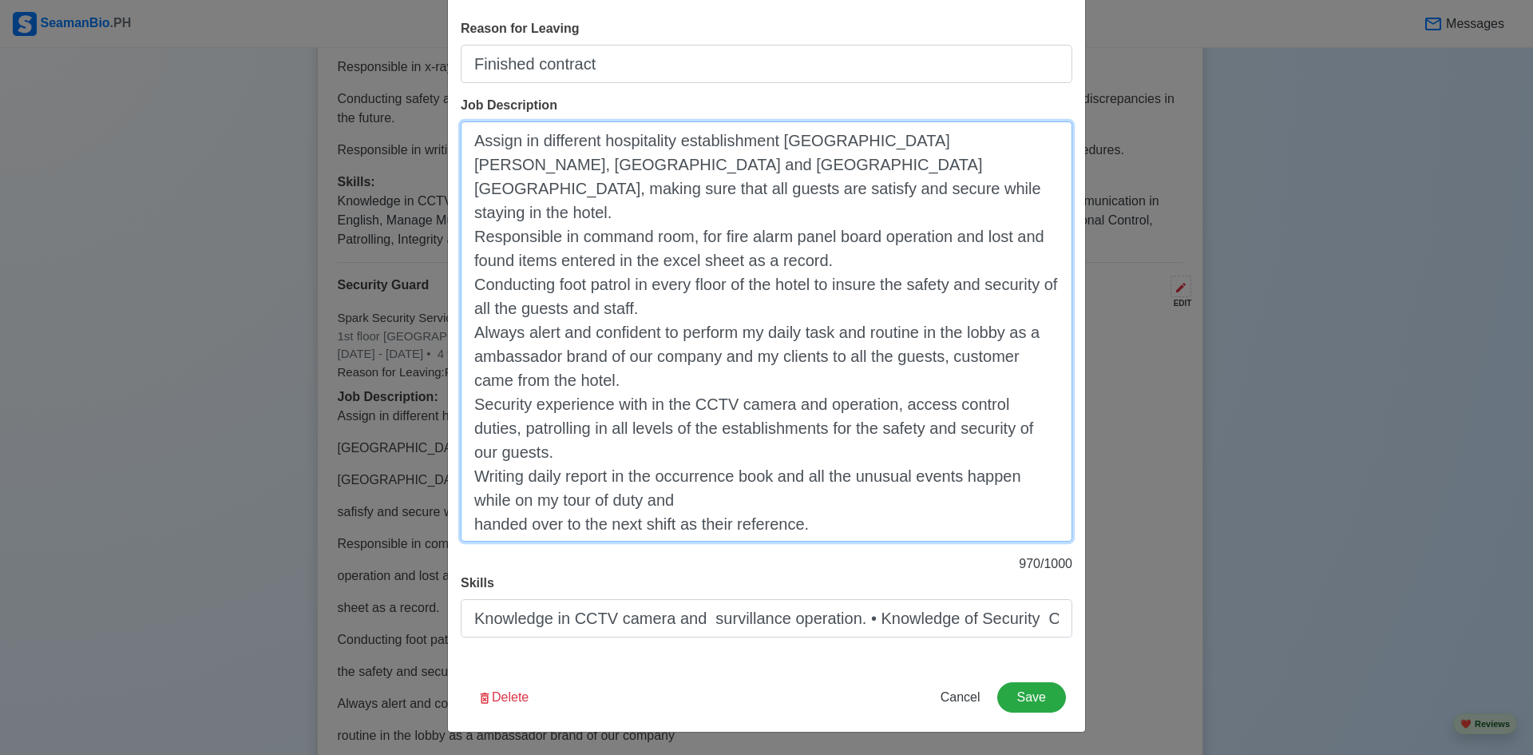
click at [464, 520] on textarea "Assign in different hospitality establishment [GEOGRAPHIC_DATA][PERSON_NAME], […" at bounding box center [767, 331] width 612 height 420
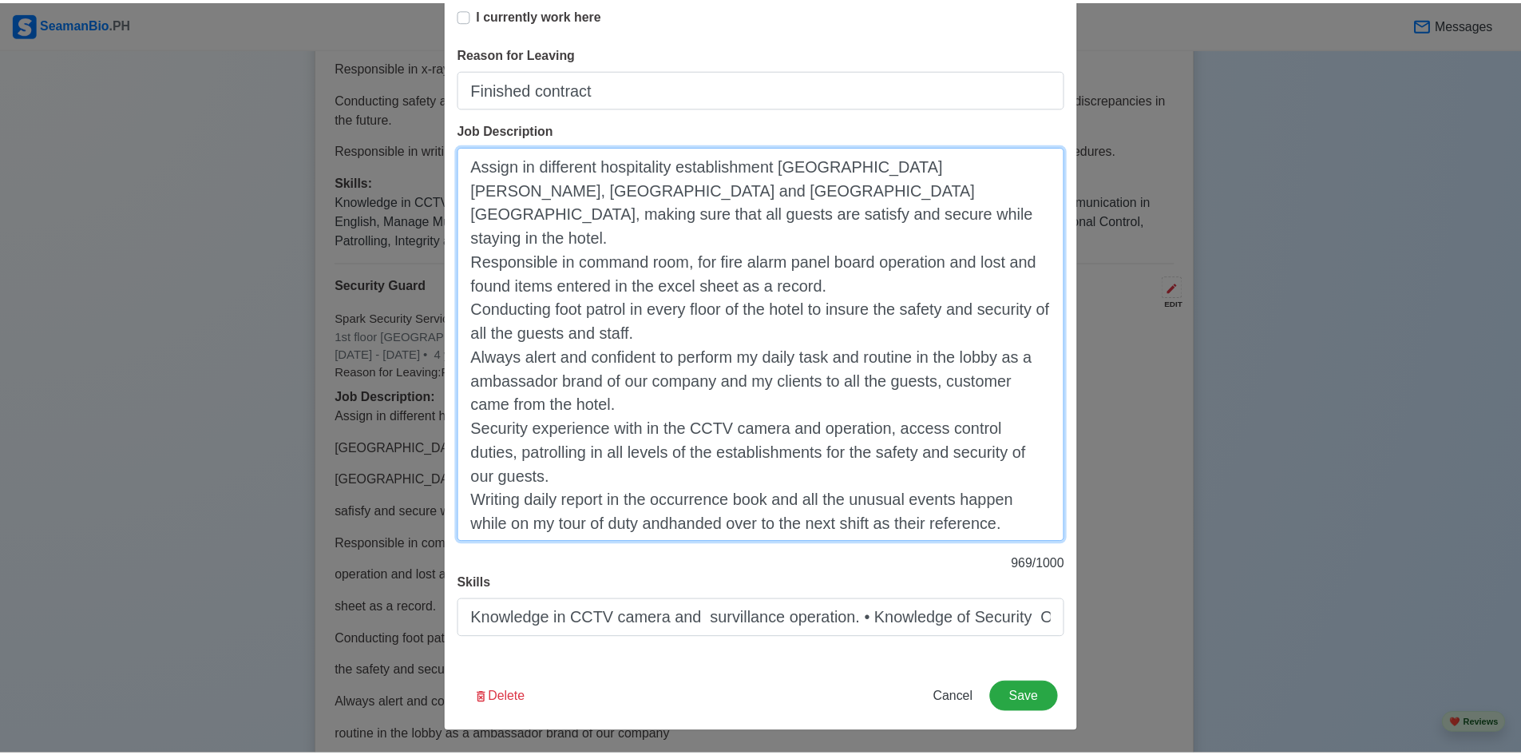
scroll to position [367, 0]
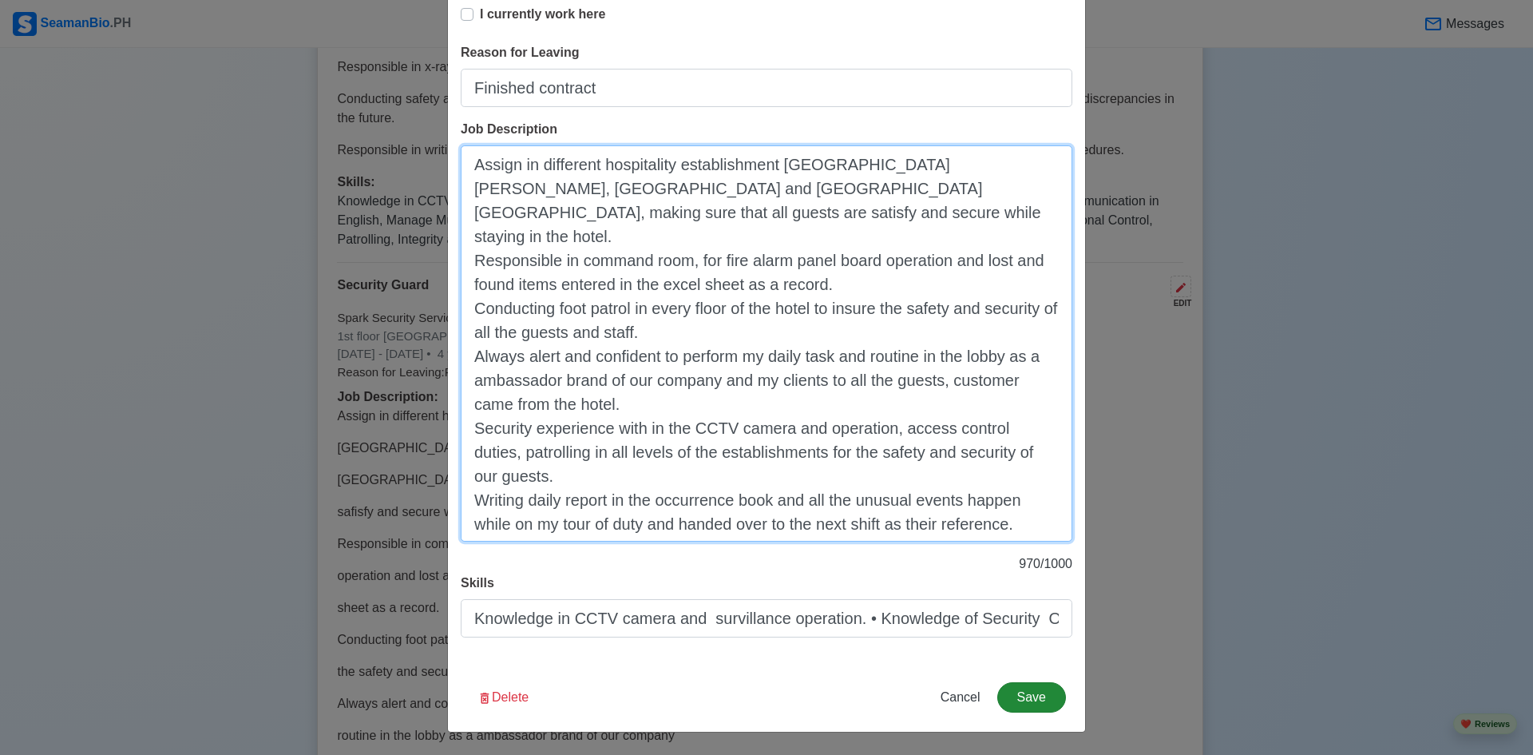
type textarea "Assign in different hospitality establishment [GEOGRAPHIC_DATA][PERSON_NAME], […"
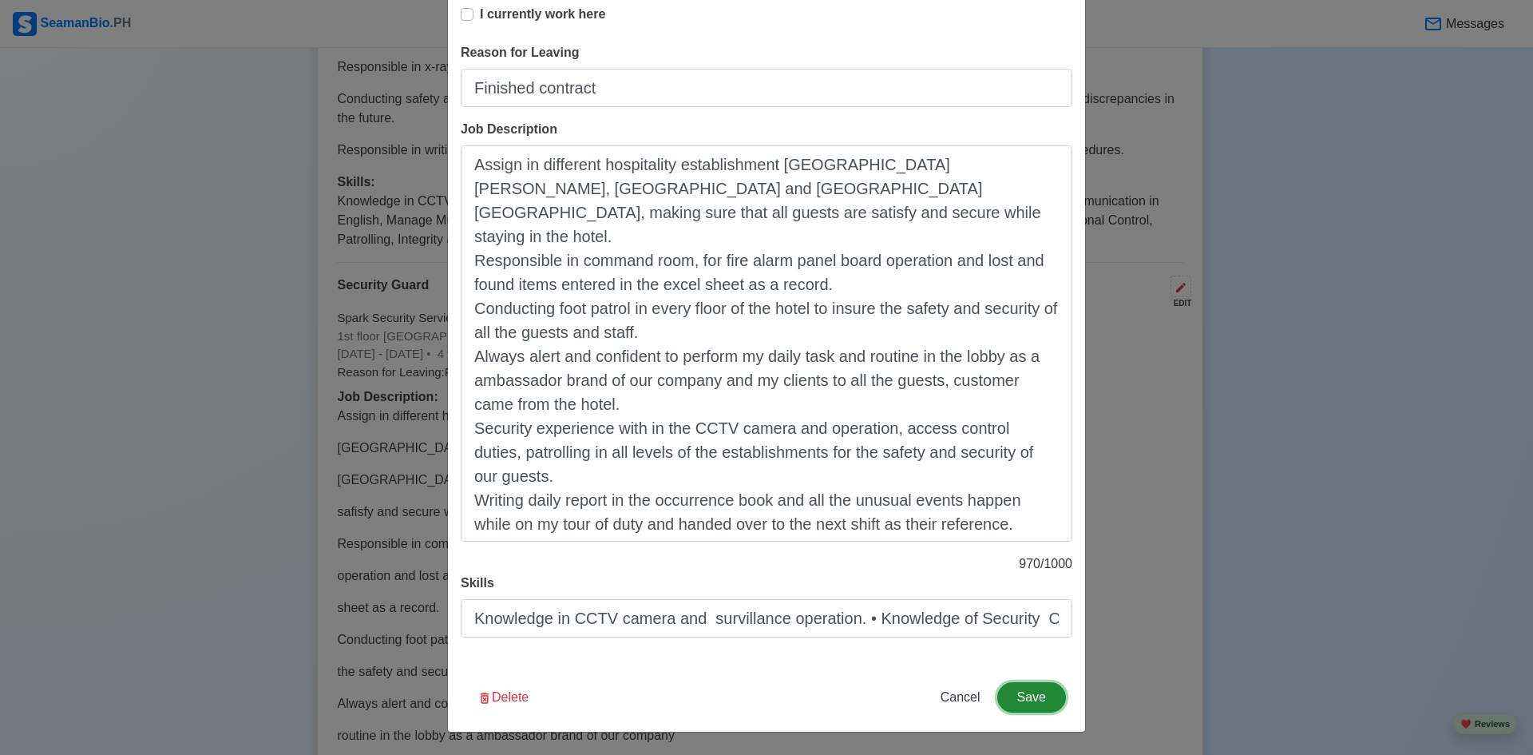
click at [1037, 702] on button "Save" at bounding box center [1031, 697] width 69 height 30
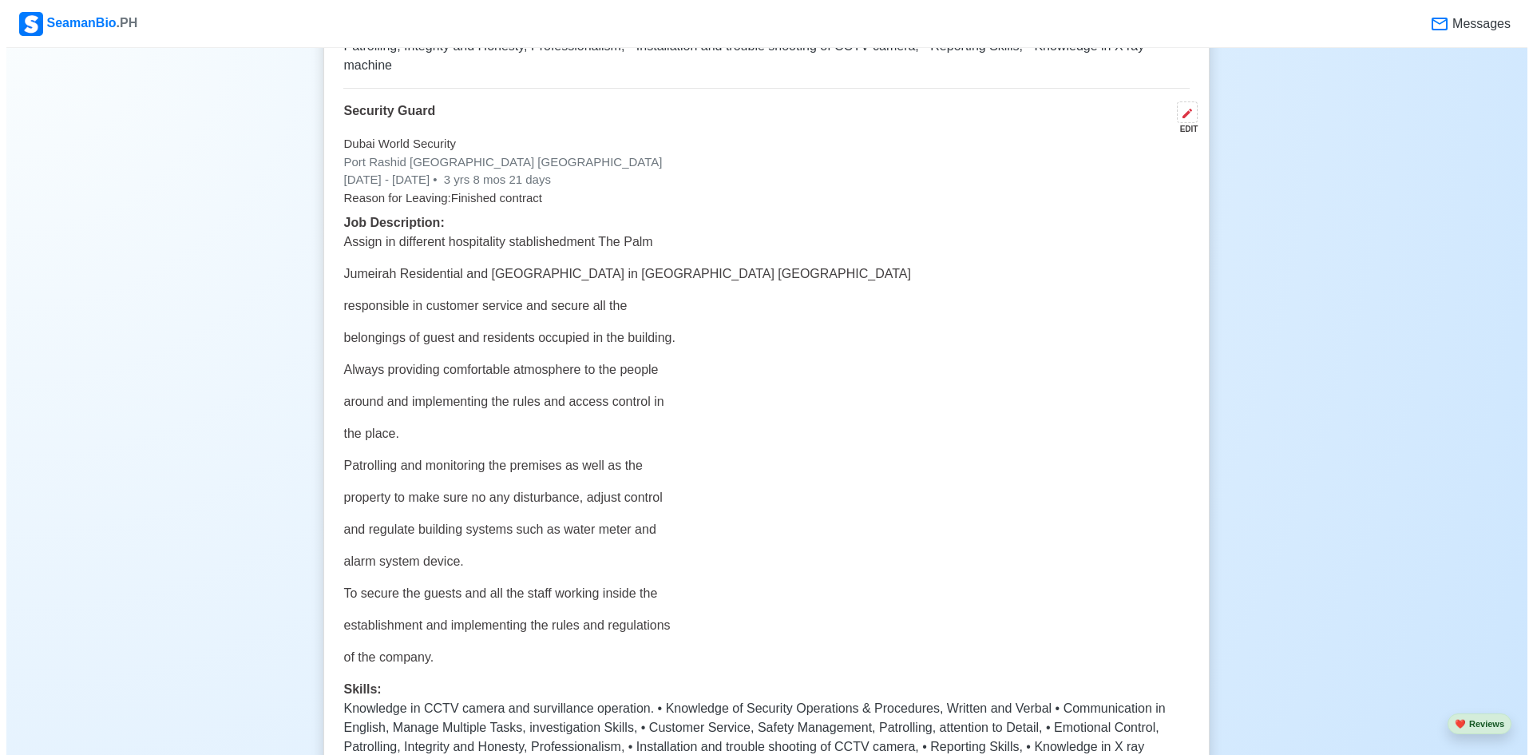
scroll to position [4391, 0]
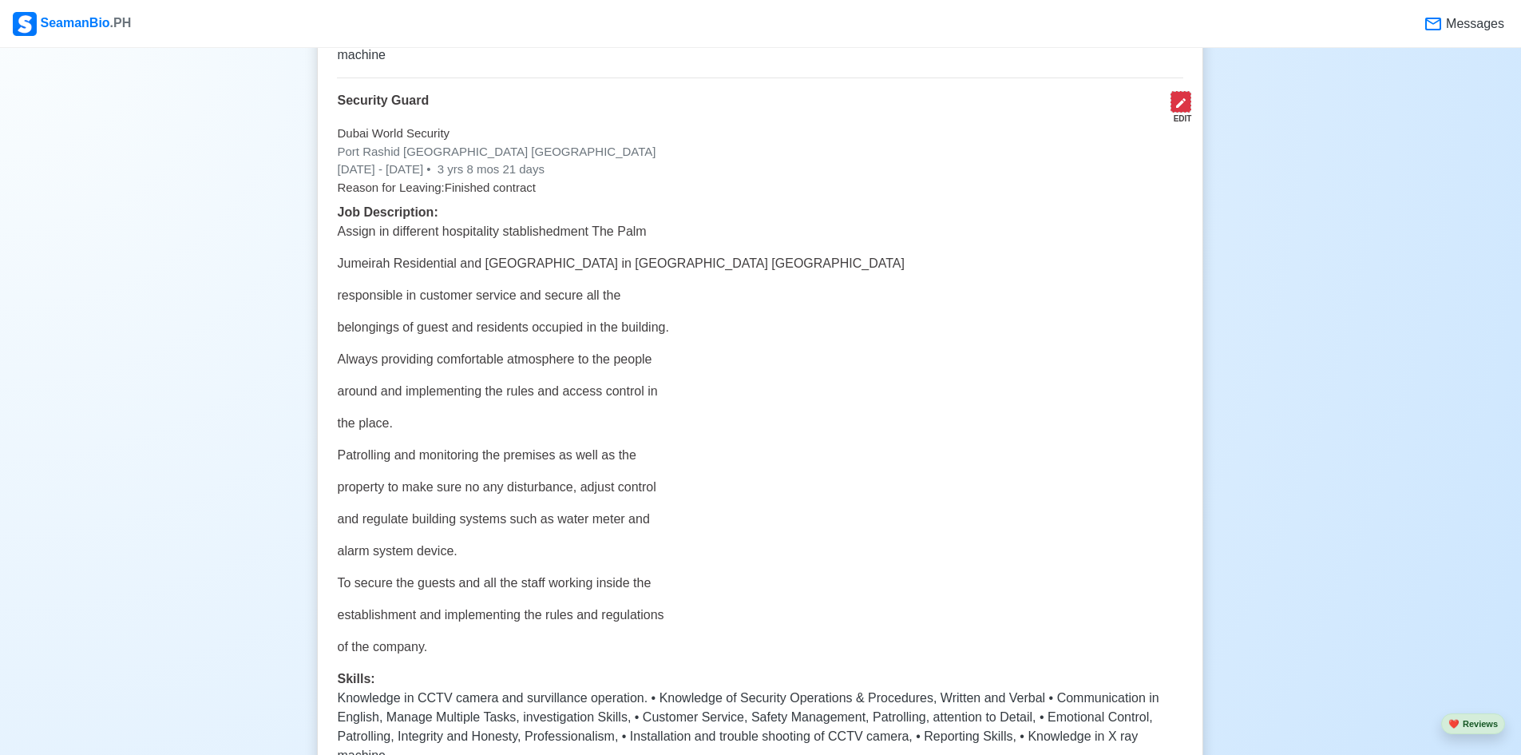
click at [1188, 97] on icon at bounding box center [1181, 103] width 13 height 13
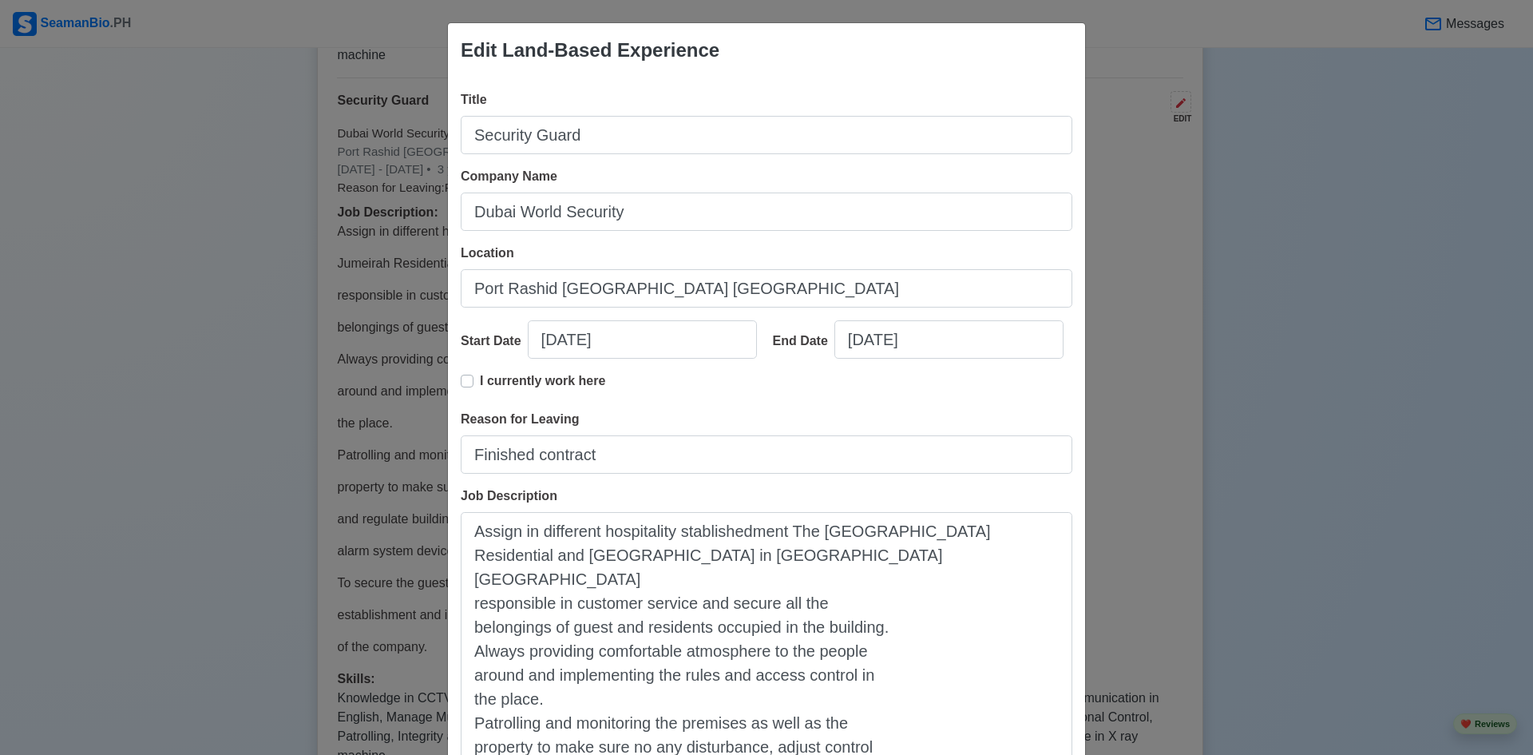
scroll to position [160, 0]
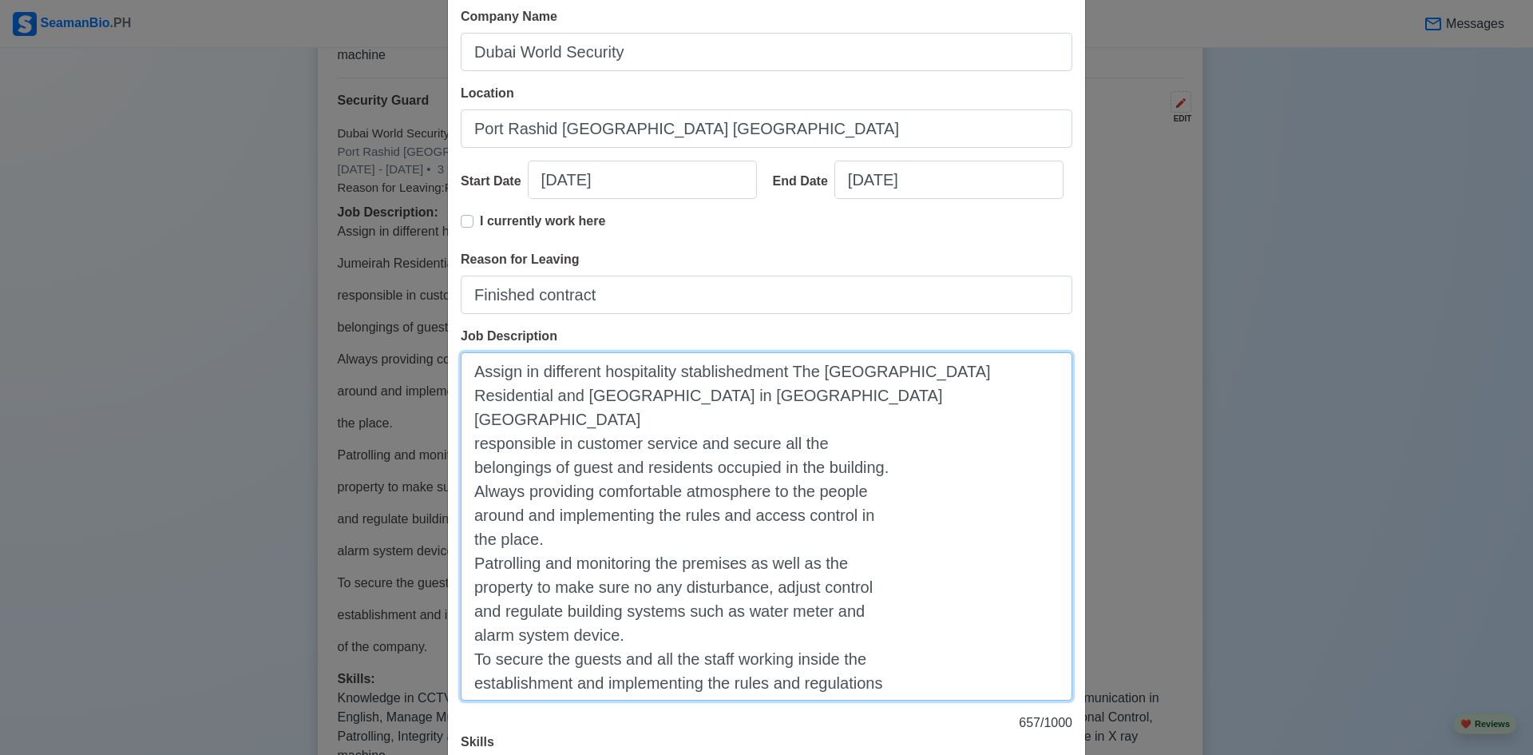
click at [463, 396] on textarea "Assign in different hospitality stablishedment The [GEOGRAPHIC_DATA] Residentia…" at bounding box center [767, 526] width 612 height 348
drag, startPoint x: 680, startPoint y: 373, endPoint x: 784, endPoint y: 375, distance: 104.6
click at [784, 375] on textarea "Assign in different hospitality stablishedment The [GEOGRAPHIC_DATA] Residentia…" at bounding box center [767, 526] width 612 height 348
click at [468, 419] on textarea "Assign in different hospitality establishment The [GEOGRAPHIC_DATA] Residential…" at bounding box center [767, 526] width 612 height 348
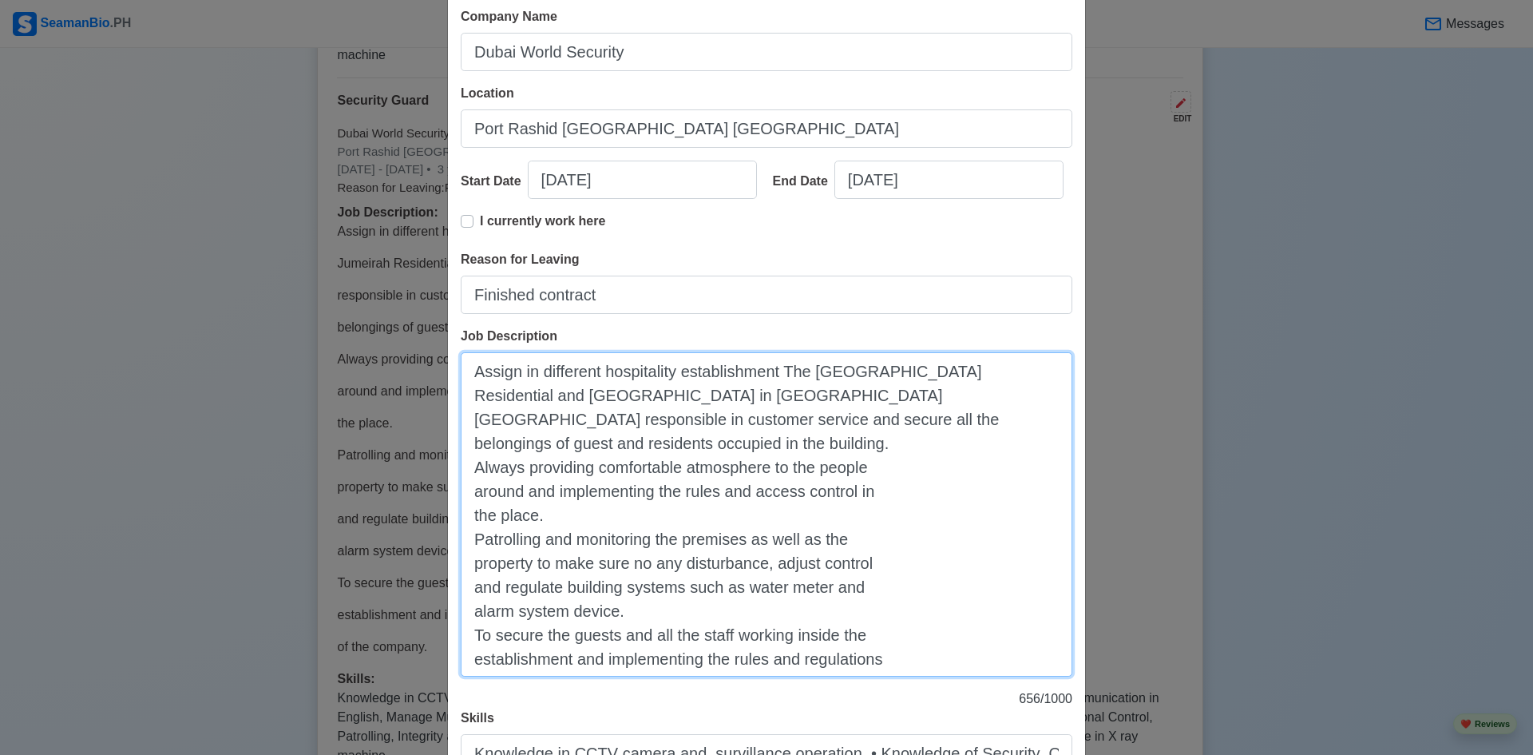
click at [468, 468] on textarea "Assign in different hospitality establishment The [GEOGRAPHIC_DATA] Residential…" at bounding box center [767, 514] width 612 height 324
click at [466, 469] on textarea "Assign in different hospitality establishment The [GEOGRAPHIC_DATA] Residential…" at bounding box center [767, 514] width 612 height 324
click at [470, 490] on textarea "Assign in different hospitality establishment The [GEOGRAPHIC_DATA] Residential…" at bounding box center [767, 514] width 612 height 324
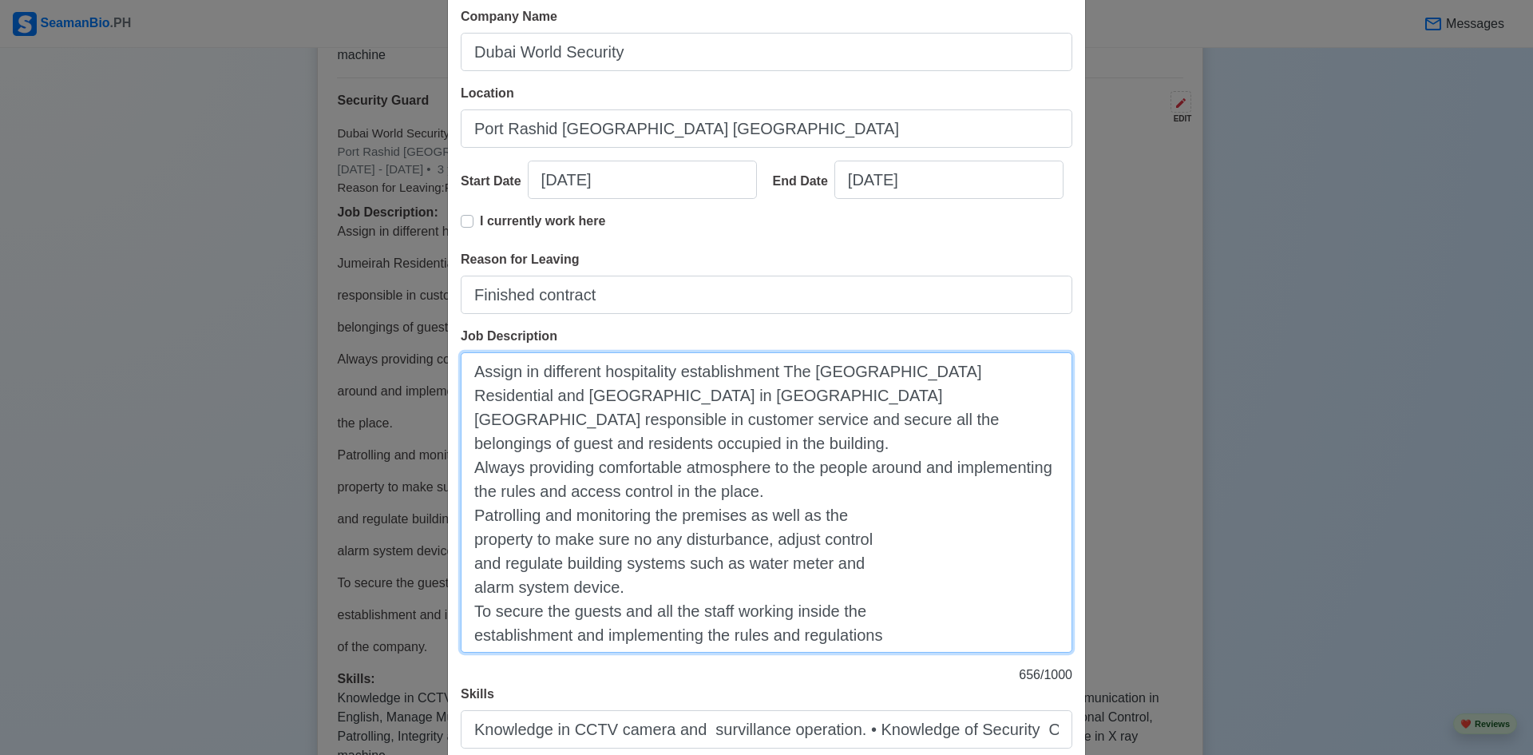
click at [471, 513] on textarea "Assign in different hospitality establishment The [GEOGRAPHIC_DATA] Residential…" at bounding box center [767, 502] width 612 height 300
click at [470, 538] on textarea "Assign in different hospitality establishment The [GEOGRAPHIC_DATA] Residential…" at bounding box center [767, 502] width 612 height 300
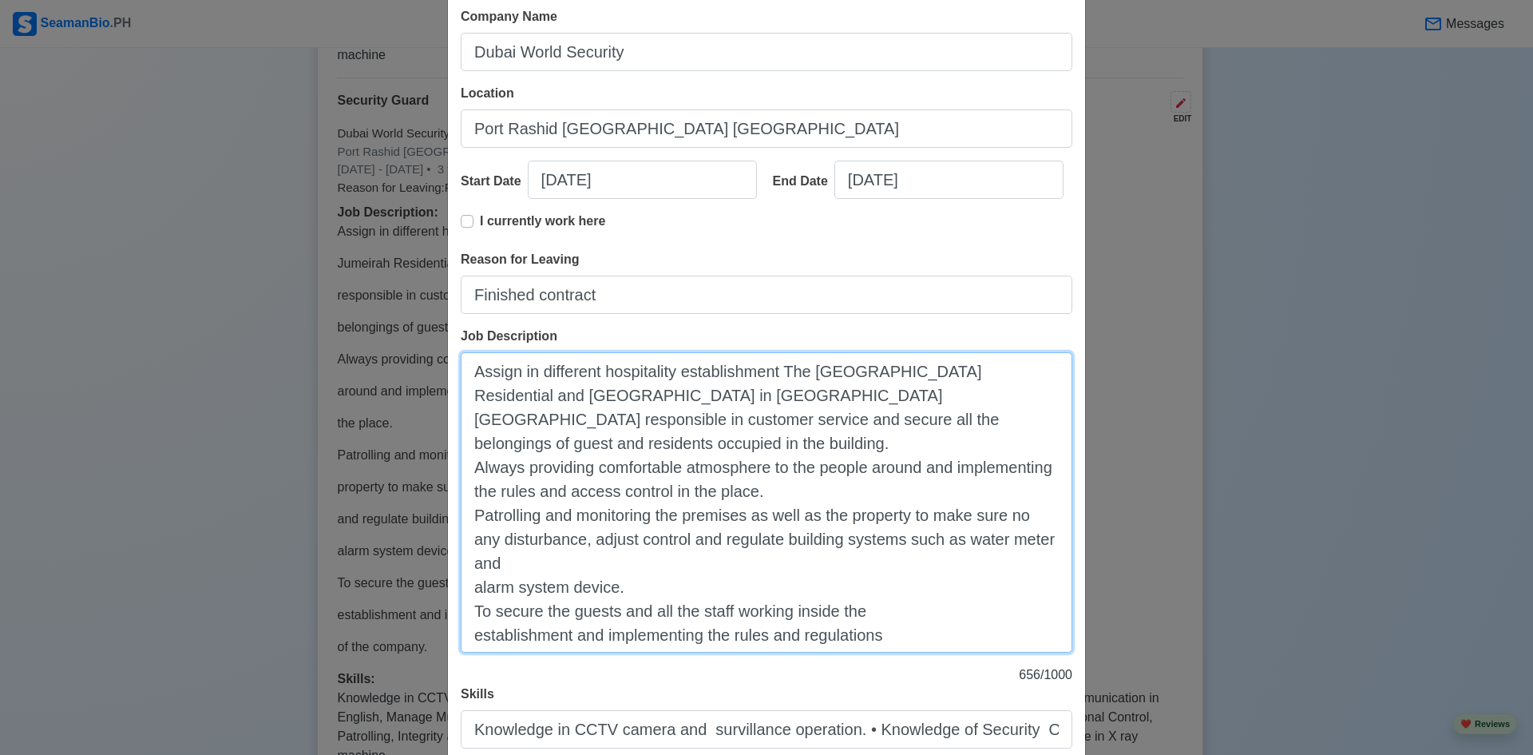
click at [473, 560] on textarea "Assign in different hospitality establishment The [GEOGRAPHIC_DATA] Residential…" at bounding box center [767, 502] width 612 height 300
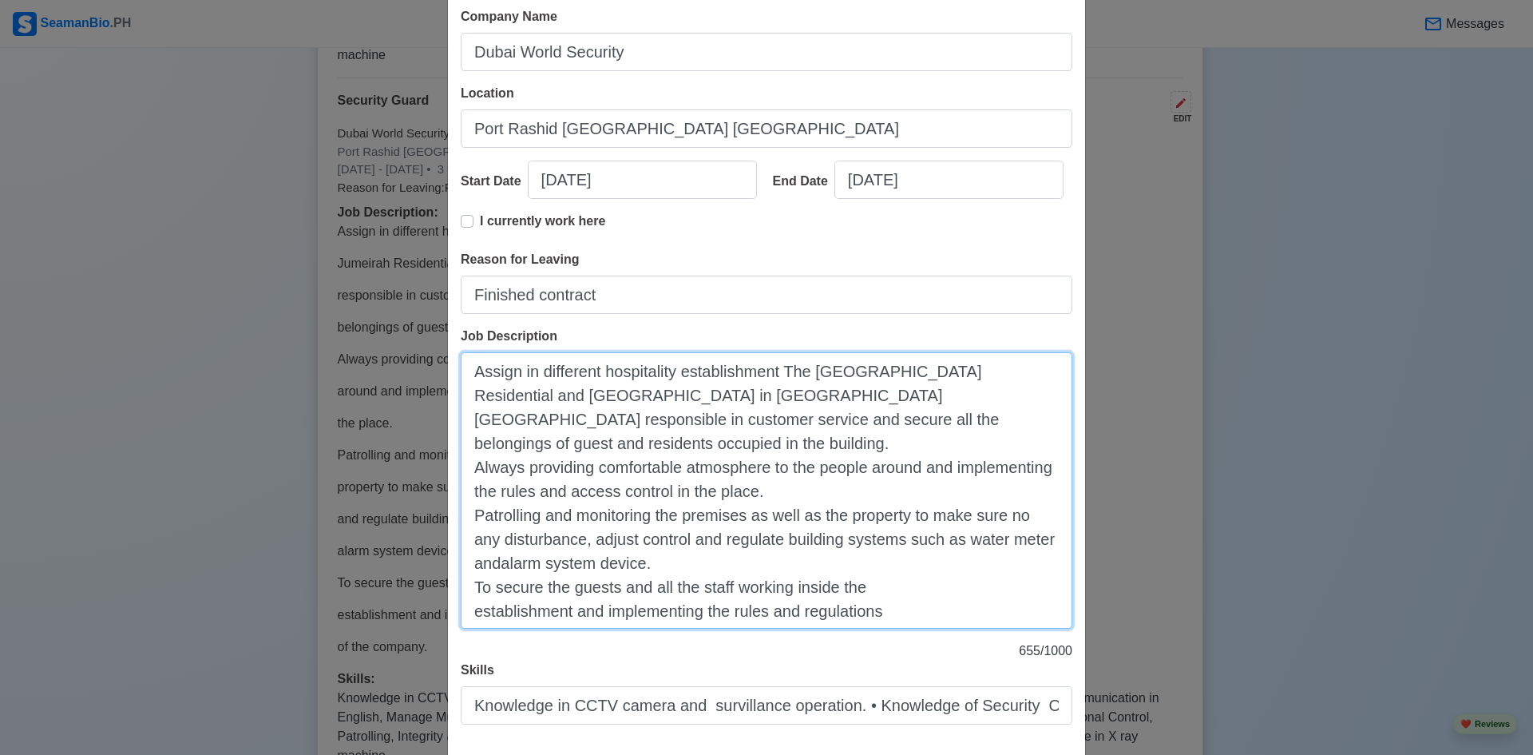
click at [497, 542] on textarea "Assign in different hospitality establishment The [GEOGRAPHIC_DATA] Residential…" at bounding box center [767, 490] width 612 height 276
click at [465, 589] on textarea "Assign in different hospitality establishment The [GEOGRAPHIC_DATA] Residential…" at bounding box center [767, 490] width 612 height 276
click at [470, 606] on textarea "Assign in different hospitality establishment The [GEOGRAPHIC_DATA] Residential…" at bounding box center [767, 490] width 612 height 276
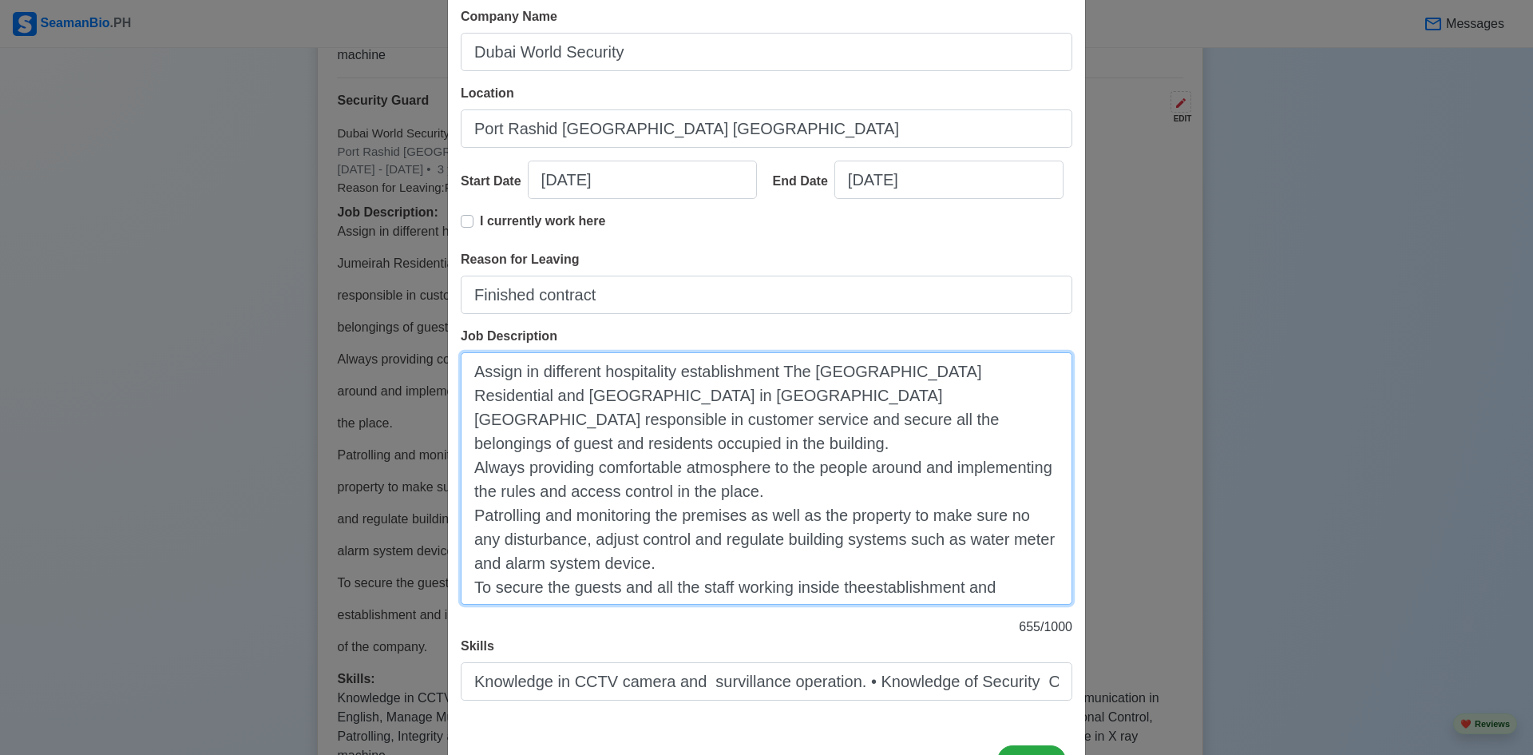
click at [860, 565] on textarea "Assign in different hospitality establishment The [GEOGRAPHIC_DATA] Residential…" at bounding box center [767, 478] width 612 height 252
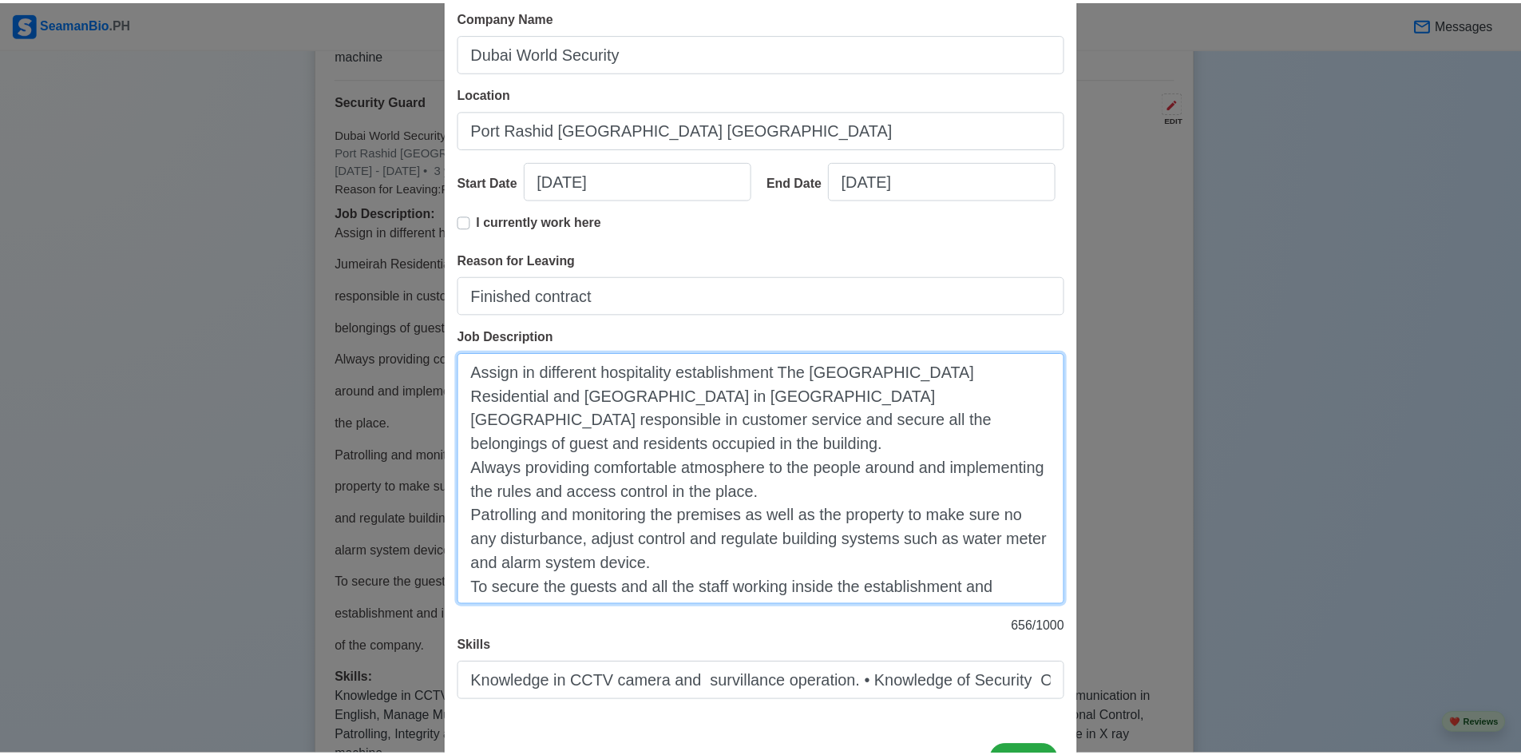
scroll to position [223, 0]
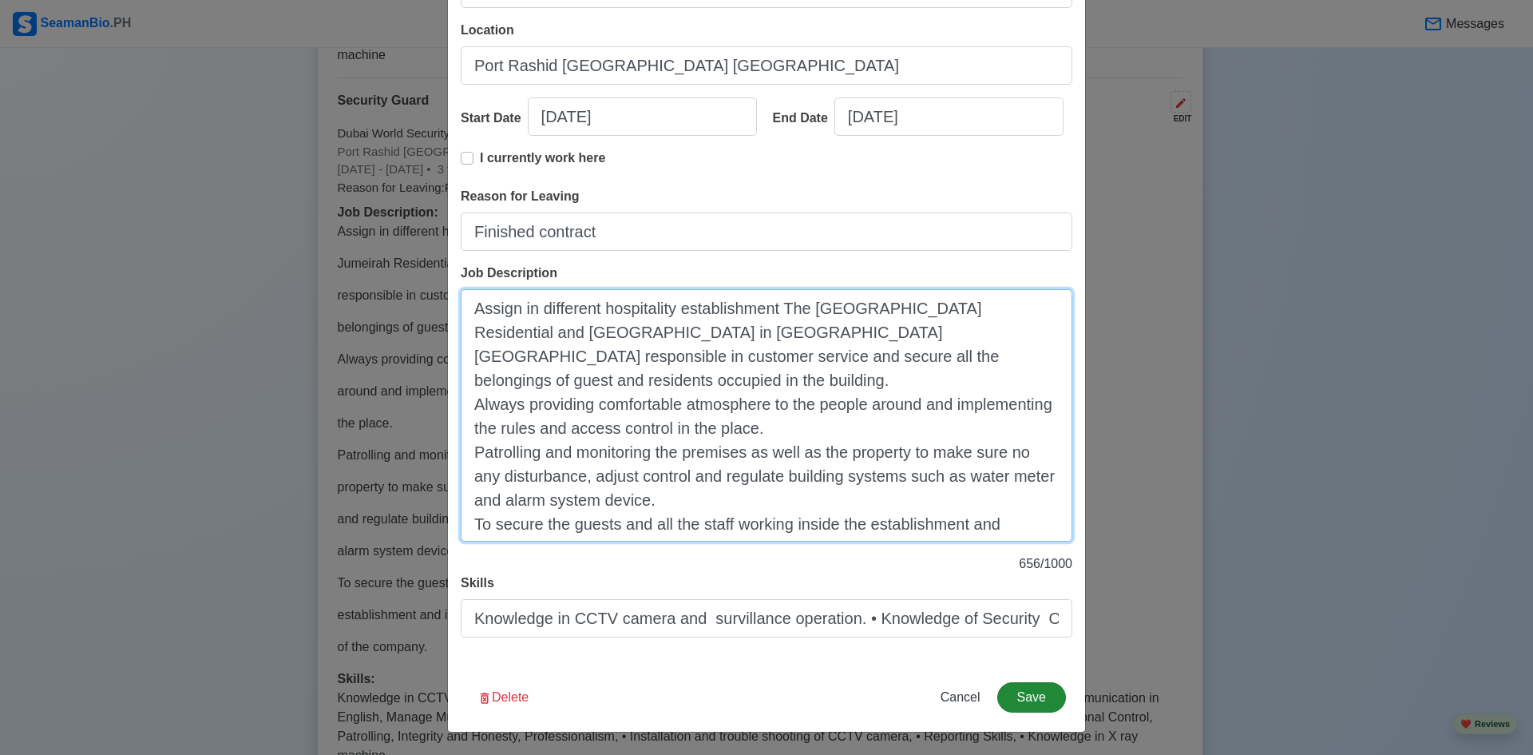
type textarea "Assign in different hospitality establishment The [GEOGRAPHIC_DATA] Residential…"
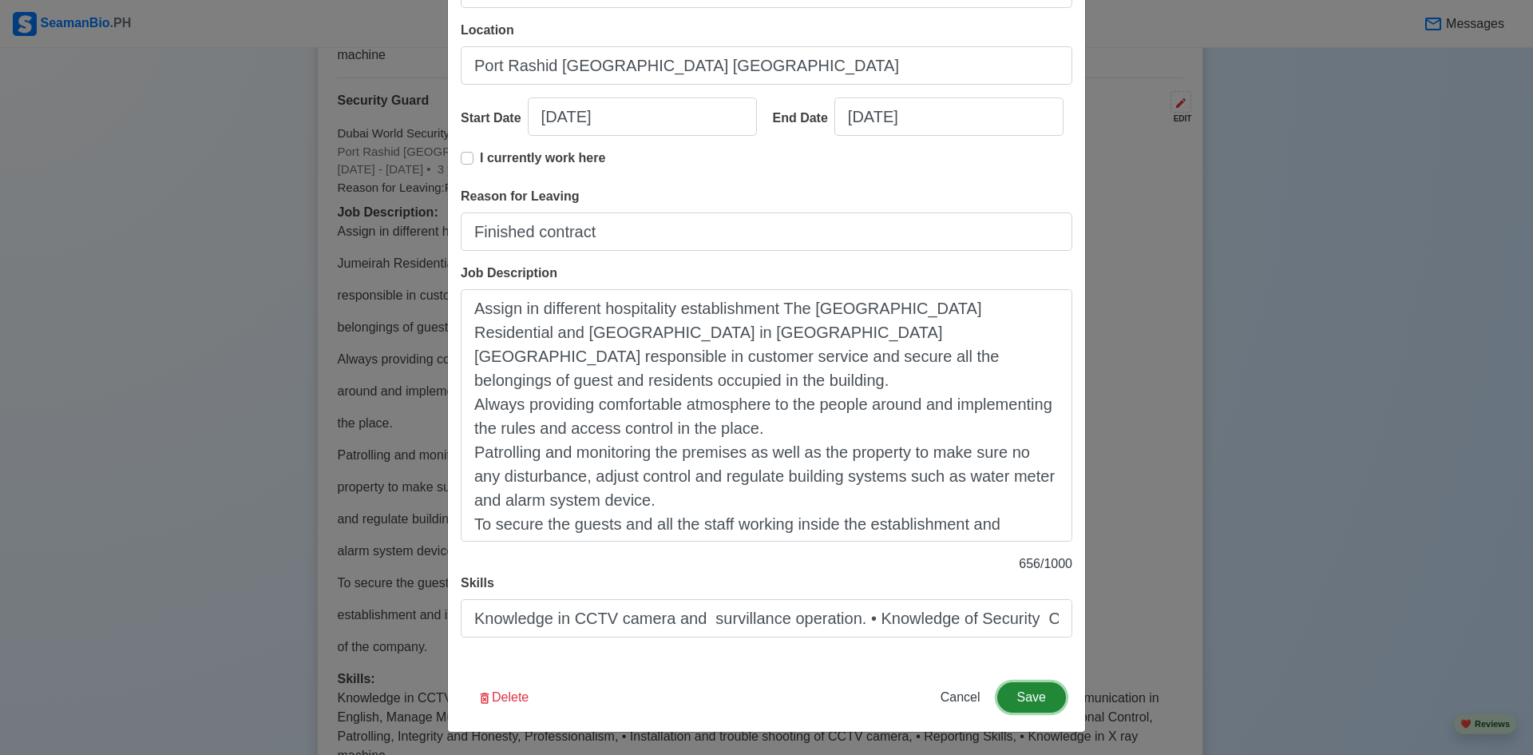
click at [1027, 693] on button "Save" at bounding box center [1031, 697] width 69 height 30
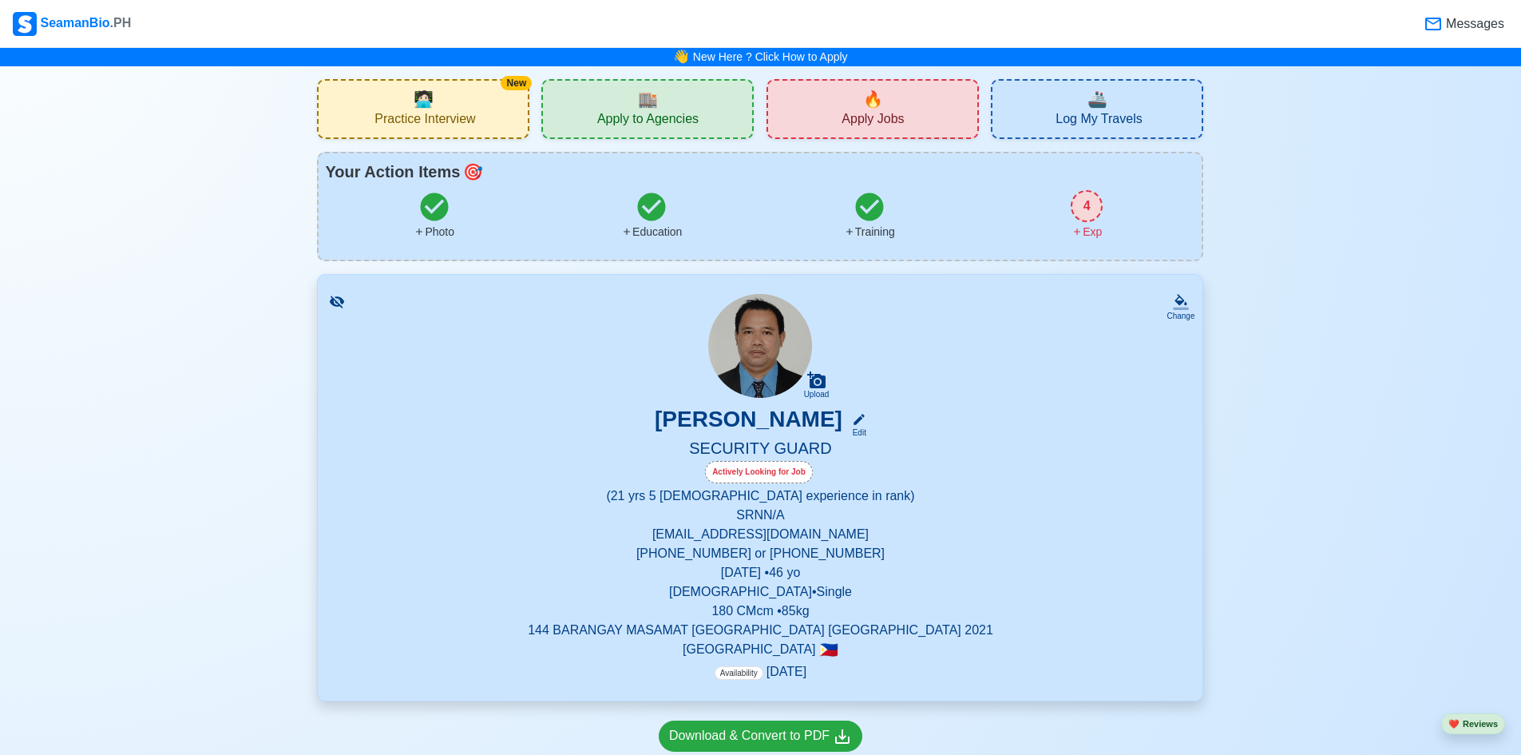
scroll to position [0, 0]
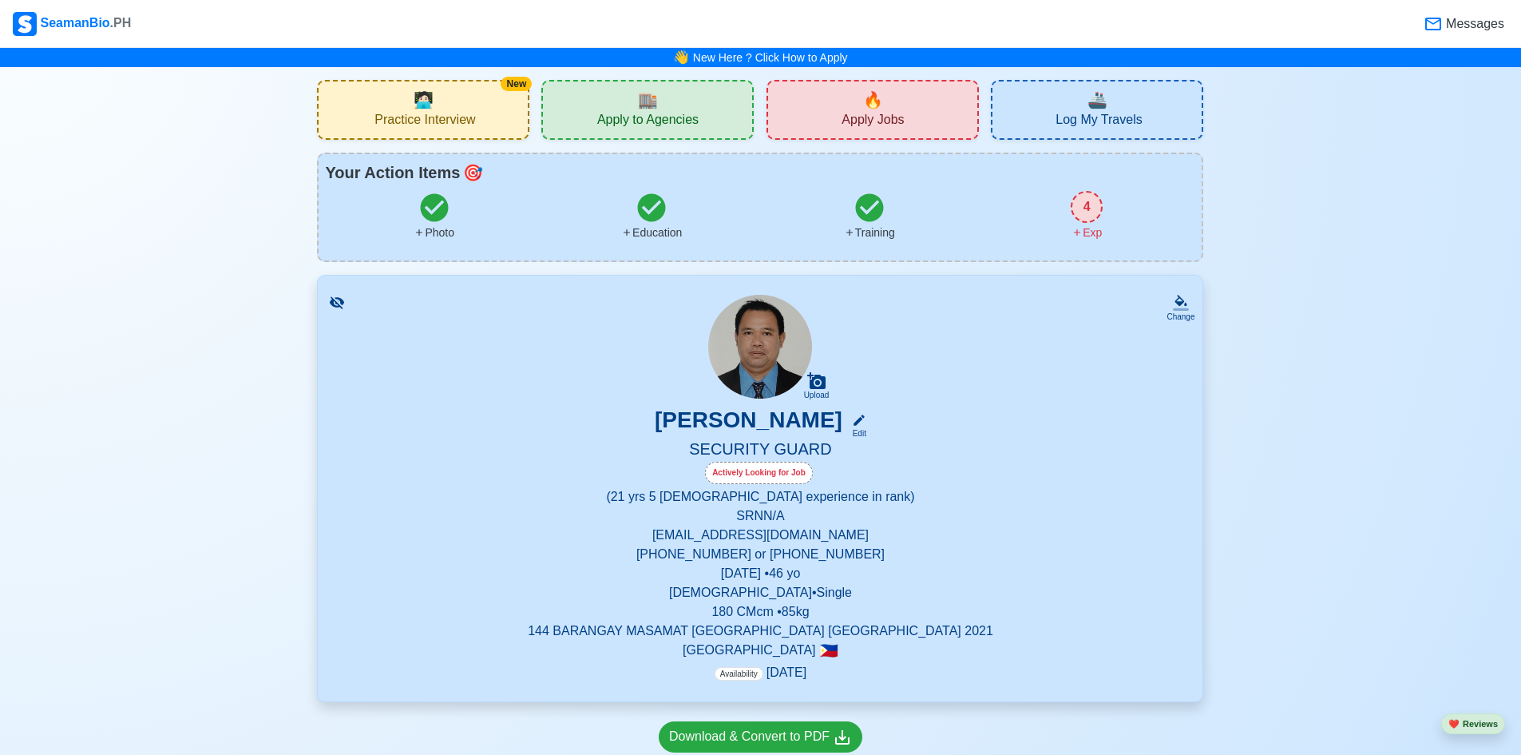
click at [886, 113] on span "Apply Jobs" at bounding box center [873, 122] width 62 height 20
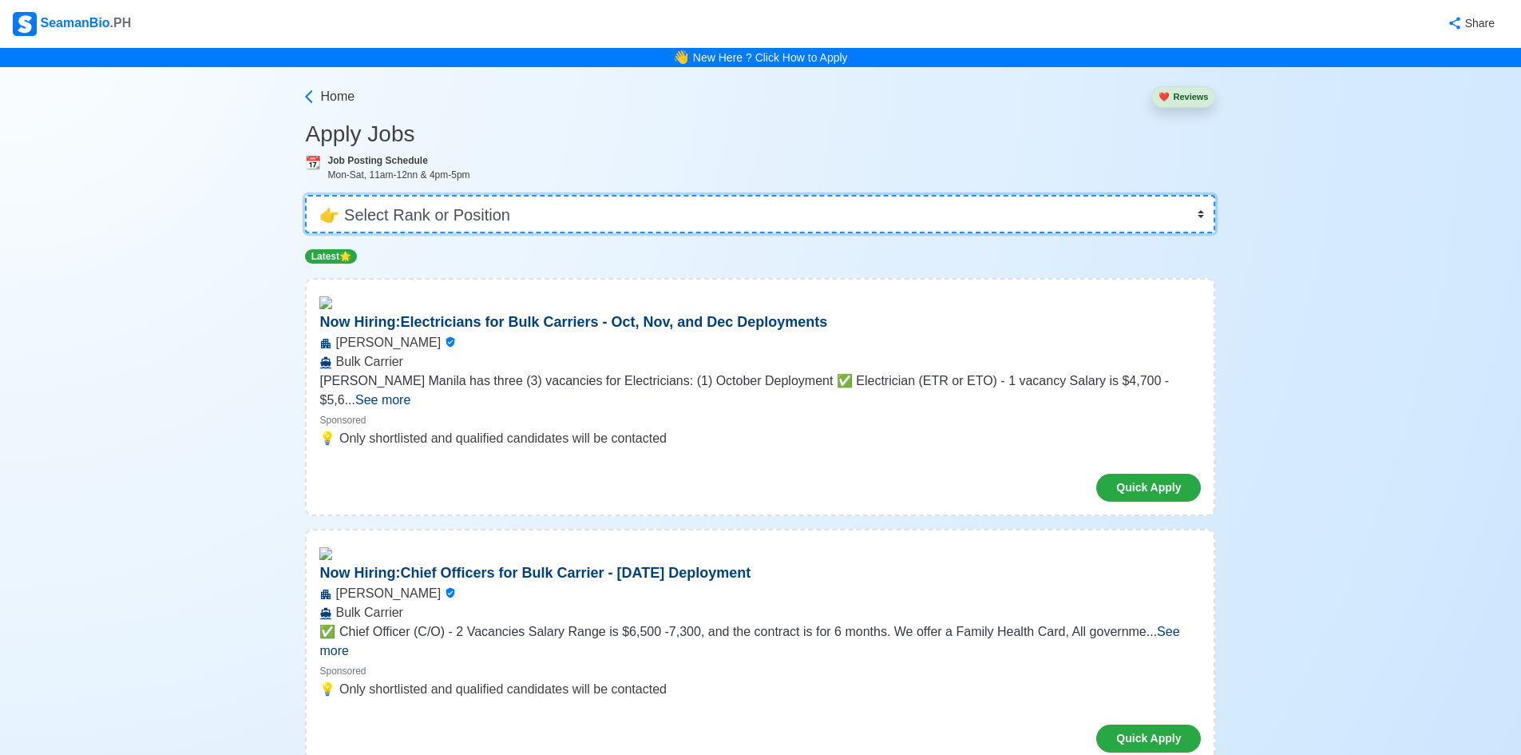
click at [1204, 215] on select "👉 Select Rank or Position Master Chief Officer 2nd Officer 3rd Officer Junior O…" at bounding box center [760, 214] width 910 height 38
select select "Others"
click at [311, 195] on select "👉 Select Rank or Position Master Chief Officer 2nd Officer 3rd Officer Junior O…" at bounding box center [760, 214] width 910 height 38
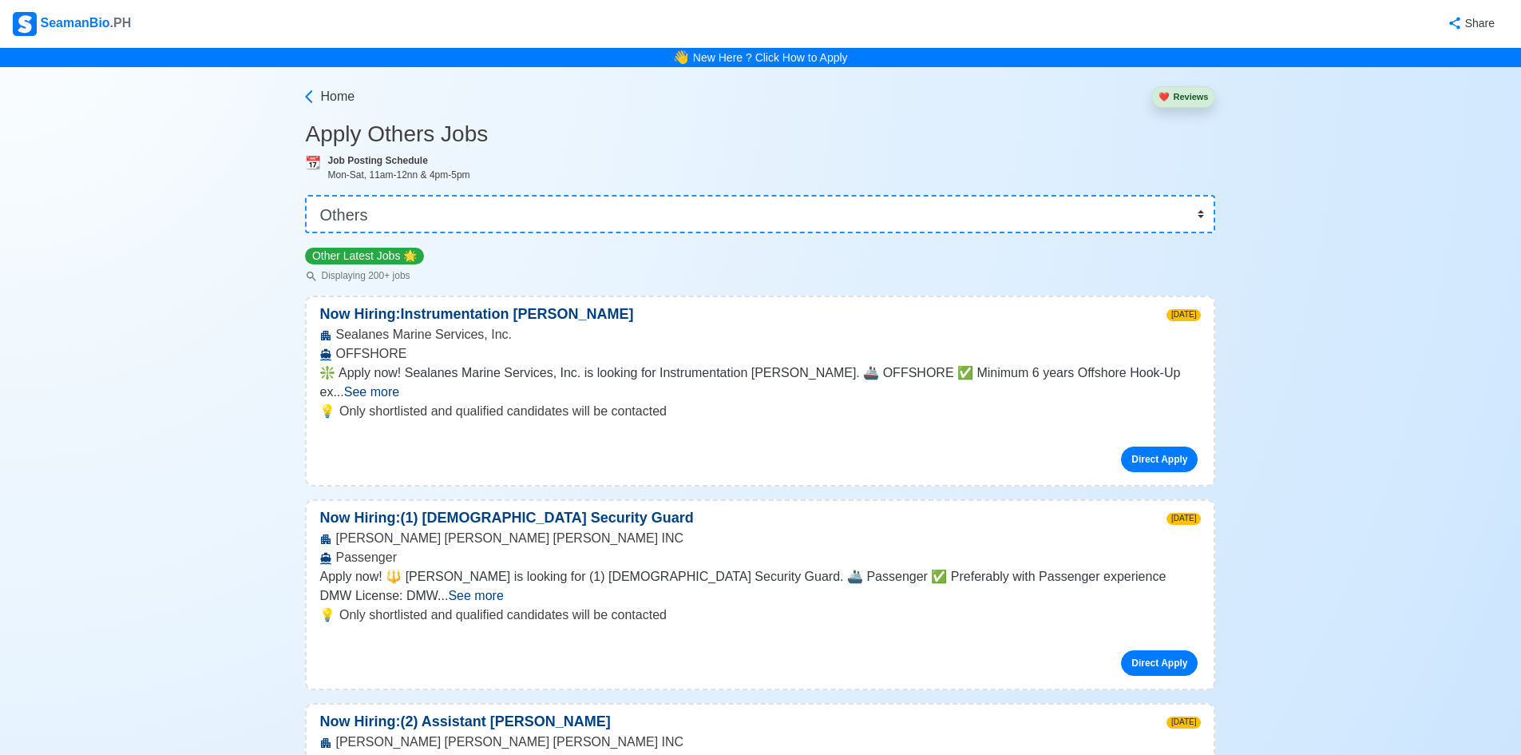
click at [503, 589] on span "See more" at bounding box center [475, 596] width 55 height 14
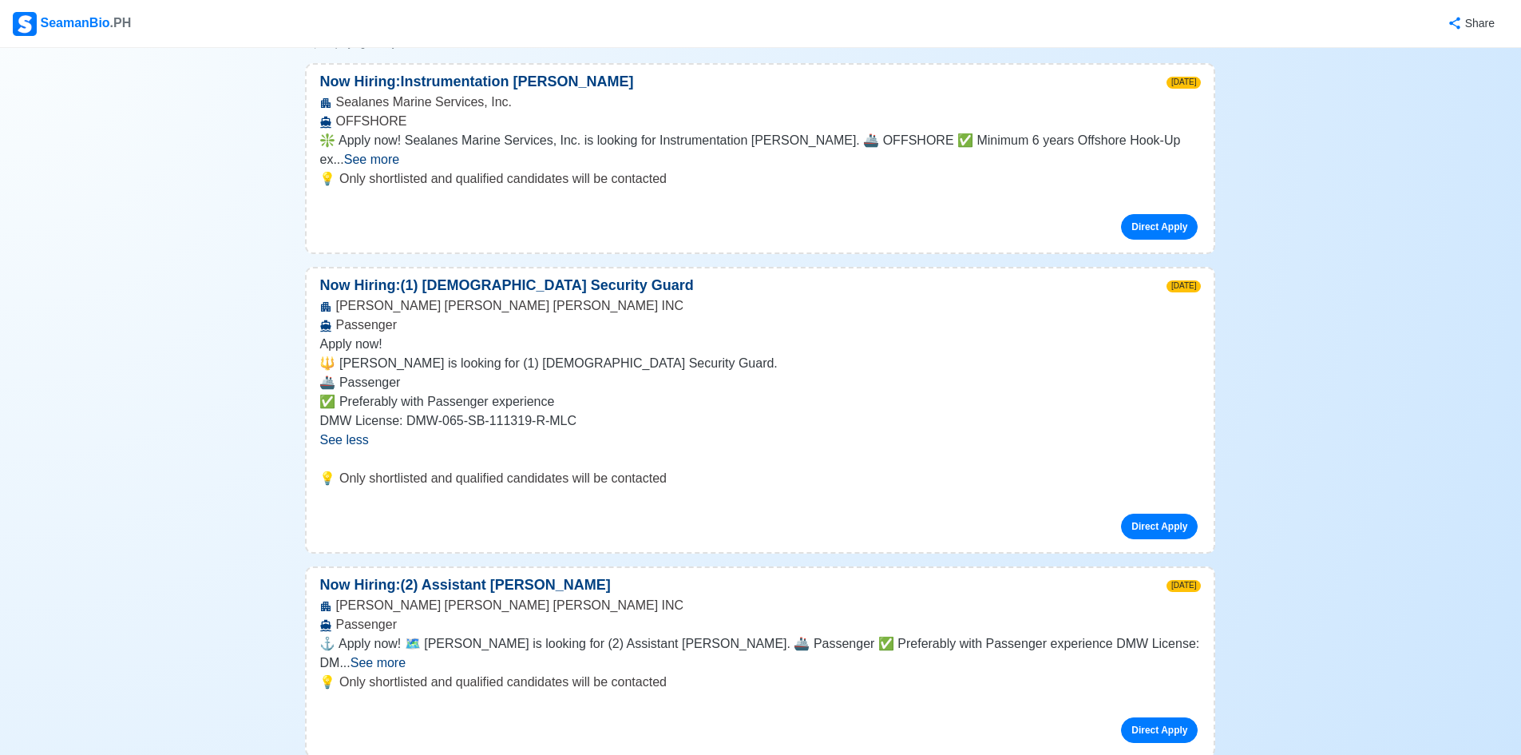
scroll to position [240, 0]
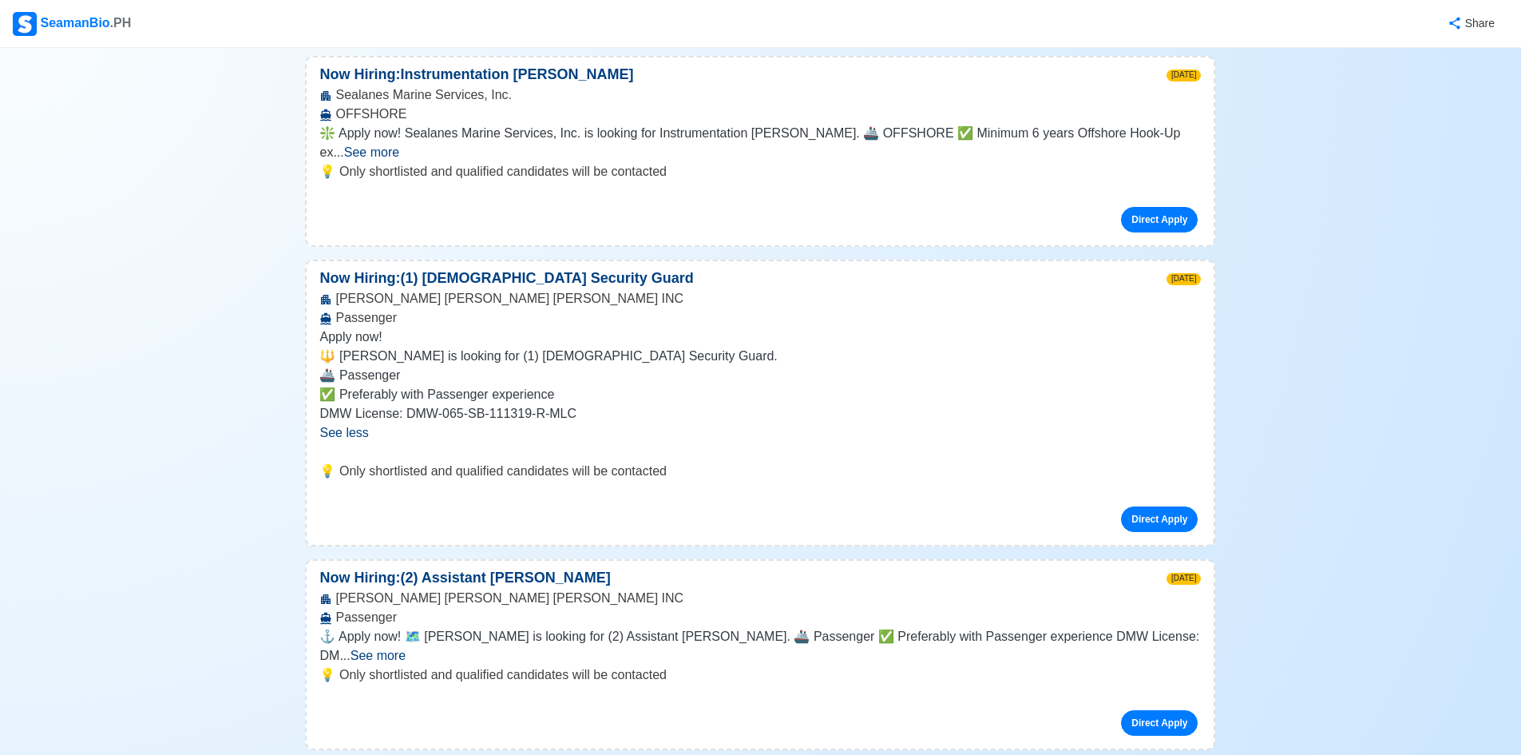
click at [337, 426] on span "See less" at bounding box center [343, 433] width 49 height 14
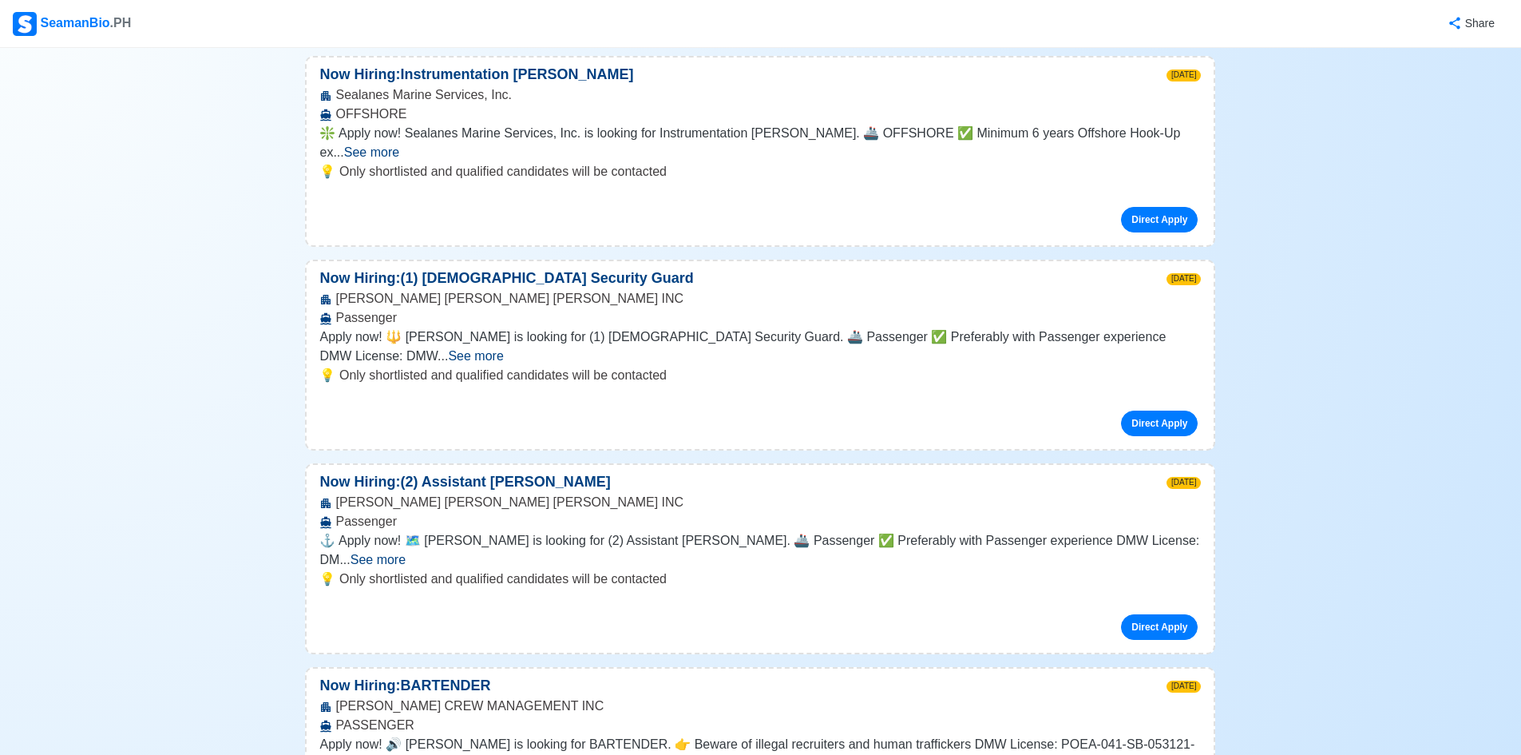
click at [503, 349] on span "See more" at bounding box center [475, 356] width 55 height 14
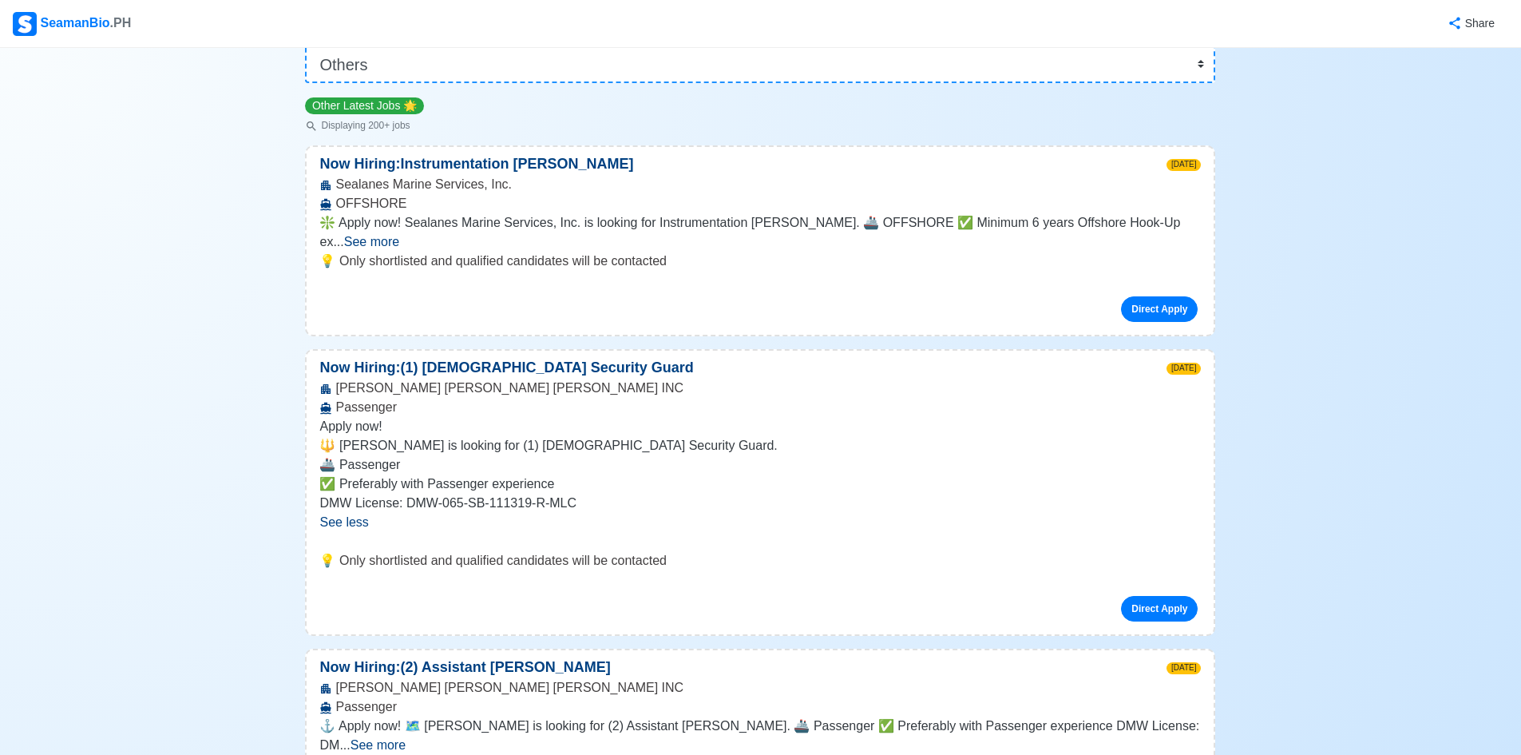
scroll to position [0, 0]
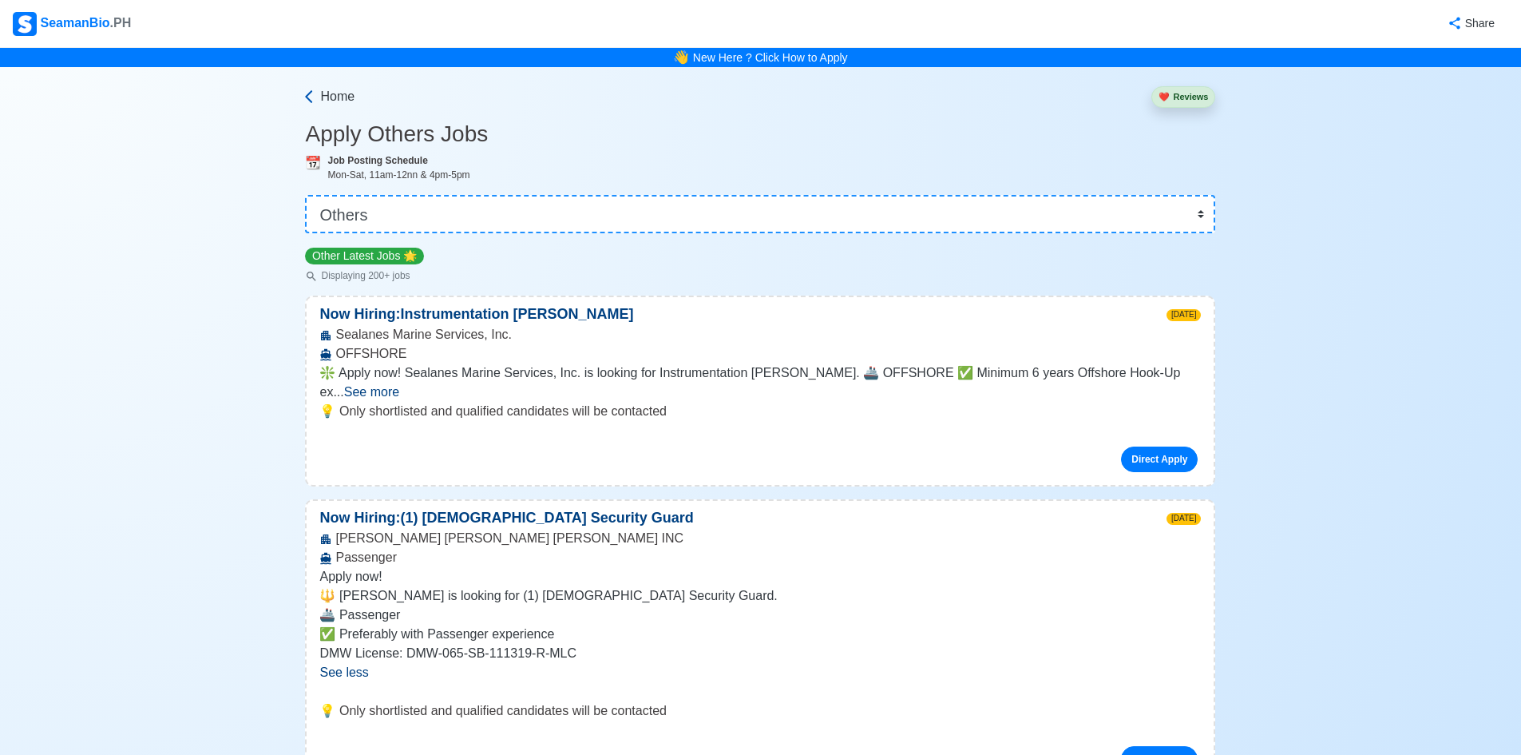
click at [303, 96] on icon at bounding box center [309, 97] width 16 height 16
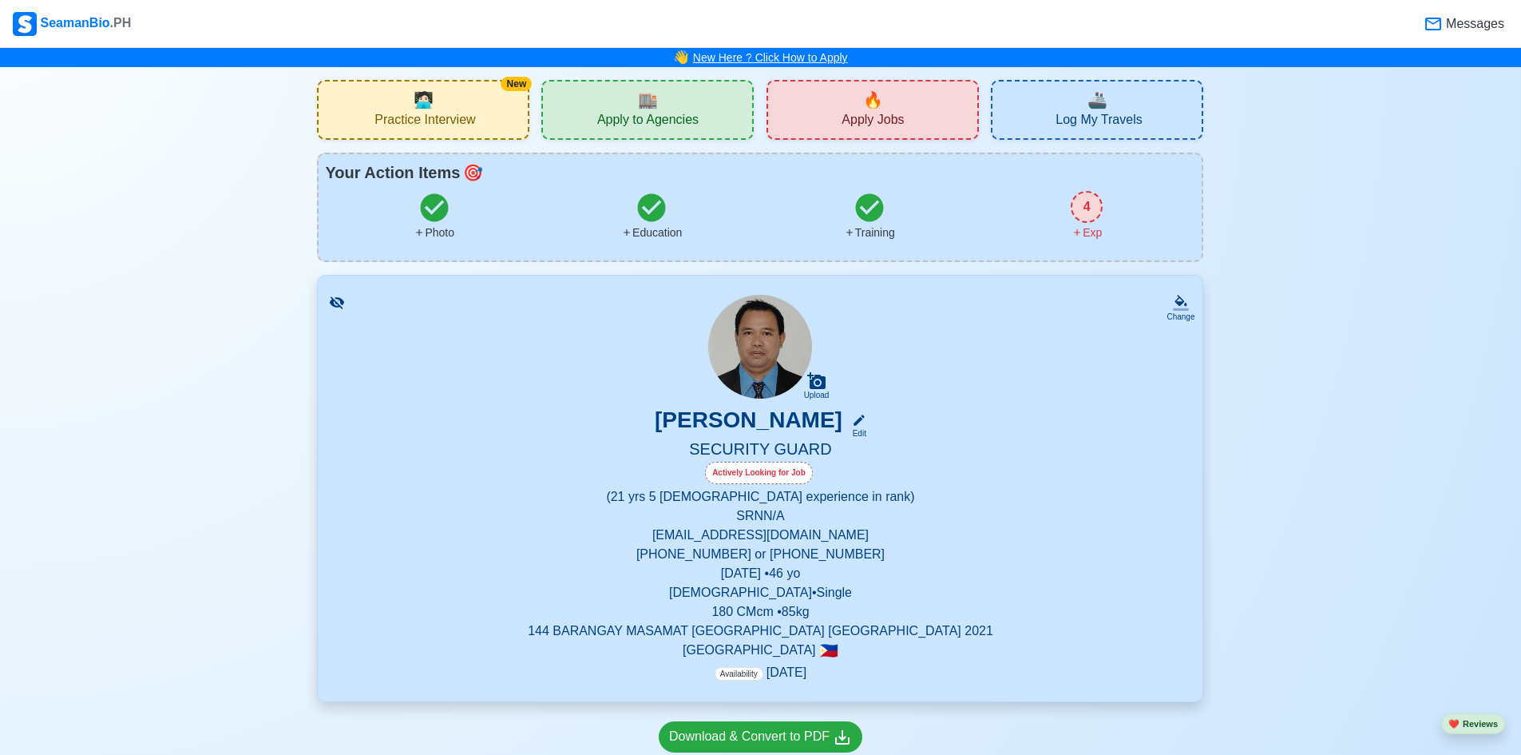
click at [810, 55] on link "New Here ? Click How to Apply" at bounding box center [770, 57] width 155 height 13
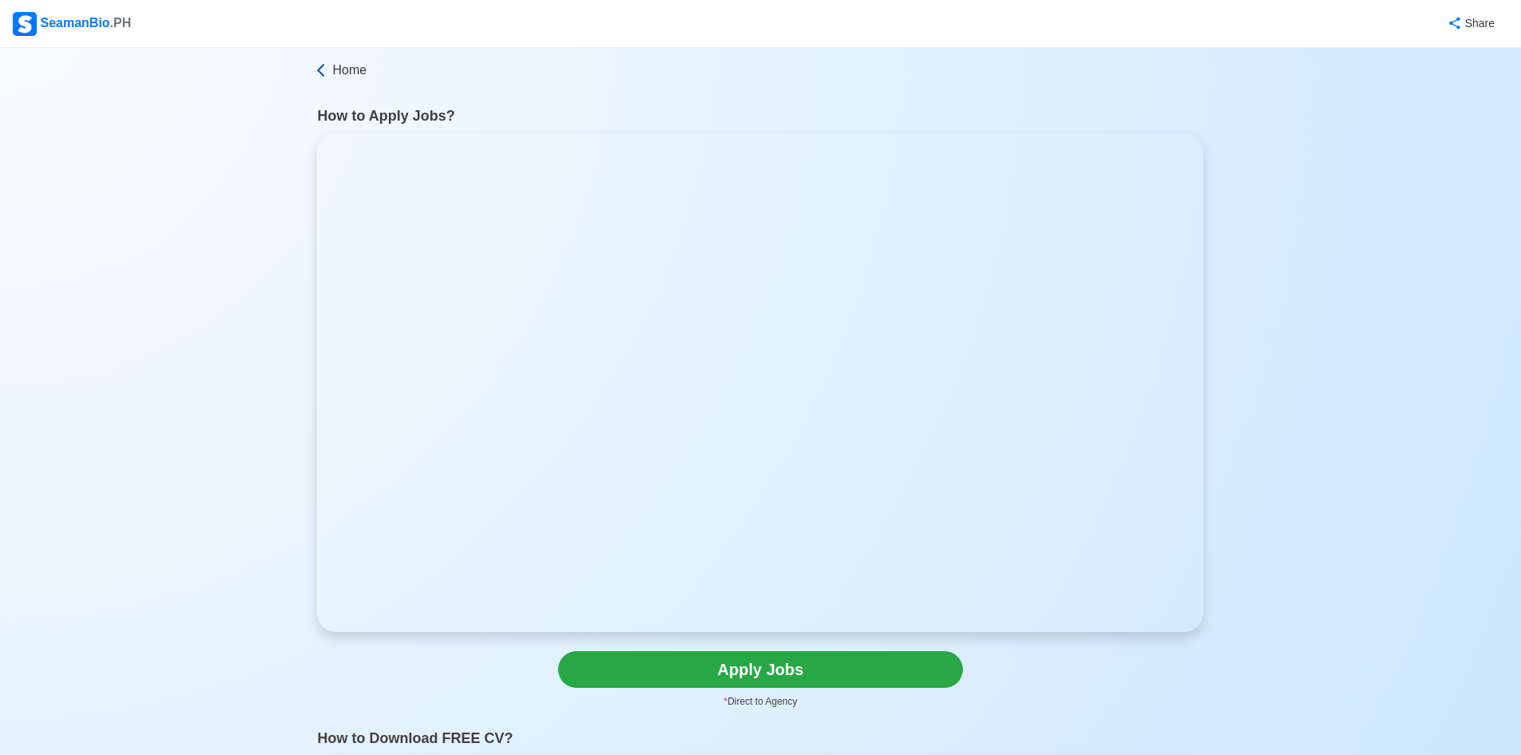
click at [315, 67] on icon at bounding box center [321, 70] width 16 height 16
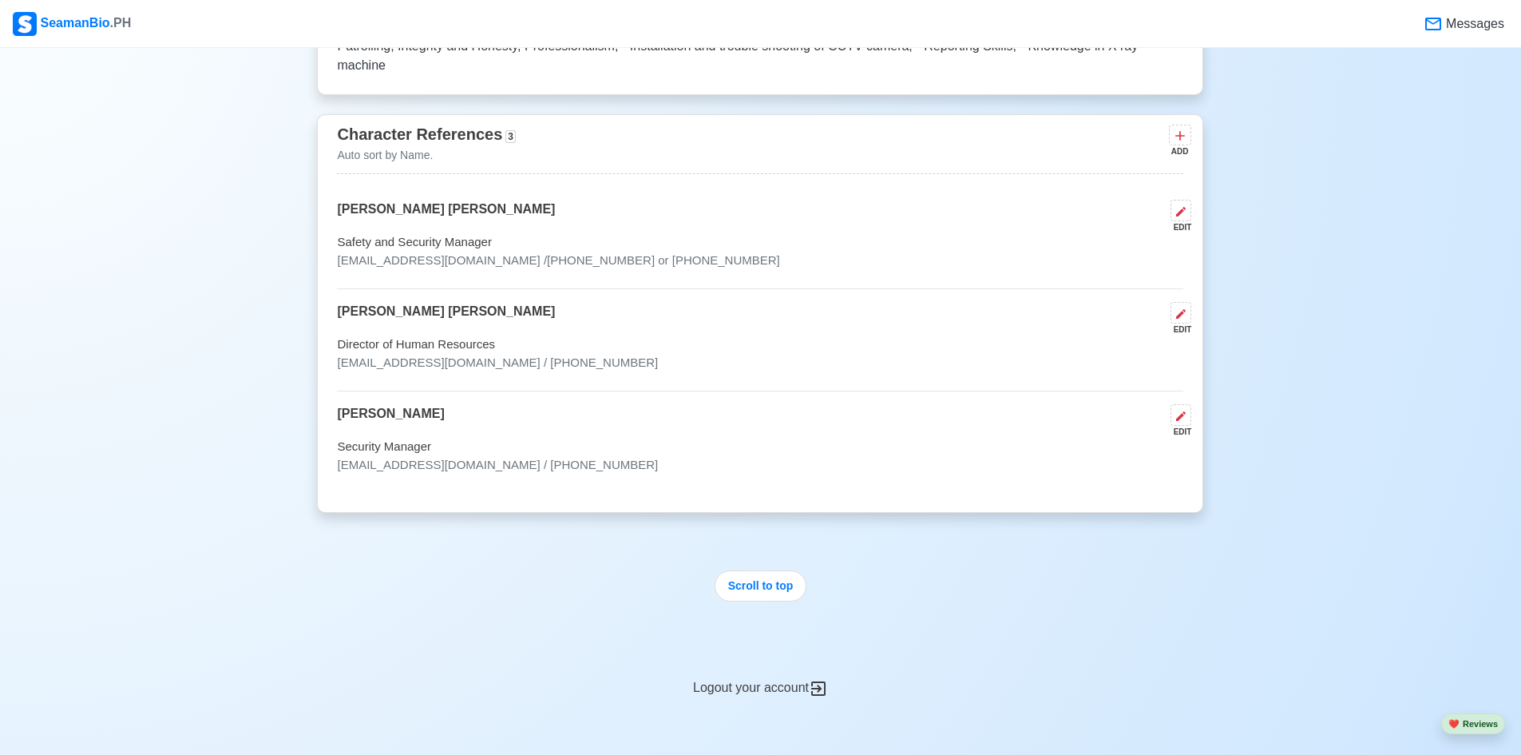
scroll to position [4983, 0]
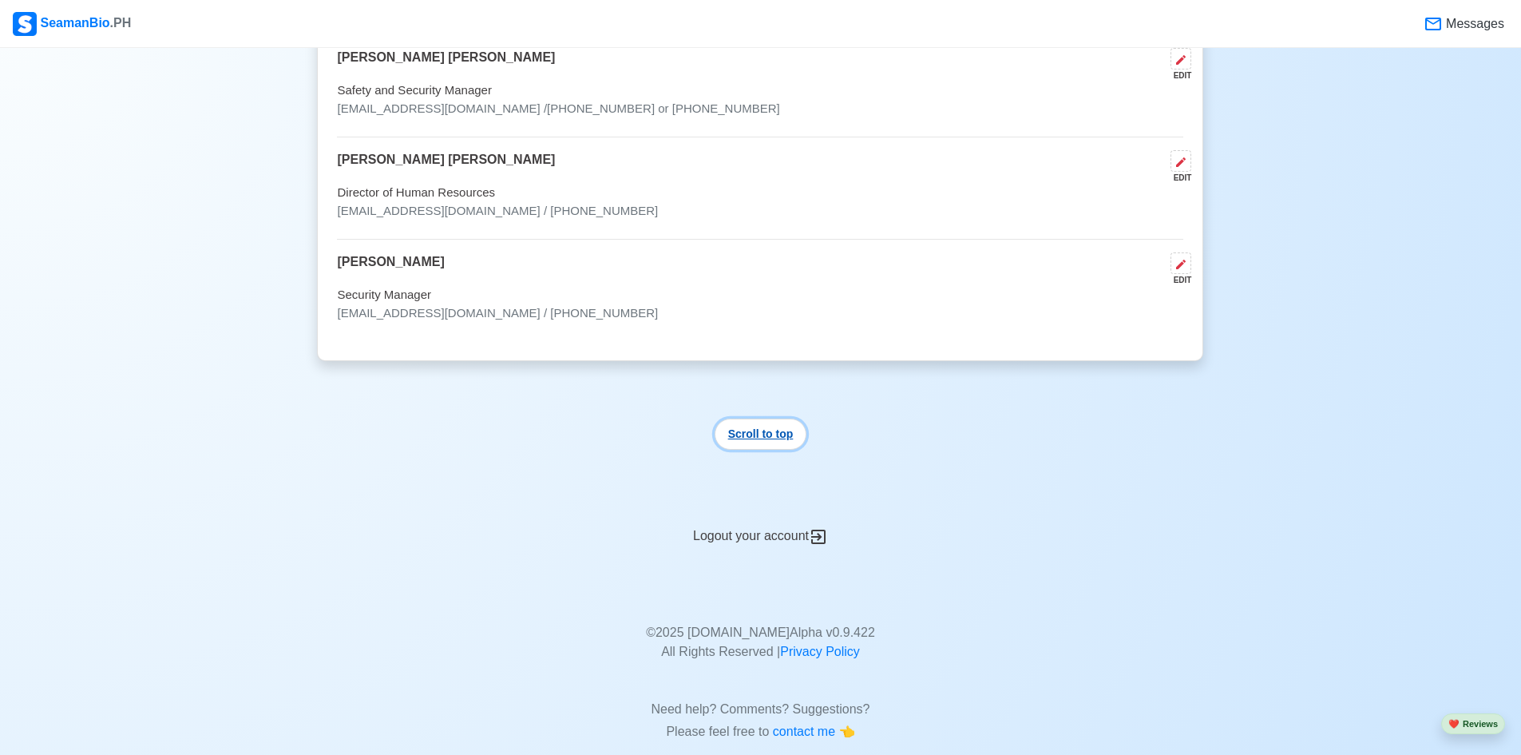
click at [768, 418] on button "Scroll to top" at bounding box center [761, 433] width 93 height 31
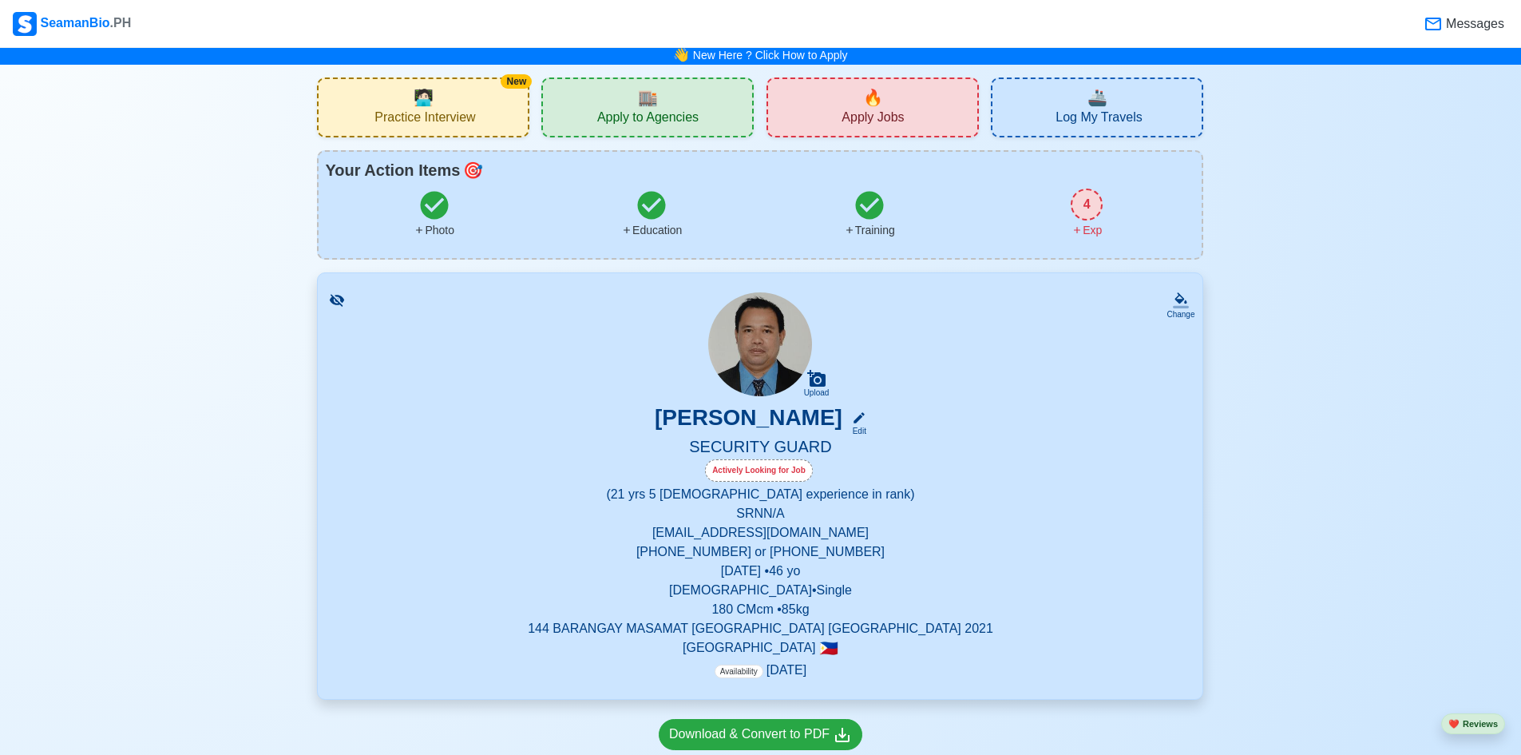
scroll to position [0, 0]
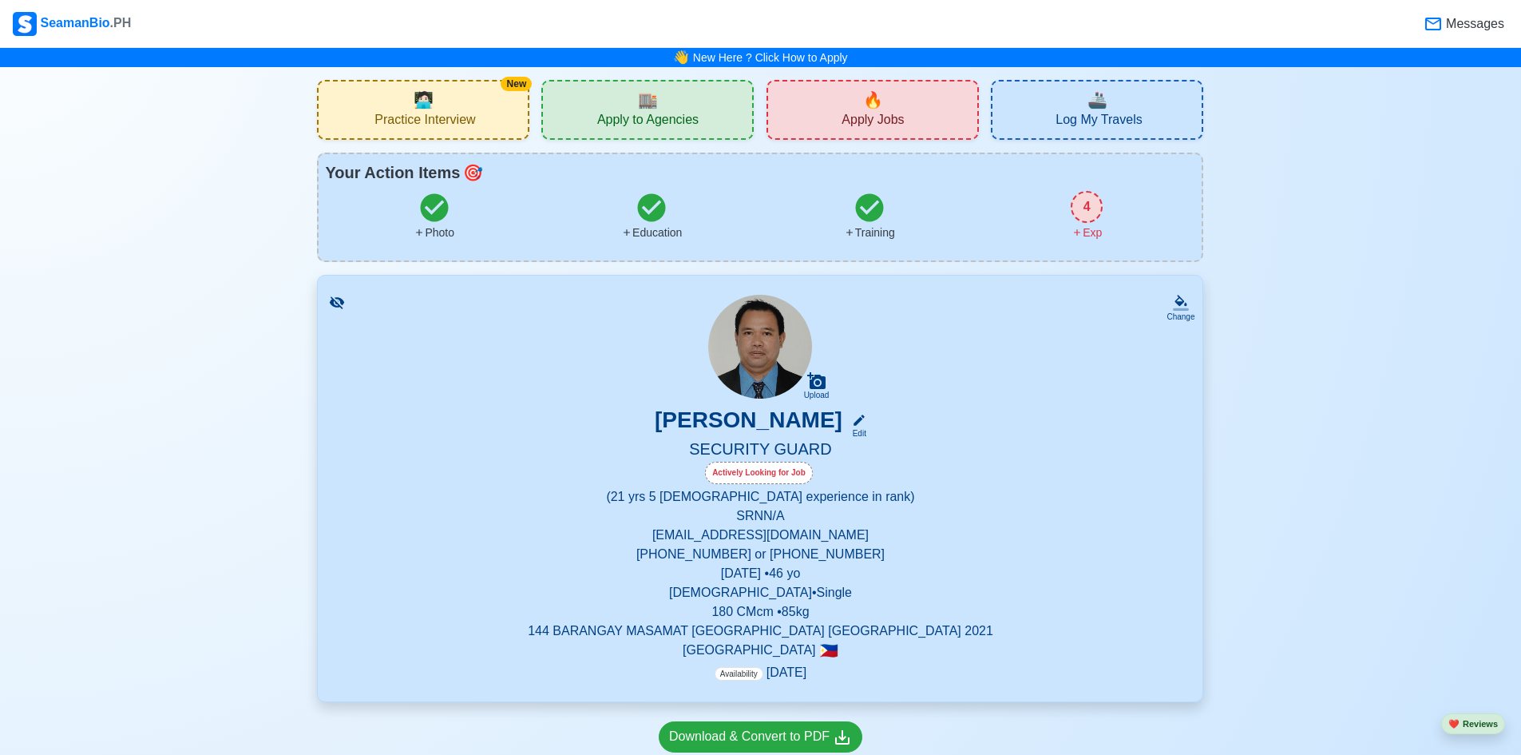
click at [1085, 201] on div "4" at bounding box center [1087, 207] width 32 height 32
click at [670, 109] on div "🏬 Apply to Agencies" at bounding box center [647, 110] width 212 height 60
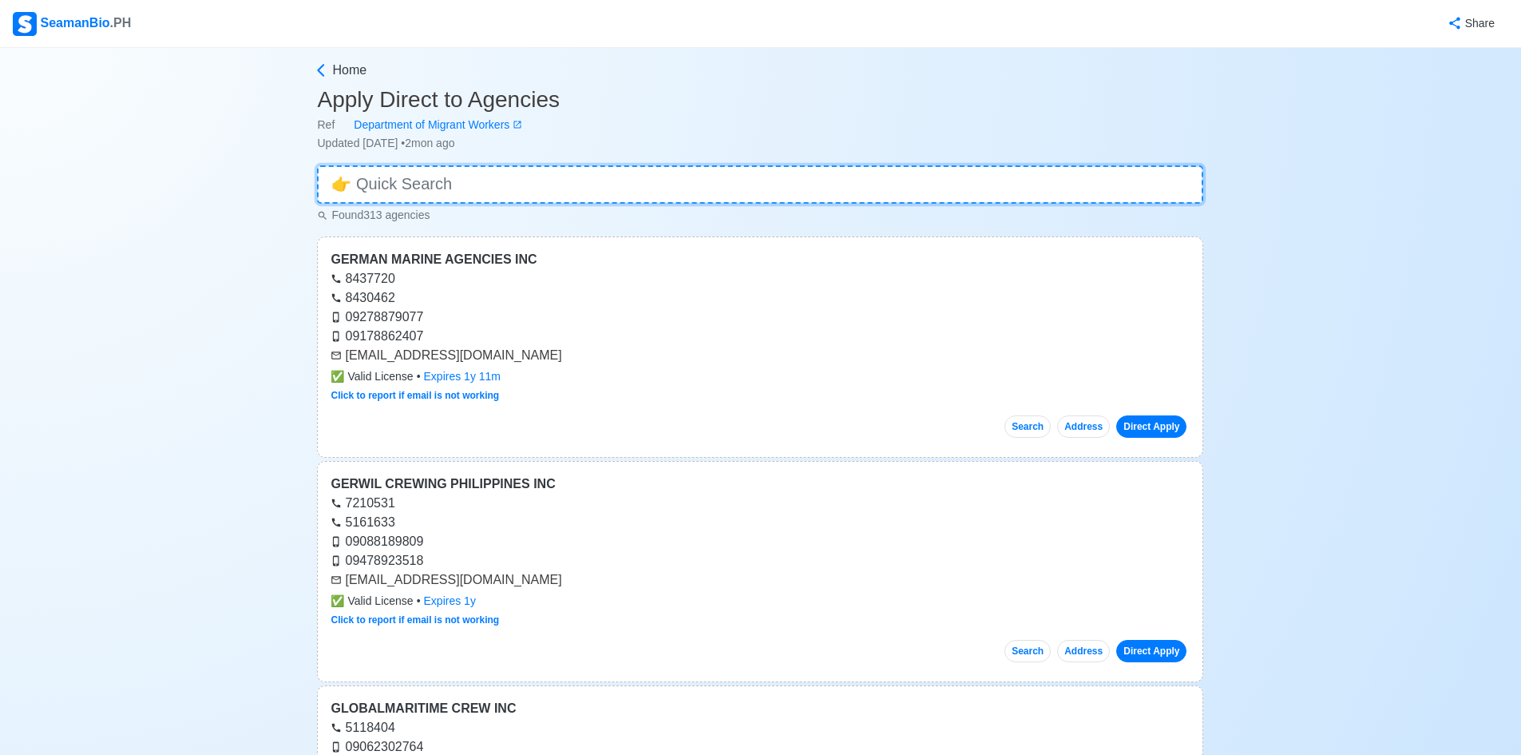
click at [889, 172] on input at bounding box center [760, 184] width 886 height 38
click at [827, 179] on input at bounding box center [760, 184] width 886 height 38
click at [426, 148] on span "Updated [DATE] • 2mon ago" at bounding box center [385, 143] width 137 height 13
click at [422, 141] on span "Updated [DATE] • 2mon ago" at bounding box center [385, 143] width 137 height 13
click at [478, 184] on input at bounding box center [760, 184] width 886 height 38
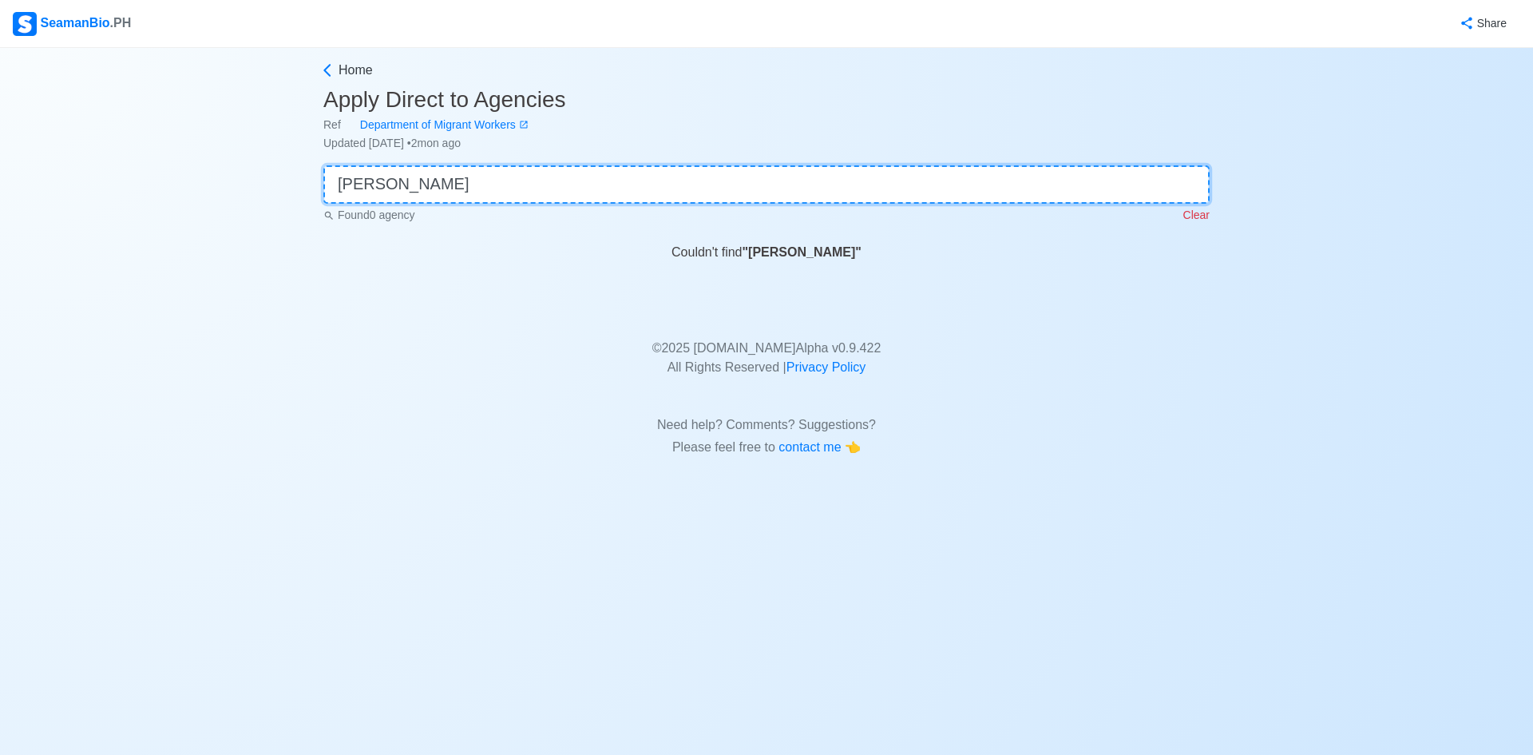
type input "[PERSON_NAME]"
click at [1193, 211] on p "Clear" at bounding box center [1197, 215] width 26 height 17
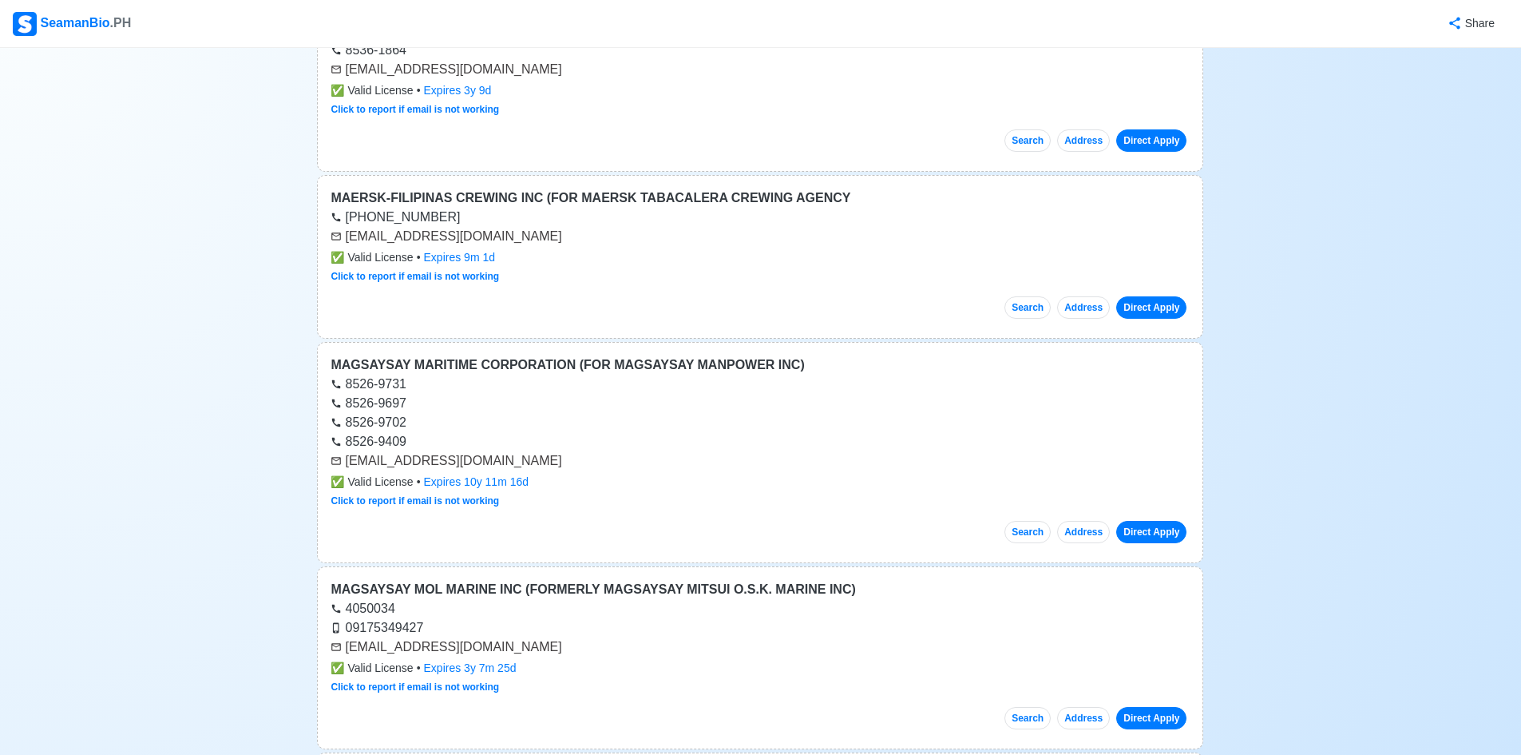
scroll to position [8146, 0]
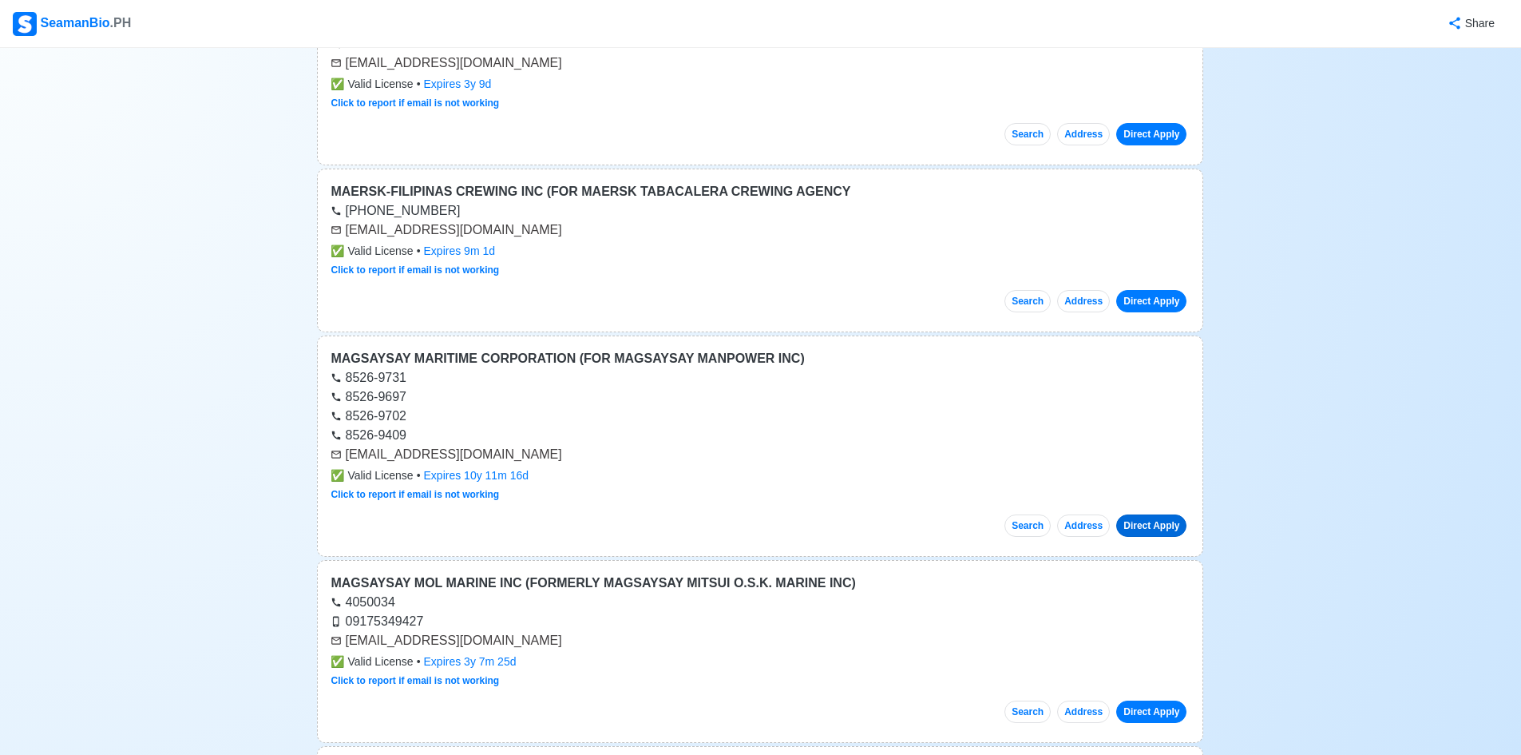
click at [1152, 522] on link "Direct Apply" at bounding box center [1151, 525] width 70 height 22
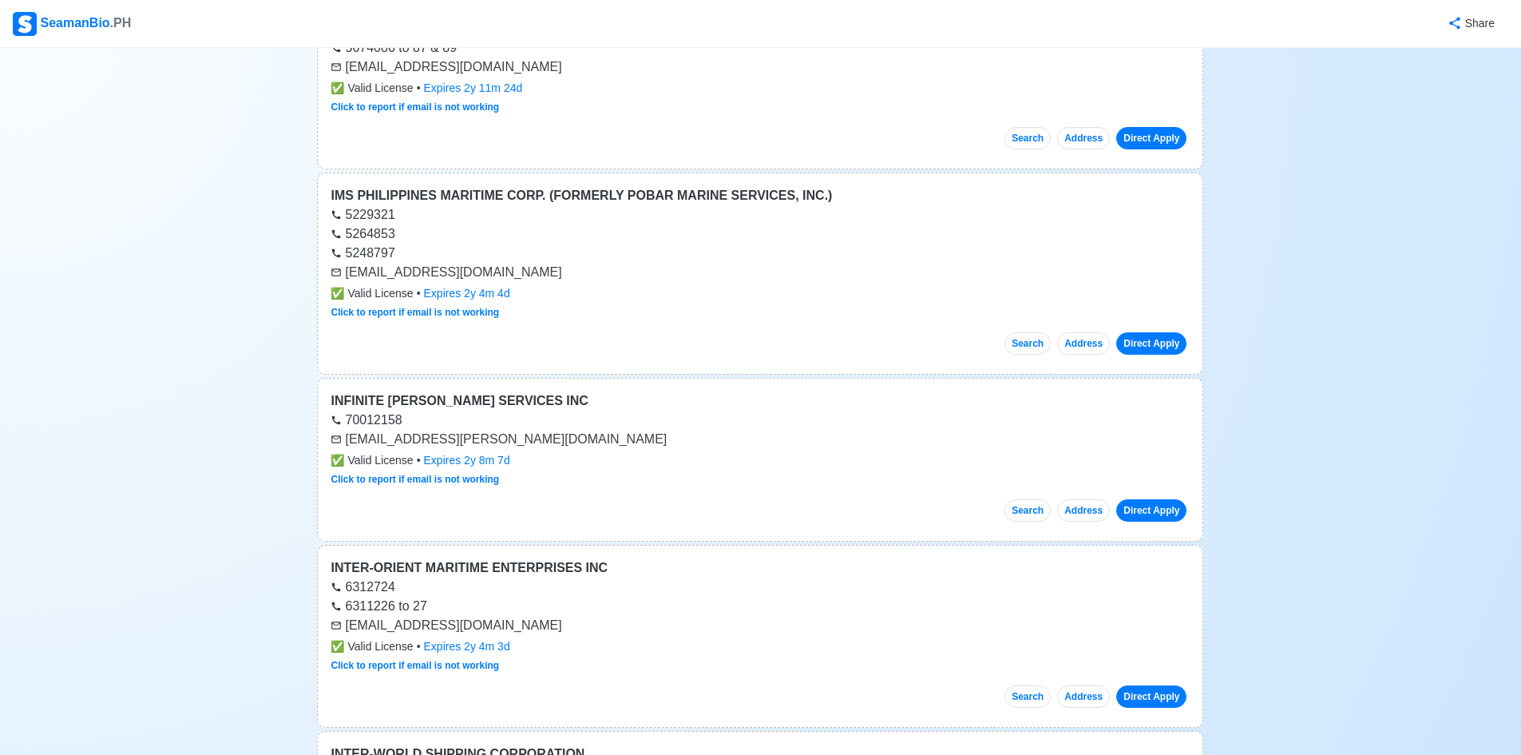
scroll to position [0, 0]
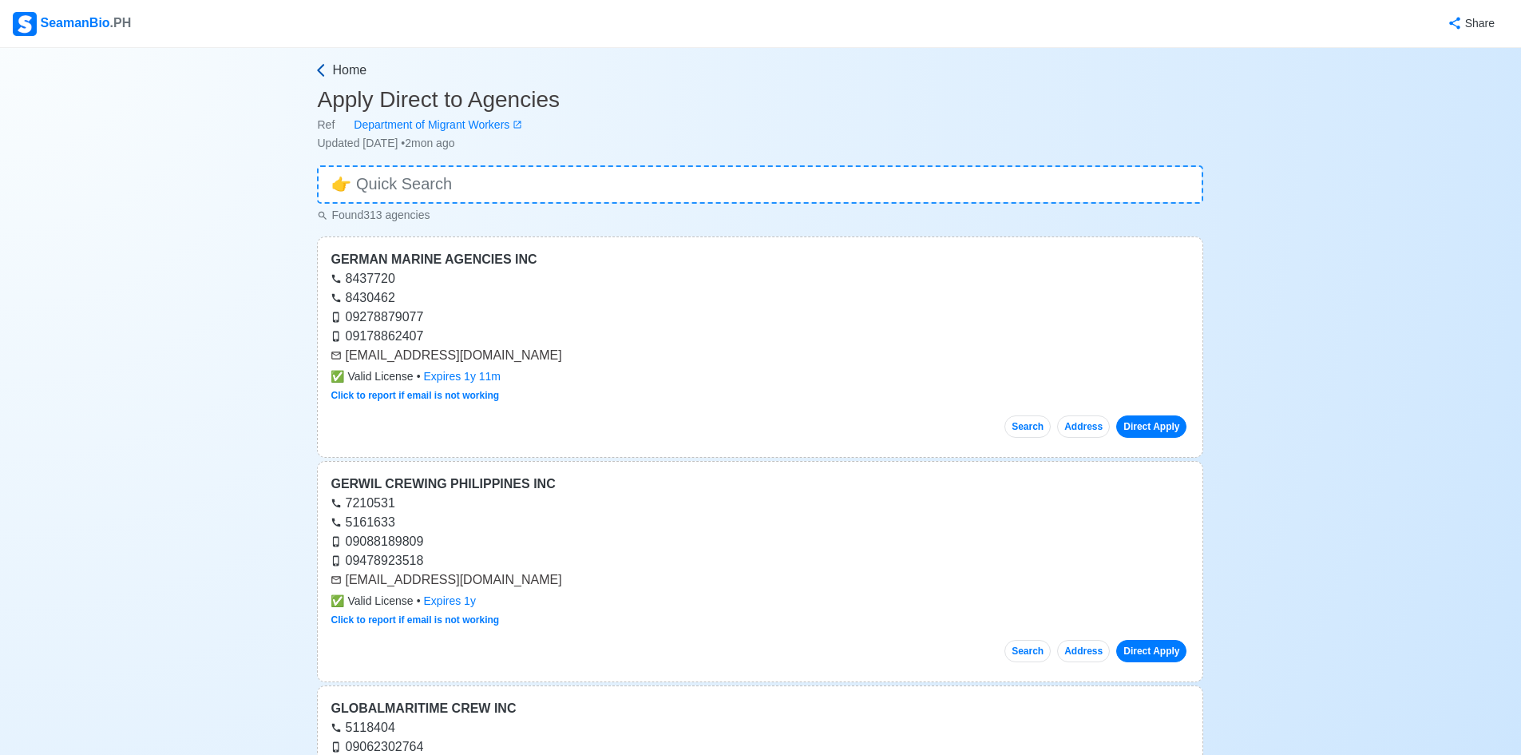
click at [318, 64] on icon at bounding box center [321, 70] width 16 height 16
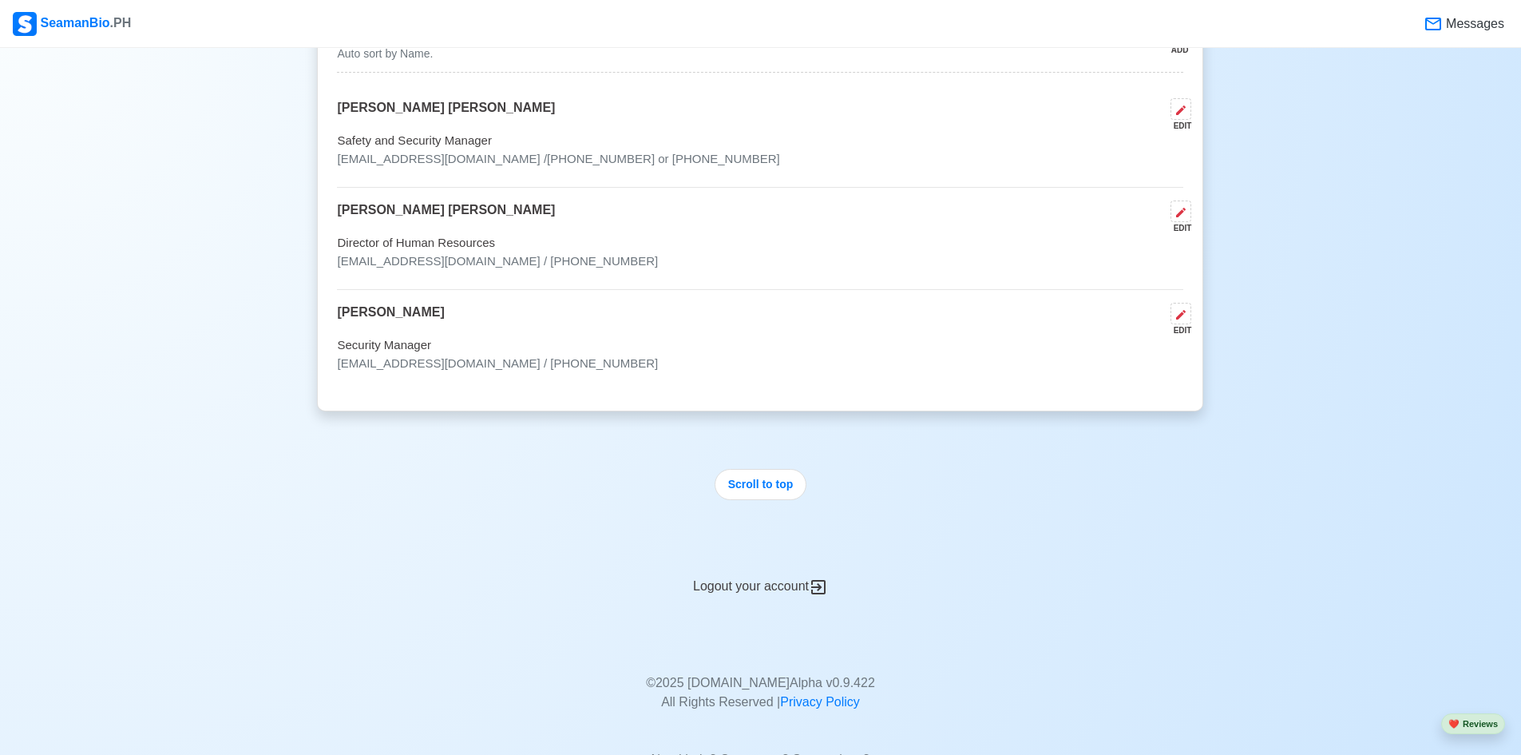
scroll to position [4983, 0]
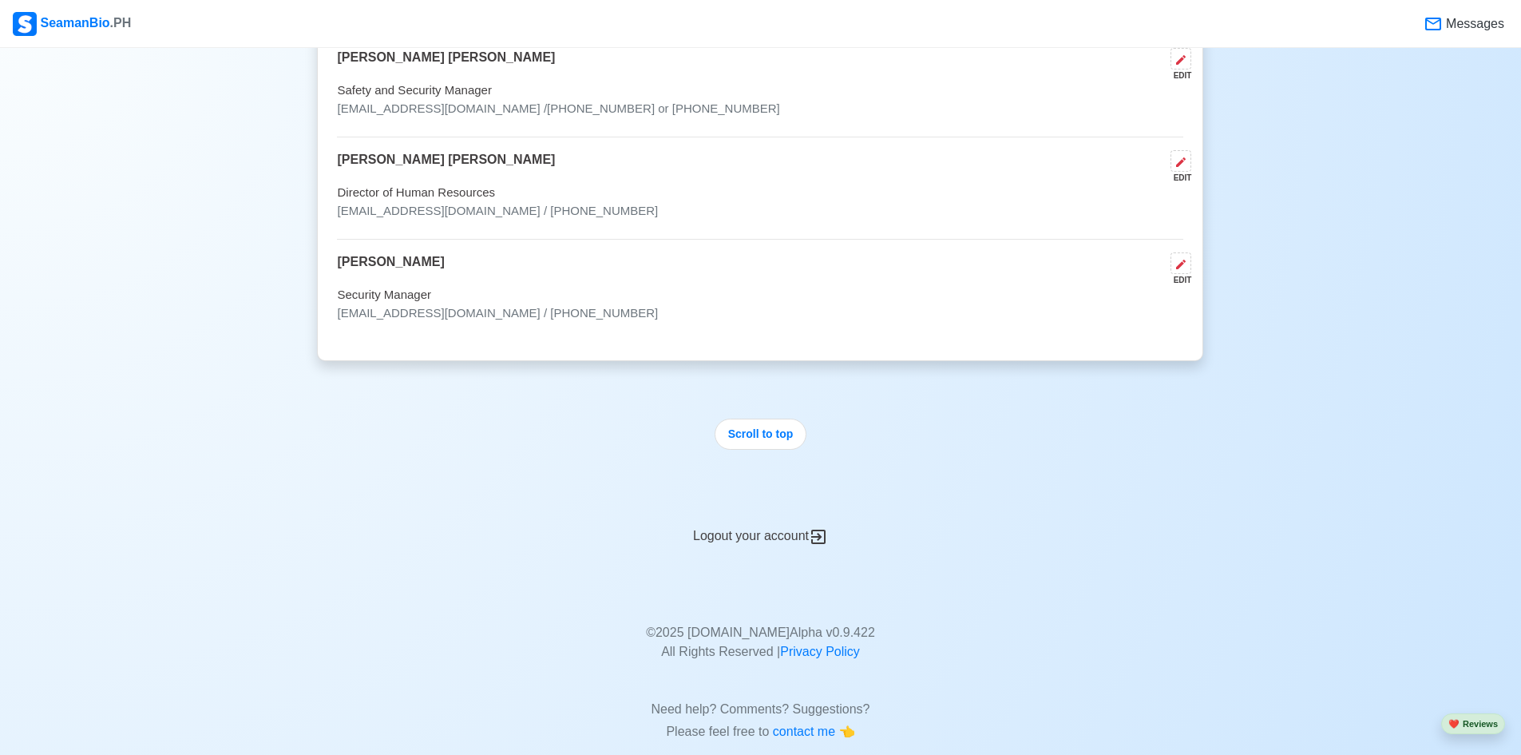
click at [821, 529] on icon at bounding box center [818, 536] width 14 height 14
